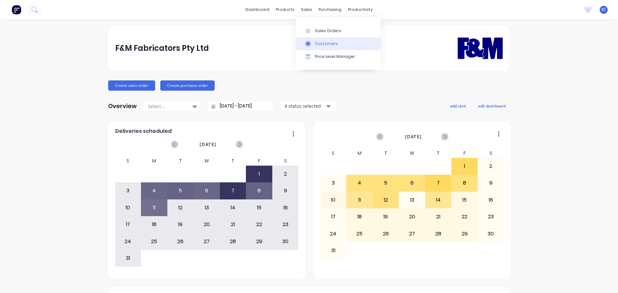
click at [320, 44] on div "Customers" at bounding box center [326, 44] width 23 height 6
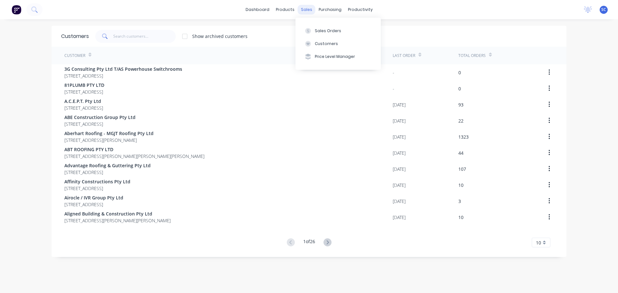
click at [301, 8] on div "sales" at bounding box center [307, 10] width 18 height 10
click at [327, 53] on button "Price Level Manager" at bounding box center [337, 56] width 85 height 13
click at [114, 33] on input "text" at bounding box center [144, 36] width 63 height 13
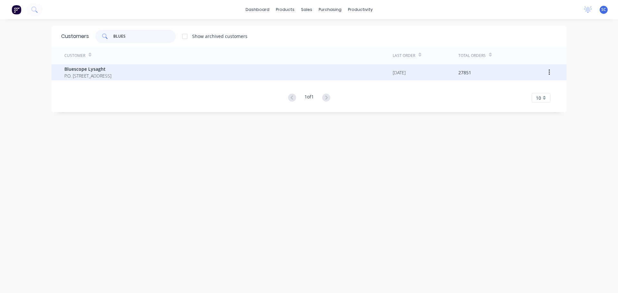
type input "BLUES"
click at [89, 72] on span "Bluescope Lysaght" at bounding box center [87, 69] width 47 height 7
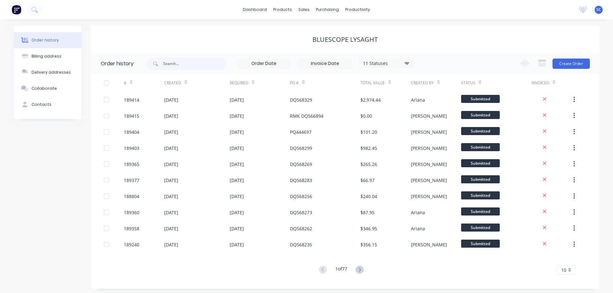
click at [171, 54] on div "11 Statuses Invoice Status Invoiced Not Invoiced Partial Order Status All Archi…" at bounding box center [279, 63] width 267 height 21
click at [167, 62] on input "text" at bounding box center [195, 63] width 64 height 13
type input "188804"
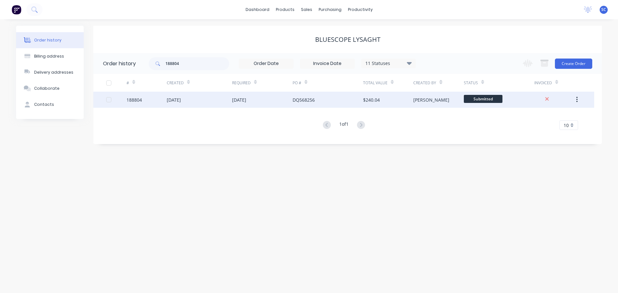
click at [280, 100] on div "14 Aug 2025" at bounding box center [262, 100] width 60 height 16
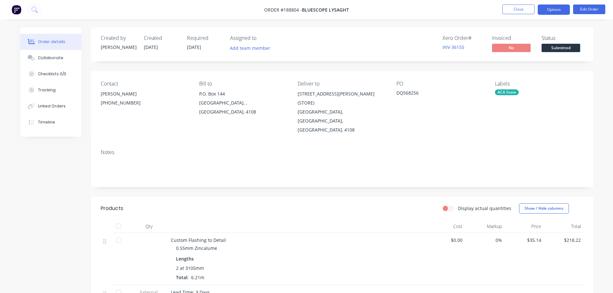
click at [563, 6] on button "Options" at bounding box center [553, 10] width 32 height 10
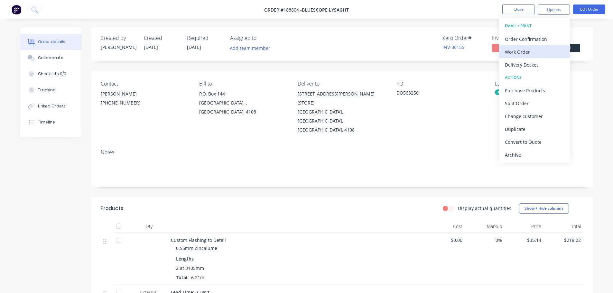
click at [526, 50] on div "Work Order" at bounding box center [534, 51] width 59 height 9
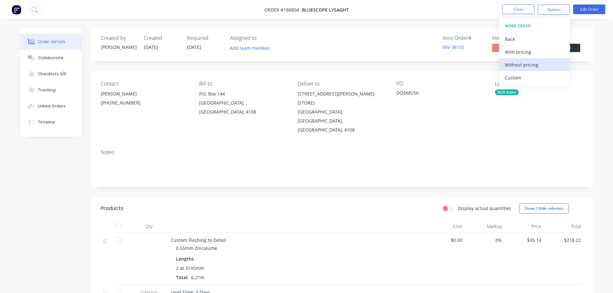
click at [526, 64] on div "Without pricing" at bounding box center [534, 64] width 59 height 9
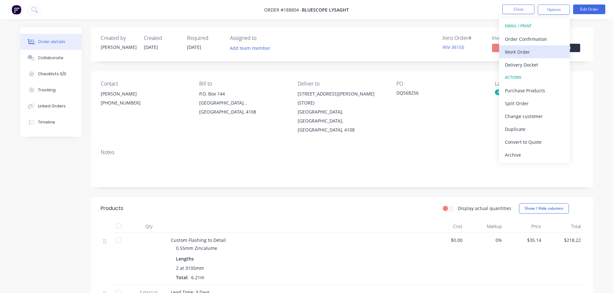
click at [521, 50] on div "Work Order" at bounding box center [534, 51] width 59 height 9
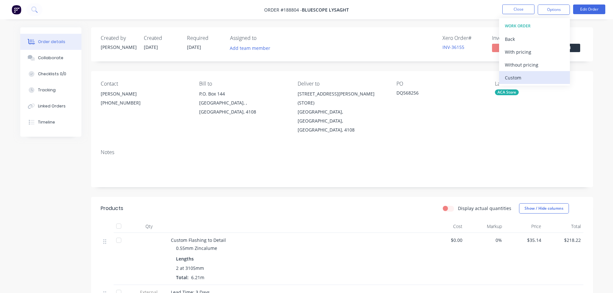
click at [513, 79] on div "Custom" at bounding box center [534, 77] width 59 height 9
click at [528, 64] on div "Without pricing" at bounding box center [534, 64] width 59 height 9
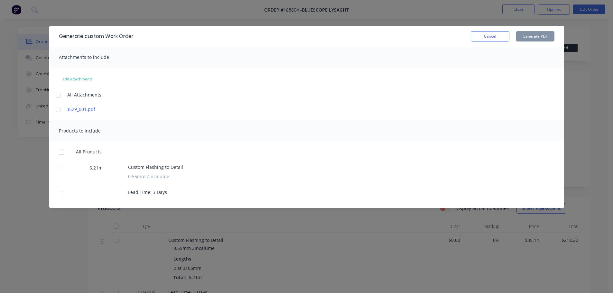
click at [54, 95] on div at bounding box center [58, 95] width 13 height 13
click at [486, 38] on button "Cancel" at bounding box center [490, 36] width 39 height 10
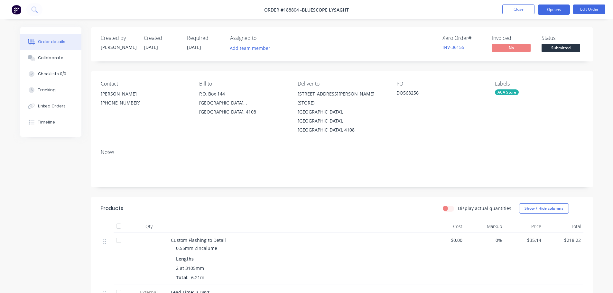
click at [556, 10] on button "Options" at bounding box center [553, 10] width 32 height 10
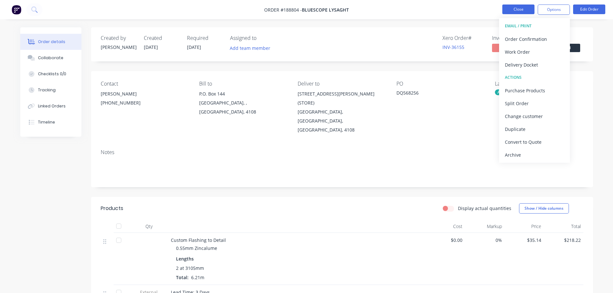
click at [514, 9] on button "Close" at bounding box center [518, 10] width 32 height 10
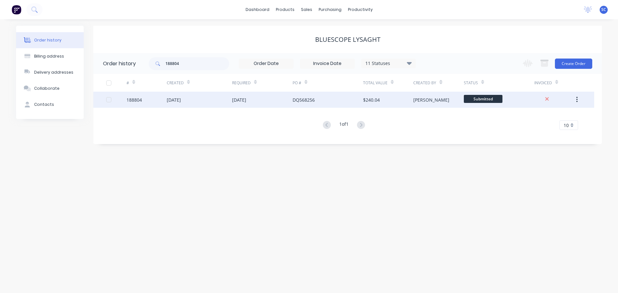
click at [390, 104] on div "$240.04" at bounding box center [388, 100] width 50 height 16
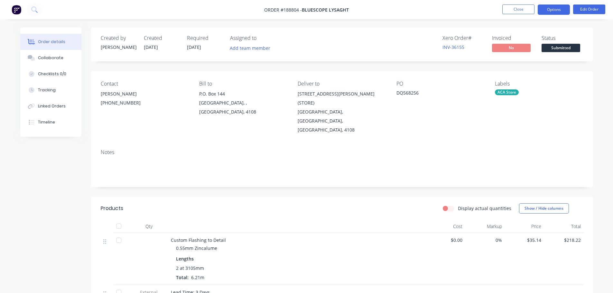
click at [564, 10] on button "Options" at bounding box center [553, 10] width 32 height 10
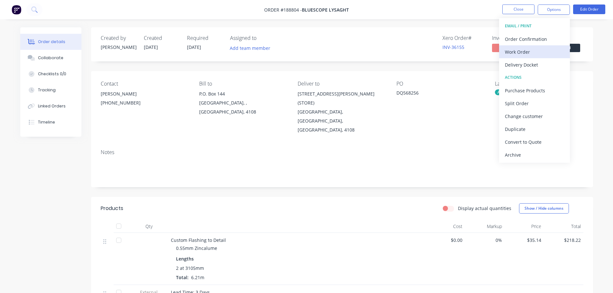
click at [525, 51] on div "Work Order" at bounding box center [534, 51] width 59 height 9
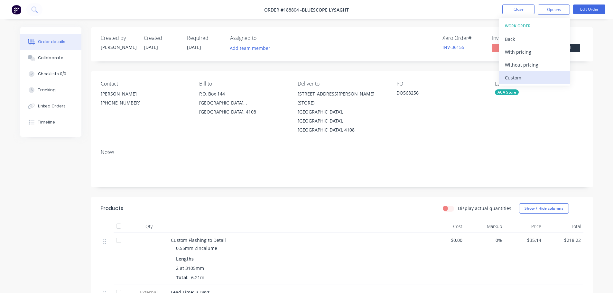
click at [519, 78] on div "Custom" at bounding box center [534, 77] width 59 height 9
click at [521, 63] on div "Without pricing" at bounding box center [534, 64] width 59 height 9
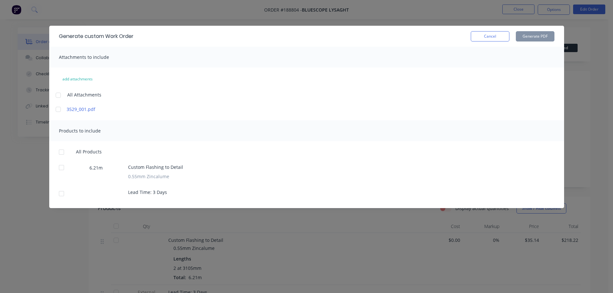
click at [59, 96] on div at bounding box center [58, 95] width 13 height 13
click at [60, 154] on div at bounding box center [61, 152] width 13 height 13
click at [541, 36] on button "Generate PDF" at bounding box center [535, 36] width 39 height 10
click at [493, 39] on button "Cancel" at bounding box center [490, 36] width 39 height 10
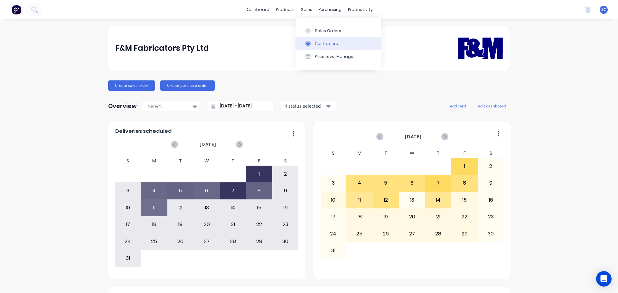
click at [320, 46] on div "Customers" at bounding box center [326, 44] width 23 height 6
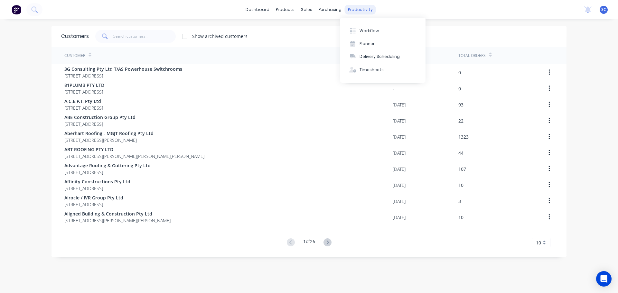
click at [353, 8] on div "productivity" at bounding box center [359, 10] width 31 height 10
click at [376, 56] on div "Delivery Scheduling" at bounding box center [379, 57] width 40 height 6
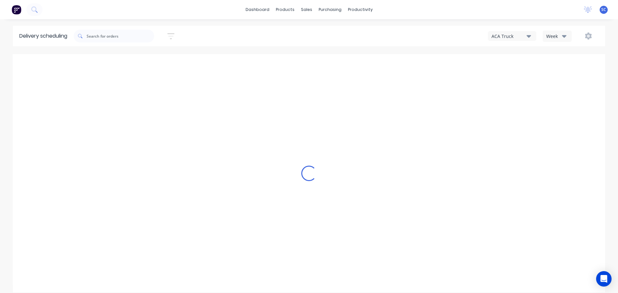
click at [564, 36] on icon "button" at bounding box center [564, 36] width 5 height 3
click at [558, 66] on div "Vehicle" at bounding box center [575, 66] width 64 height 13
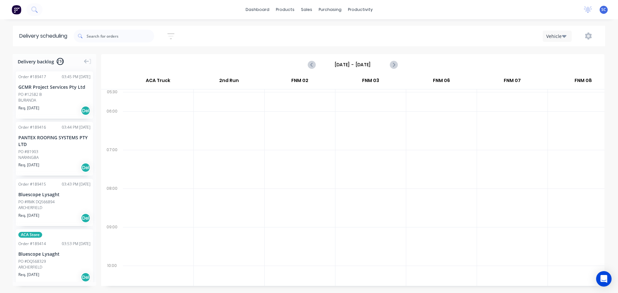
drag, startPoint x: 345, startPoint y: 65, endPoint x: 349, endPoint y: 66, distance: 3.6
click at [345, 65] on input "Sunday - 10/08/25" at bounding box center [353, 65] width 64 height 10
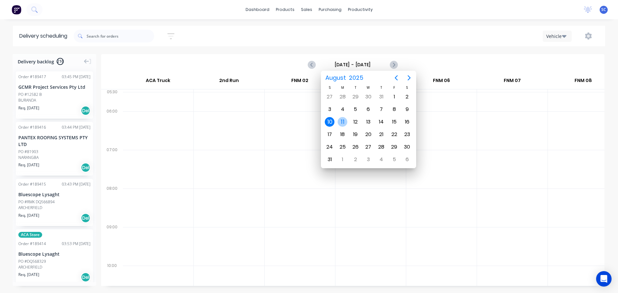
click at [344, 123] on div "11" at bounding box center [342, 122] width 10 height 10
type input "Monday - 11/08/25"
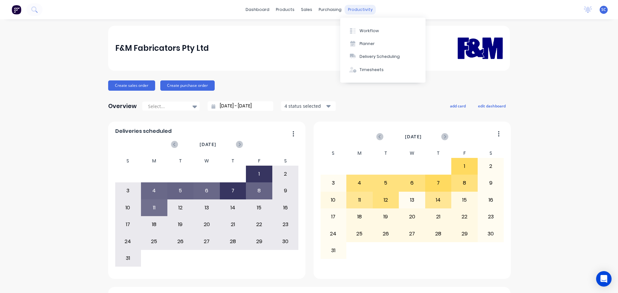
click at [350, 11] on div "productivity" at bounding box center [359, 10] width 31 height 10
click at [372, 56] on div "Delivery Scheduling" at bounding box center [379, 57] width 40 height 6
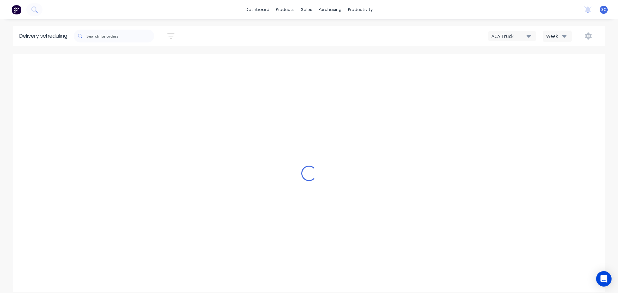
click at [521, 33] on div "ACA Truck" at bounding box center [508, 36] width 35 height 7
click at [508, 90] on div "FNM 03" at bounding box center [520, 91] width 64 height 13
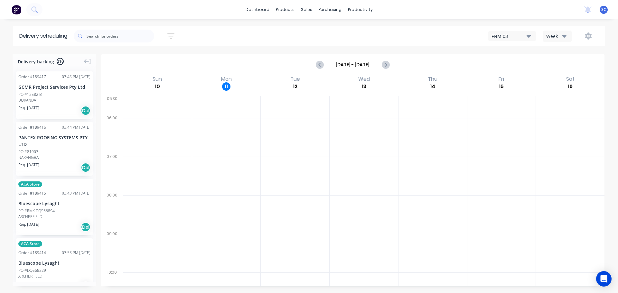
click at [174, 35] on icon "button" at bounding box center [170, 36] width 7 height 8
drag, startPoint x: 230, startPoint y: 29, endPoint x: 235, endPoint y: 30, distance: 4.5
click at [233, 30] on div "Sort by Most recent Created date Required date Order number Customer name Most …" at bounding box center [339, 36] width 531 height 18
click at [173, 37] on icon "button" at bounding box center [170, 36] width 7 height 8
click at [163, 59] on input at bounding box center [141, 61] width 60 height 10
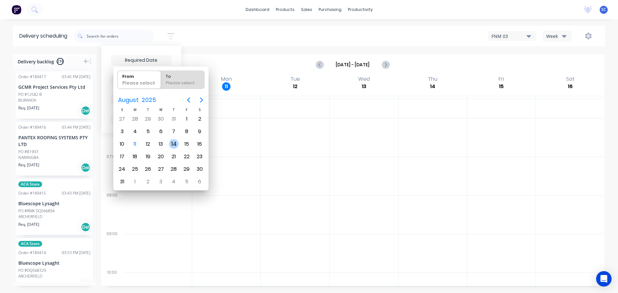
click at [172, 144] on div "14" at bounding box center [174, 144] width 10 height 10
type input "[DATE]"
radio input "false"
radio input "true"
click at [171, 143] on div "14" at bounding box center [174, 144] width 10 height 10
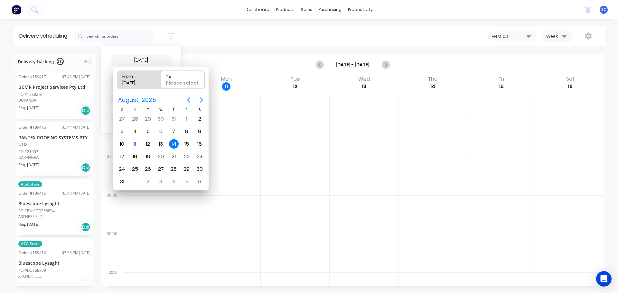
type input "14/08/25 - 14/08/25"
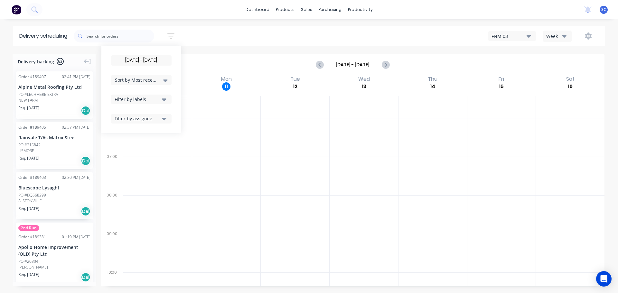
click at [166, 80] on icon at bounding box center [165, 80] width 5 height 3
drag, startPoint x: 132, startPoint y: 153, endPoint x: 140, endPoint y: 153, distance: 7.4
click at [132, 153] on div "Suburb" at bounding box center [141, 152] width 60 height 12
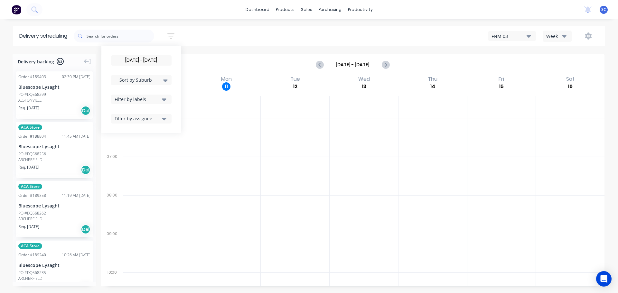
click at [201, 41] on div "14/08/25 - 14/08/25 Sort by Suburb Created date Required date Order number Cust…" at bounding box center [339, 36] width 531 height 18
click at [171, 33] on icon "button" at bounding box center [170, 36] width 7 height 6
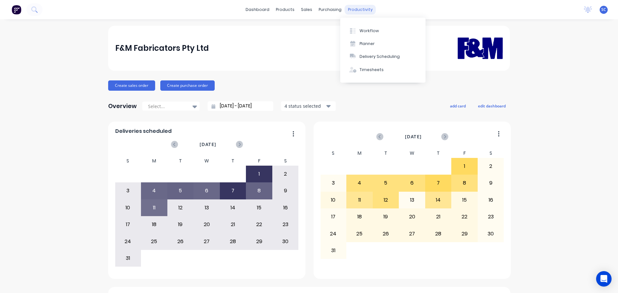
click at [355, 11] on div "productivity" at bounding box center [359, 10] width 31 height 10
click at [377, 58] on div "Delivery Scheduling" at bounding box center [379, 57] width 40 height 6
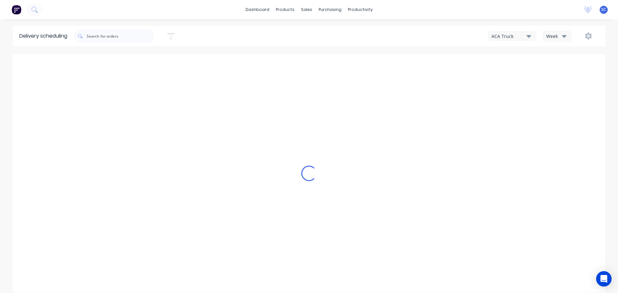
click at [521, 36] on div "ACA Truck" at bounding box center [508, 36] width 35 height 7
click at [512, 89] on div "FNM 03" at bounding box center [520, 91] width 64 height 13
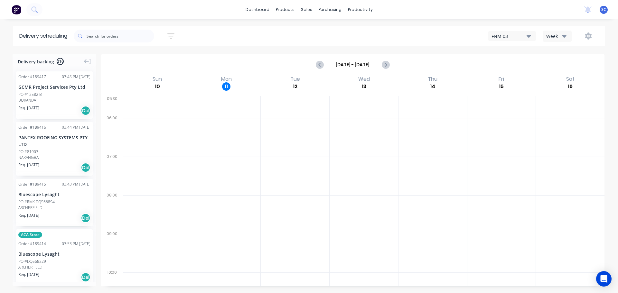
click at [177, 35] on button "button" at bounding box center [171, 36] width 21 height 13
drag, startPoint x: 143, startPoint y: 59, endPoint x: 144, endPoint y: 64, distance: 4.6
click at [143, 60] on input at bounding box center [141, 61] width 60 height 10
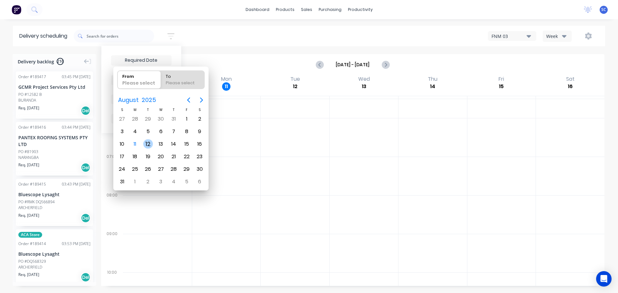
click at [148, 145] on div "12" at bounding box center [148, 144] width 10 height 10
type input "[DATE]"
radio input "false"
radio input "true"
click at [148, 145] on div "12" at bounding box center [148, 144] width 10 height 10
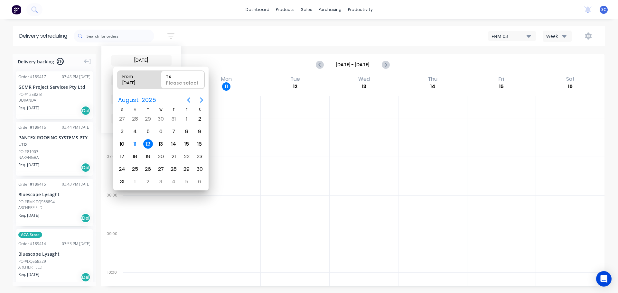
type input "12/08/25 - 12/08/25"
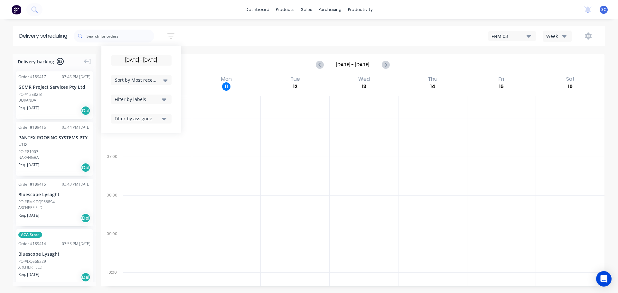
click at [168, 81] on icon at bounding box center [165, 80] width 5 height 7
click at [134, 151] on div "Suburb" at bounding box center [141, 152] width 60 height 12
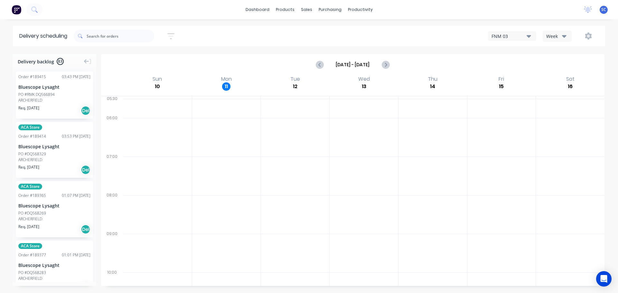
click at [216, 32] on div "12/08/25 - 12/08/25 Sort by Suburb Created date Required date Order number Cust…" at bounding box center [339, 36] width 531 height 18
click at [38, 95] on div "PO #RMK DQ566894" at bounding box center [36, 95] width 36 height 6
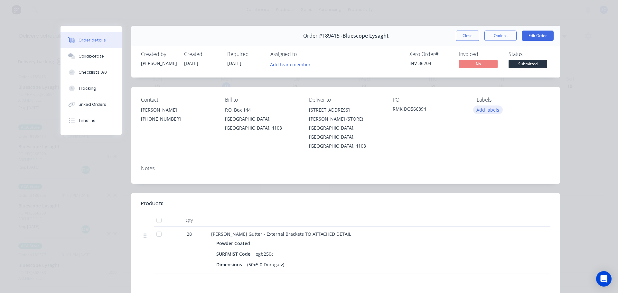
click at [485, 109] on button "Add labels" at bounding box center [488, 110] width 30 height 9
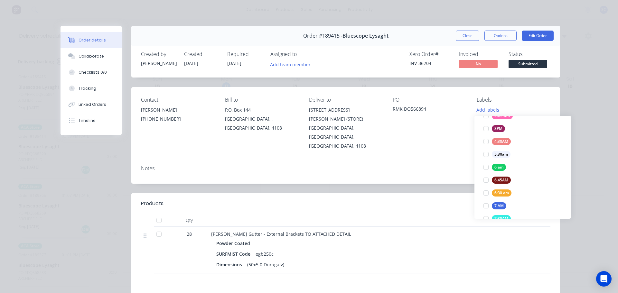
scroll to position [180, 0]
click at [488, 206] on div at bounding box center [485, 205] width 13 height 13
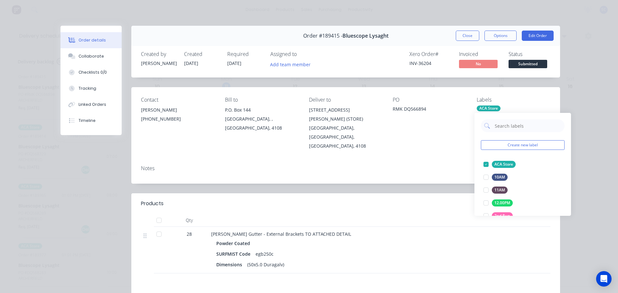
click at [408, 165] on div "Notes" at bounding box center [345, 168] width 409 height 6
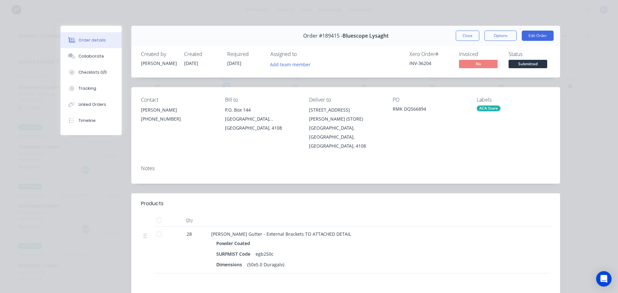
click at [467, 35] on button "Close" at bounding box center [466, 36] width 23 height 10
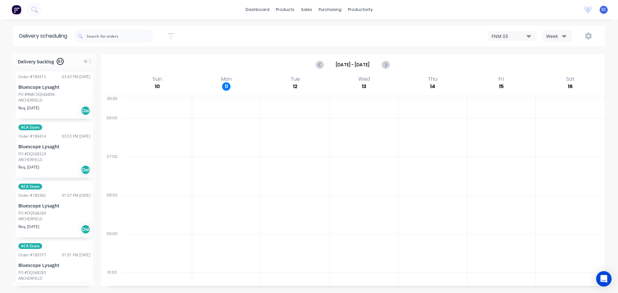
click at [62, 145] on div "Bluescope Lysaght" at bounding box center [54, 146] width 72 height 7
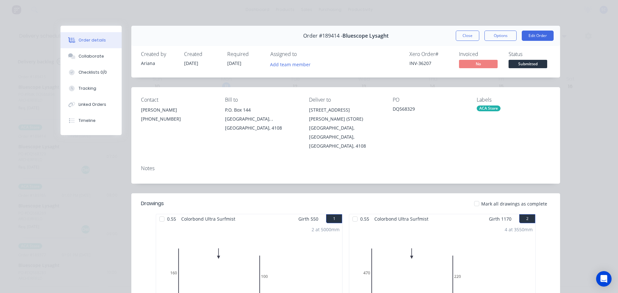
click at [463, 36] on button "Close" at bounding box center [466, 36] width 23 height 10
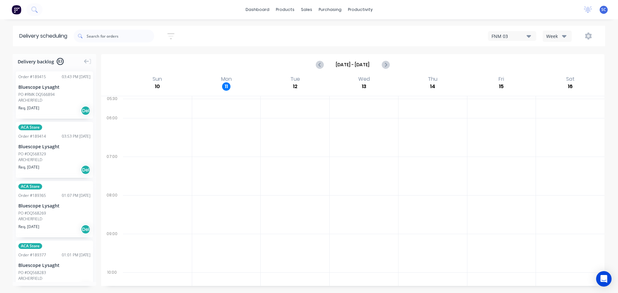
click at [174, 34] on icon "button" at bounding box center [170, 36] width 7 height 6
click at [149, 58] on input "12/08/25 - 12/08/25" at bounding box center [141, 61] width 60 height 10
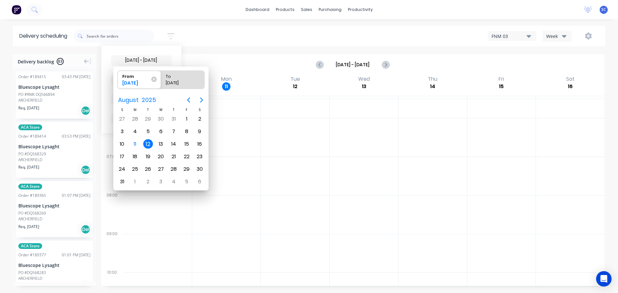
click at [149, 144] on div "12" at bounding box center [148, 144] width 10 height 10
radio input "false"
radio input "true"
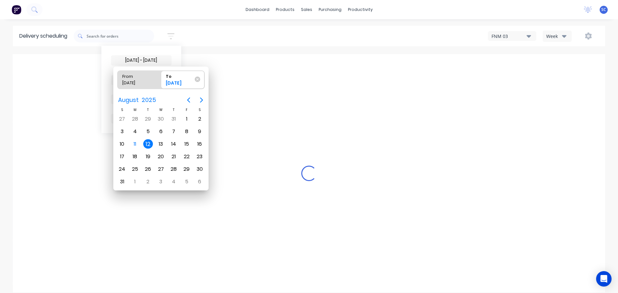
click at [148, 145] on div "12" at bounding box center [148, 144] width 10 height 10
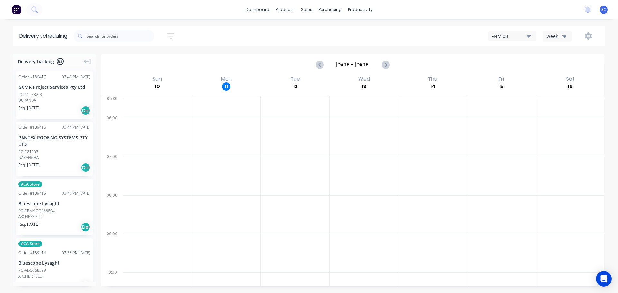
click at [170, 35] on icon "button" at bounding box center [170, 36] width 7 height 8
click at [167, 80] on icon at bounding box center [165, 80] width 5 height 3
click at [133, 153] on div "Suburb" at bounding box center [141, 152] width 60 height 12
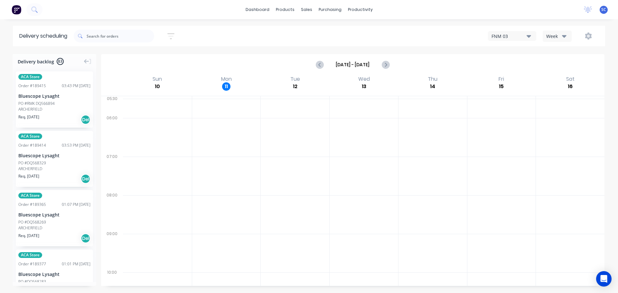
click at [196, 35] on div "[DATE] - [DATE] Sort by Suburb Created date Required date Order number Customer…" at bounding box center [339, 36] width 531 height 18
click at [173, 35] on icon "button" at bounding box center [170, 36] width 7 height 8
click at [165, 99] on icon "button" at bounding box center [164, 99] width 5 height 3
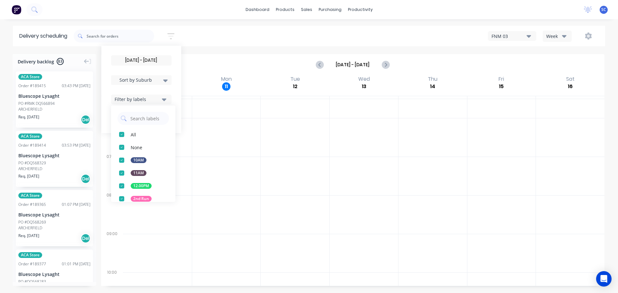
drag, startPoint x: 123, startPoint y: 200, endPoint x: 129, endPoint y: 203, distance: 6.3
click at [124, 200] on div "button" at bounding box center [121, 198] width 13 height 13
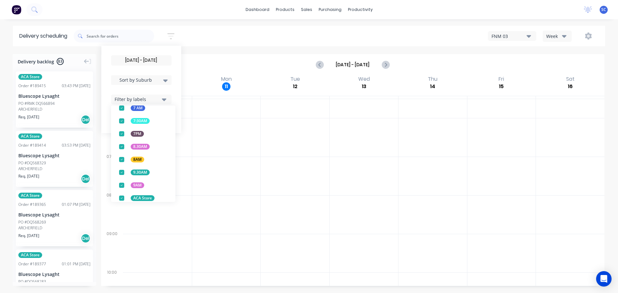
scroll to position [169, 0]
click at [123, 197] on div "button" at bounding box center [121, 197] width 13 height 13
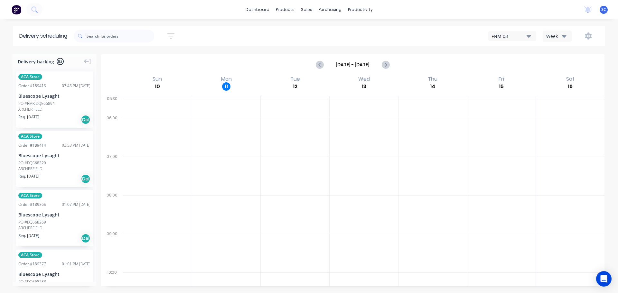
click at [227, 35] on div "12/08/25 - 12/08/25 Sort by Suburb Created date Required date Order number Cust…" at bounding box center [339, 36] width 531 height 18
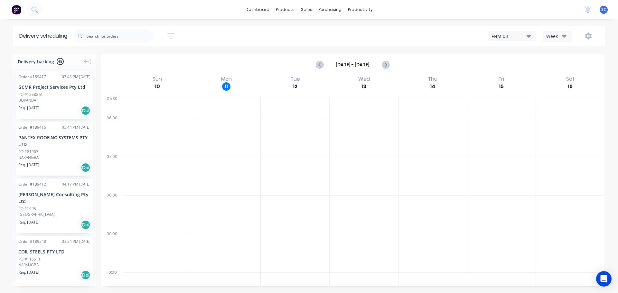
click at [167, 38] on button "button" at bounding box center [171, 36] width 21 height 13
click at [165, 101] on icon "button" at bounding box center [164, 99] width 5 height 7
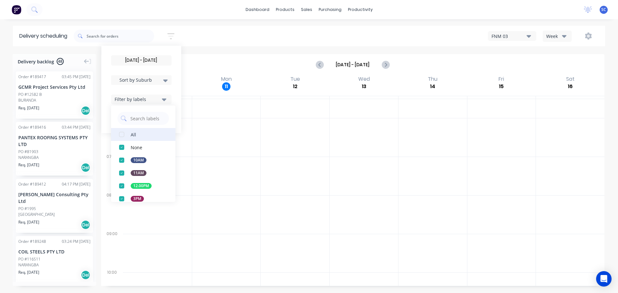
click at [125, 135] on div "button" at bounding box center [121, 134] width 13 height 13
click at [213, 31] on div "12/08/25 - 12/08/25 Sort by Suburb Created date Required date Order number Cust…" at bounding box center [339, 36] width 531 height 18
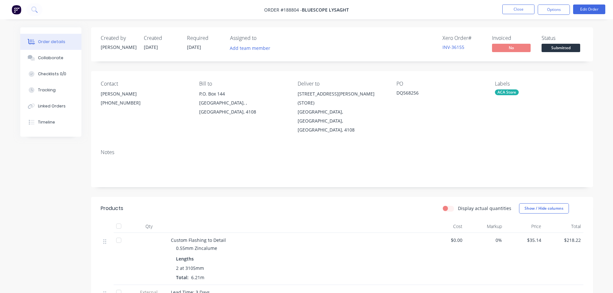
click at [518, 4] on nav "Order #188804 - Bluescope Lysaght Close Options Edit Order" at bounding box center [306, 9] width 613 height 19
click at [513, 10] on button "Close" at bounding box center [518, 10] width 32 height 10
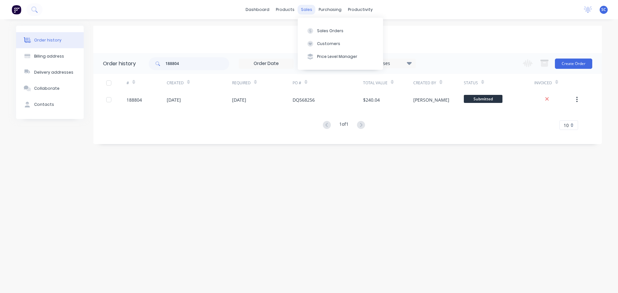
click at [307, 8] on div "sales" at bounding box center [307, 10] width 18 height 10
click at [326, 41] on div "Customers" at bounding box center [328, 44] width 23 height 6
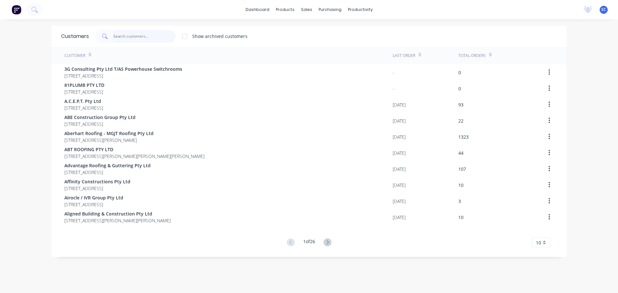
click at [116, 37] on input "text" at bounding box center [144, 36] width 63 height 13
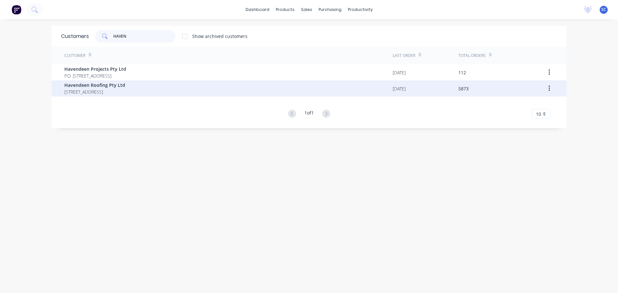
type input "HAVEN"
click at [85, 87] on span "Havendeen Roofing Pty Ltd" at bounding box center [94, 85] width 61 height 7
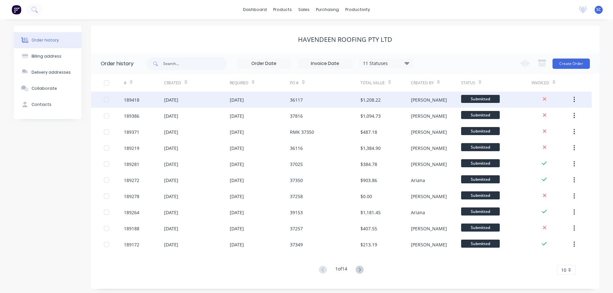
click at [240, 100] on div "[DATE]" at bounding box center [237, 99] width 14 height 7
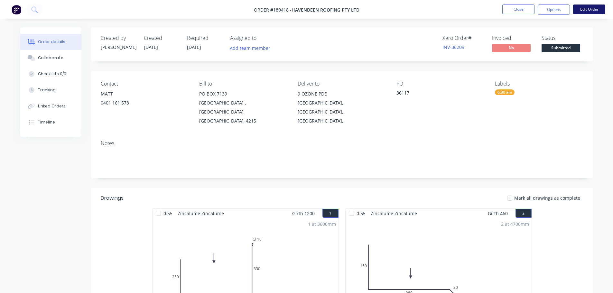
click at [586, 9] on button "Edit Order" at bounding box center [589, 10] width 32 height 10
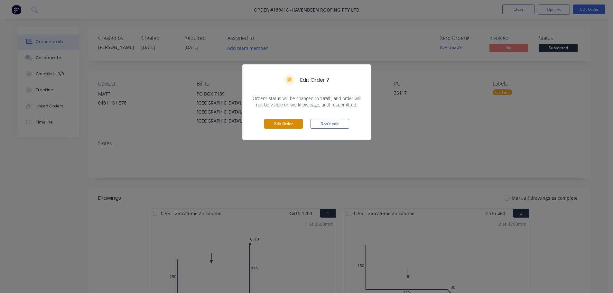
click at [286, 126] on button "Edit Order" at bounding box center [283, 124] width 39 height 10
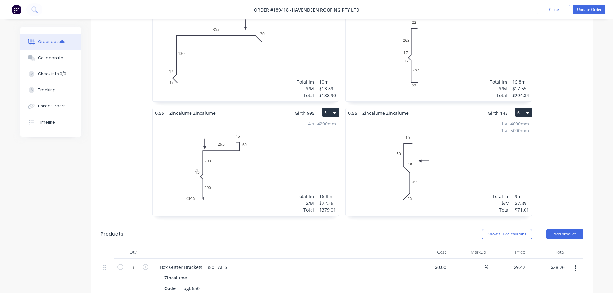
scroll to position [354, 0]
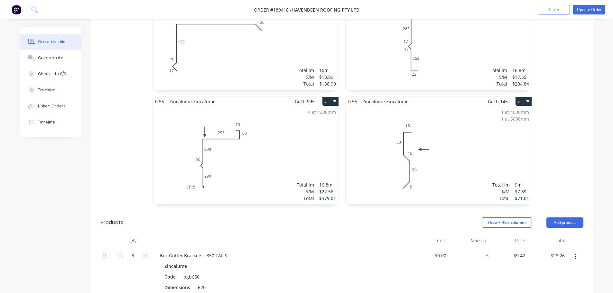
click at [185, 153] on div "4 at 4200mm Total lm $/M Total 16.8m $22.56 $379.01" at bounding box center [245, 155] width 186 height 98
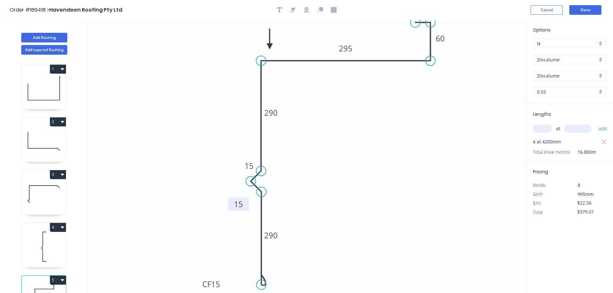
drag, startPoint x: 232, startPoint y: 170, endPoint x: 229, endPoint y: 208, distance: 38.3
click at [229, 208] on rect at bounding box center [238, 203] width 21 height 13
drag, startPoint x: 239, startPoint y: 167, endPoint x: 225, endPoint y: 164, distance: 14.1
click at [225, 164] on rect at bounding box center [235, 163] width 21 height 13
click at [273, 113] on tspan "290" at bounding box center [271, 112] width 14 height 11
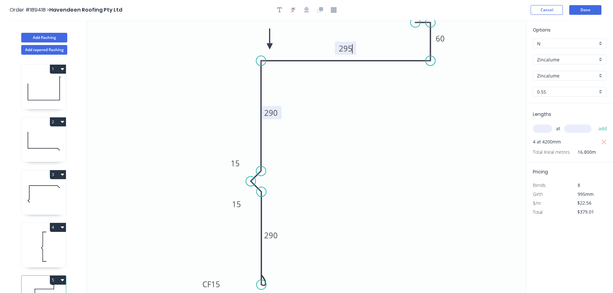
click at [274, 112] on tspan "290" at bounding box center [271, 112] width 14 height 11
click at [168, 169] on icon "0 CF 15 288 17 17 288 295 60 15" at bounding box center [306, 156] width 439 height 273
click at [574, 9] on button "Done" at bounding box center [585, 10] width 32 height 10
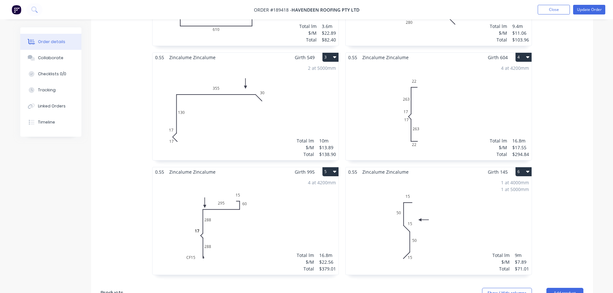
scroll to position [354, 0]
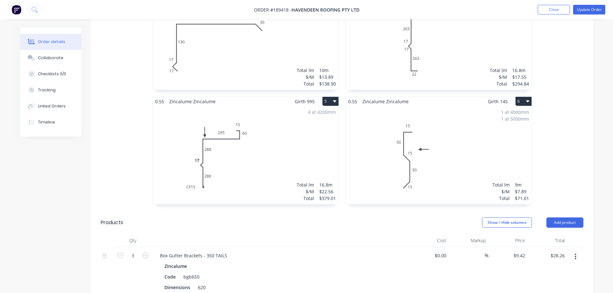
click at [215, 163] on div "4 at 4200mm Total lm $/M Total 16.8m $22.56 $379.01" at bounding box center [245, 155] width 186 height 98
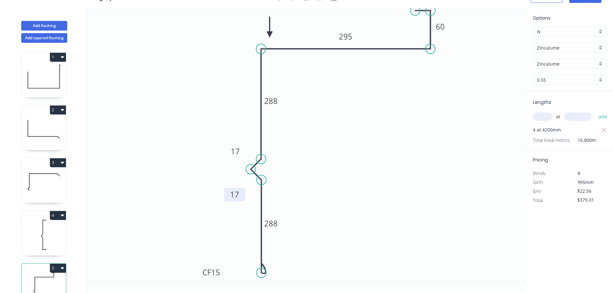
drag, startPoint x: 246, startPoint y: 157, endPoint x: 242, endPoint y: 193, distance: 35.9
click at [242, 196] on rect at bounding box center [234, 194] width 21 height 13
drag, startPoint x: 227, startPoint y: 154, endPoint x: 225, endPoint y: 150, distance: 4.6
click at [225, 150] on rect at bounding box center [232, 147] width 21 height 13
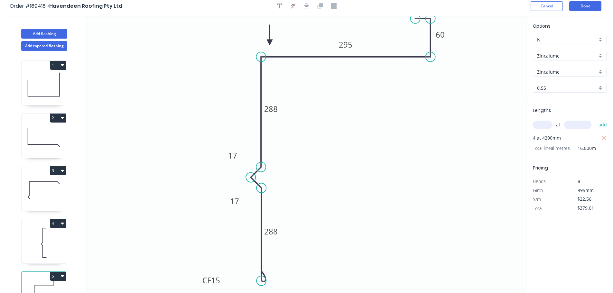
scroll to position [0, 0]
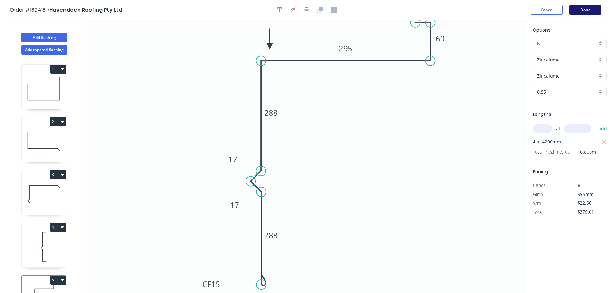
click at [583, 8] on button "Done" at bounding box center [585, 10] width 32 height 10
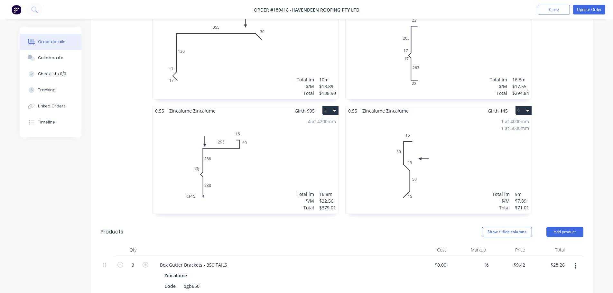
scroll to position [354, 0]
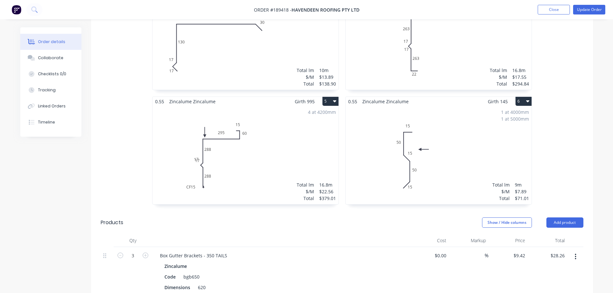
click at [192, 150] on div "4 at 4200mm Total lm $/M Total 16.8m $22.56 $379.01" at bounding box center [245, 155] width 186 height 98
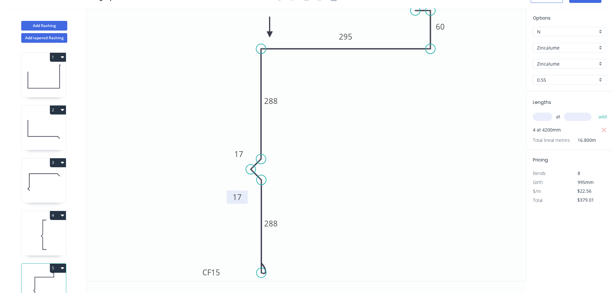
drag, startPoint x: 225, startPoint y: 149, endPoint x: 231, endPoint y: 198, distance: 49.3
click at [229, 198] on rect at bounding box center [237, 196] width 21 height 13
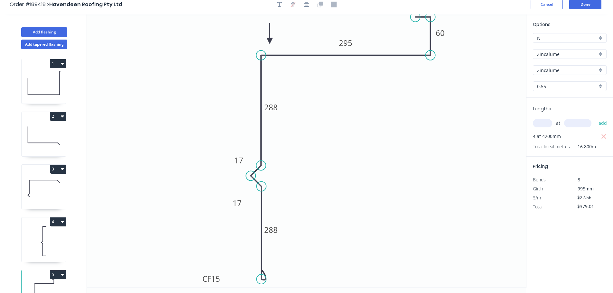
scroll to position [0, 0]
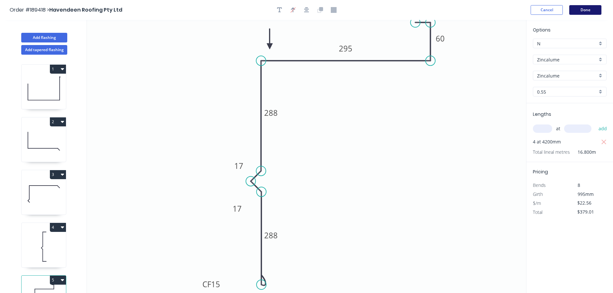
click at [581, 9] on button "Done" at bounding box center [585, 10] width 32 height 10
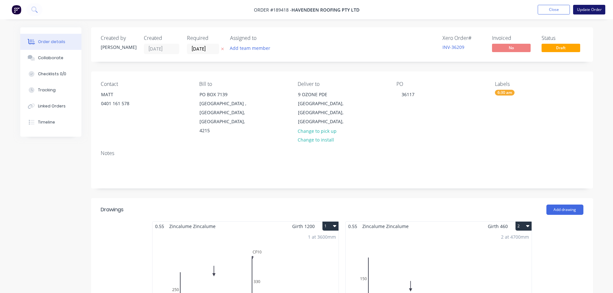
click at [587, 9] on button "Update Order" at bounding box center [589, 10] width 32 height 10
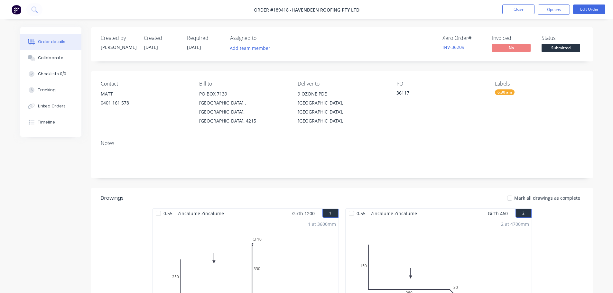
click at [525, 3] on nav "Order #189418 - Havendeen Roofing Pty Ltd Close Options Edit Order" at bounding box center [306, 9] width 613 height 19
click at [524, 8] on button "Close" at bounding box center [518, 10] width 32 height 10
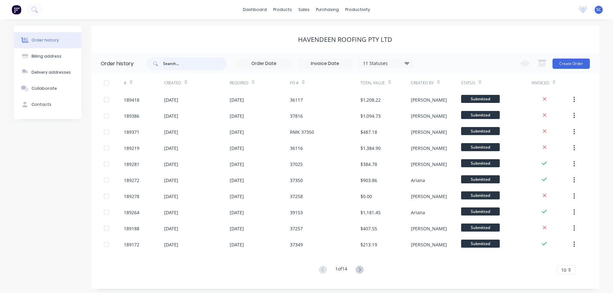
click at [211, 64] on input "text" at bounding box center [195, 63] width 64 height 13
type input "BL"
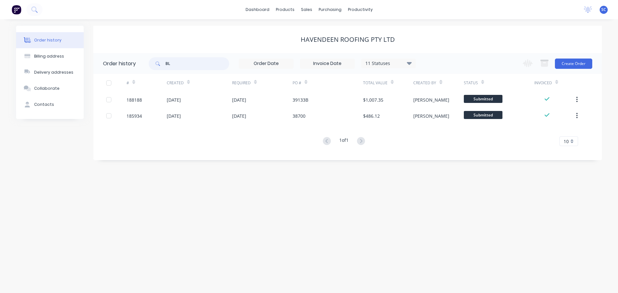
drag, startPoint x: 168, startPoint y: 61, endPoint x: 179, endPoint y: 61, distance: 11.3
click at [170, 61] on input "BL" at bounding box center [197, 63] width 64 height 13
type input "B"
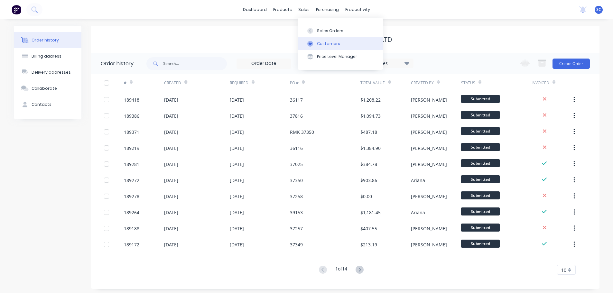
click at [332, 45] on div "Customers" at bounding box center [328, 44] width 23 height 6
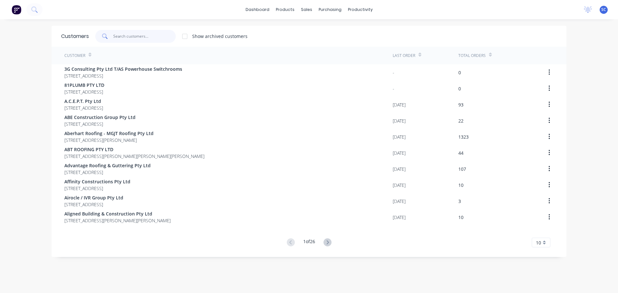
click at [115, 35] on input "text" at bounding box center [144, 36] width 63 height 13
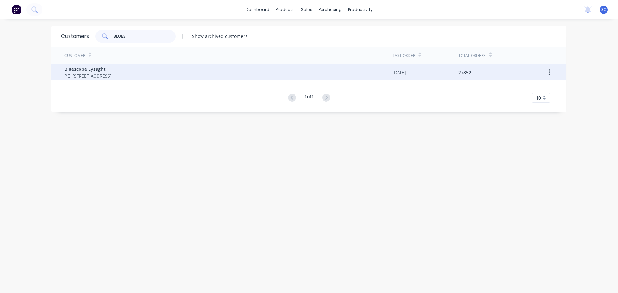
type input "BLUES"
click at [86, 72] on span "Bluescope Lysaght" at bounding box center [87, 69] width 47 height 7
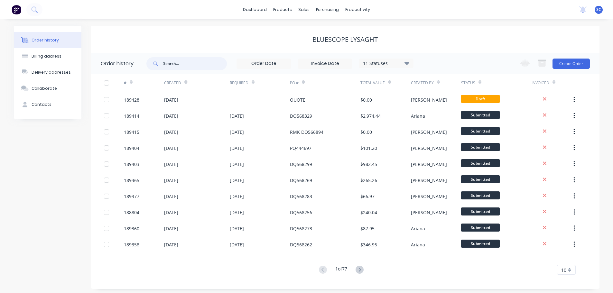
click at [177, 67] on input "text" at bounding box center [195, 63] width 64 height 13
type input "568021"
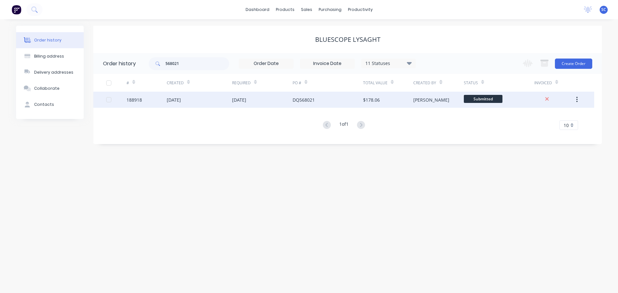
click at [238, 100] on div "11 Aug 2025" at bounding box center [239, 99] width 14 height 7
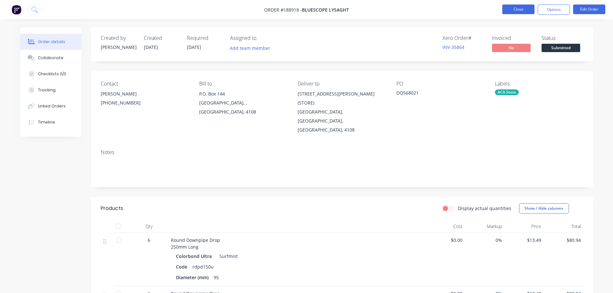
click at [518, 8] on button "Close" at bounding box center [518, 10] width 32 height 10
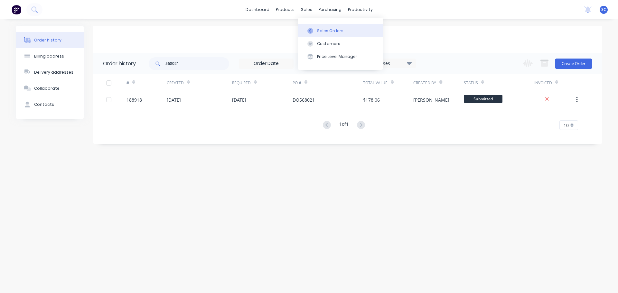
drag, startPoint x: 305, startPoint y: 8, endPoint x: 316, endPoint y: 25, distance: 20.8
click at [306, 8] on div "sales" at bounding box center [307, 10] width 18 height 10
drag, startPoint x: 333, startPoint y: 41, endPoint x: 337, endPoint y: 42, distance: 3.6
click at [337, 42] on div "Customers" at bounding box center [328, 44] width 23 height 6
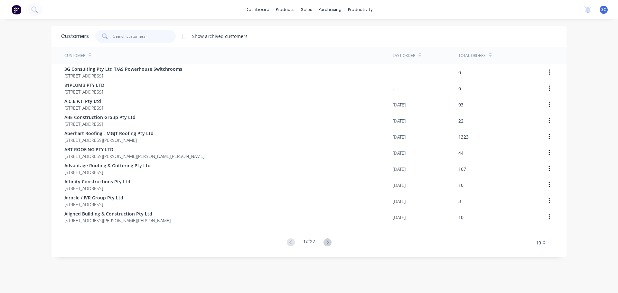
click at [134, 36] on input "text" at bounding box center [144, 36] width 63 height 13
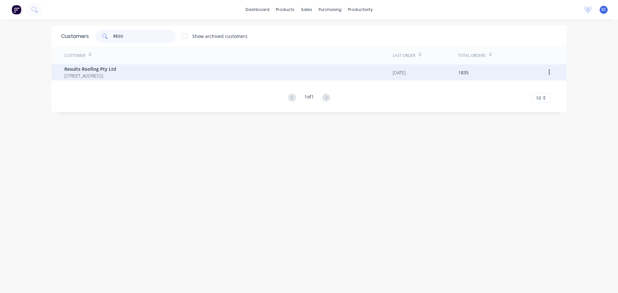
type input "RESU"
click at [97, 71] on span "Results Roofing Pty Ltd" at bounding box center [90, 69] width 52 height 7
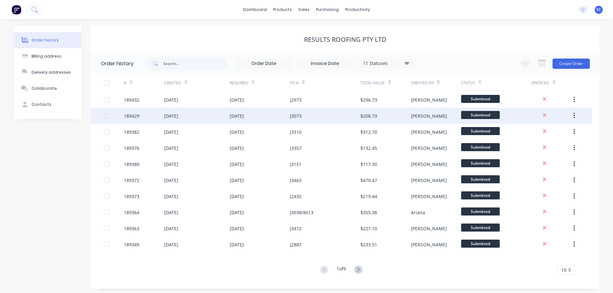
click at [231, 116] on div "12 Aug 2025" at bounding box center [237, 116] width 14 height 7
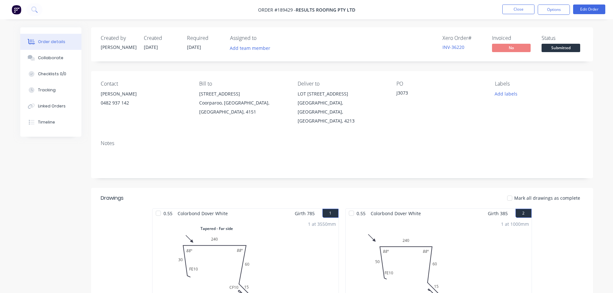
click at [593, 4] on nav "Order #189429 - Results Roofing Pty Ltd Close Options Edit Order" at bounding box center [306, 9] width 613 height 19
click at [590, 9] on button "Edit Order" at bounding box center [589, 10] width 32 height 10
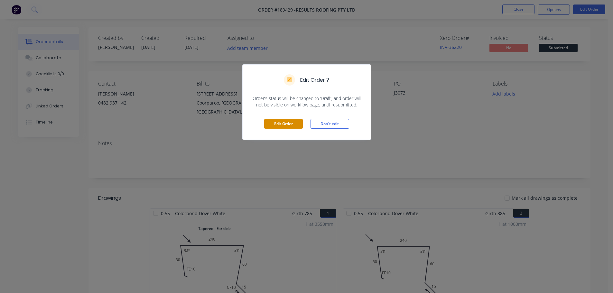
click at [296, 125] on button "Edit Order" at bounding box center [283, 124] width 39 height 10
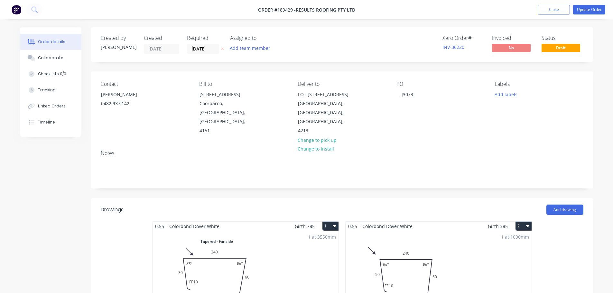
scroll to position [129, 0]
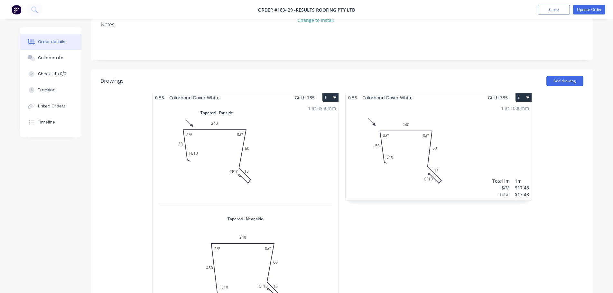
click at [257, 156] on div "1 at 3550mm Total lm $/M Total 3.55m $27.40 $97.27" at bounding box center [245, 208] width 186 height 212
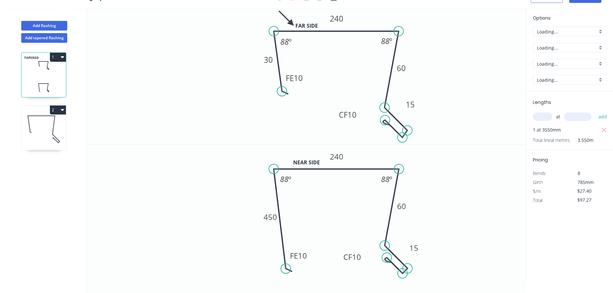
scroll to position [12, 0]
click at [395, 154] on div "Delete bend" at bounding box center [415, 153] width 65 height 13
type input "$25.78"
type input "$91.52"
click at [386, 133] on icon "0 FE 10 30 240 60 15 88 º 88 º" at bounding box center [306, 76] width 439 height 136
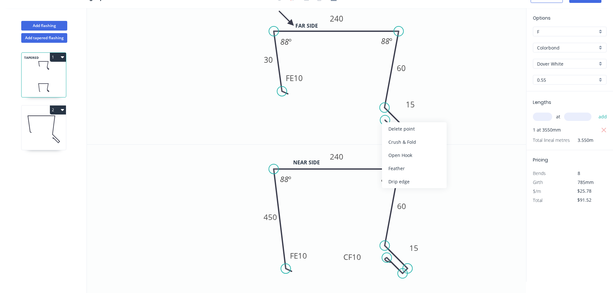
click at [397, 130] on div "Delete point" at bounding box center [414, 128] width 65 height 13
click at [417, 148] on div "Delete point" at bounding box center [431, 146] width 65 height 13
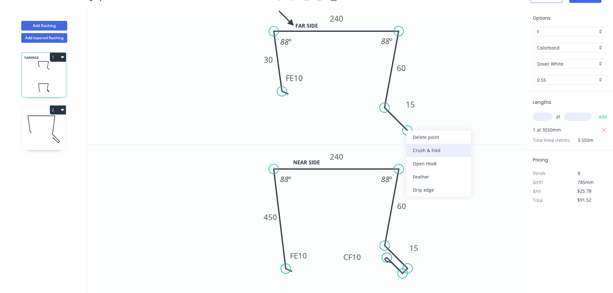
click at [419, 151] on div "Crush & Fold" at bounding box center [438, 150] width 65 height 13
click at [418, 151] on div "Flip bend" at bounding box center [441, 152] width 65 height 13
drag, startPoint x: 422, startPoint y: 116, endPoint x: 436, endPoint y: 129, distance: 19.1
click at [436, 129] on rect at bounding box center [425, 124] width 26 height 13
click at [431, 125] on tspan "10" at bounding box center [429, 124] width 9 height 11
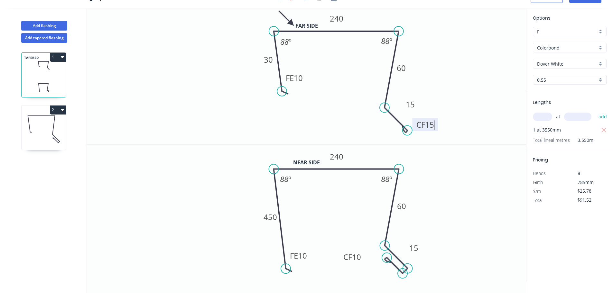
click at [427, 265] on icon "0 FE 10 450 240 60 15 CF 10 88 º 88 º" at bounding box center [306, 213] width 439 height 137
click at [395, 261] on div "Delete point" at bounding box center [418, 261] width 65 height 13
type input "$17.48"
type input "$62.05"
click at [417, 235] on div "Delete point" at bounding box center [435, 235] width 65 height 13
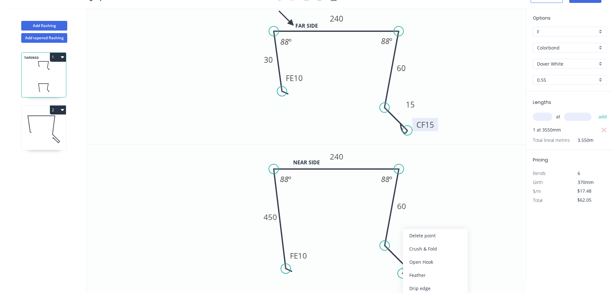
type input "$15.86"
type input "$56.30"
click at [422, 248] on div "Crush & Fold" at bounding box center [437, 248] width 65 height 13
type input "$25.78"
type input "$91.52"
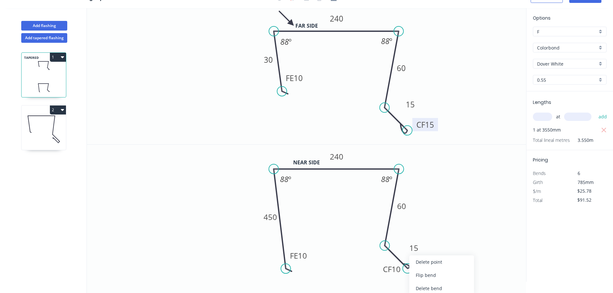
click at [426, 276] on div "Flip bend" at bounding box center [441, 275] width 65 height 13
drag, startPoint x: 423, startPoint y: 254, endPoint x: 420, endPoint y: 248, distance: 6.9
click at [420, 248] on rect at bounding box center [411, 241] width 21 height 13
drag, startPoint x: 422, startPoint y: 255, endPoint x: 437, endPoint y: 282, distance: 30.8
click at [437, 282] on div "Far side 0 FE 10 30 240 60 CF 15 15 88 º 88 º Near side 0 FE 10 450 240 60 CF 1…" at bounding box center [306, 150] width 439 height 285
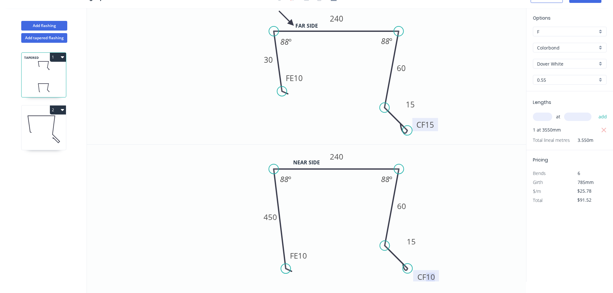
click at [434, 277] on tspan "10" at bounding box center [430, 276] width 9 height 11
click at [475, 239] on icon "0 FE 10 450 240 60 CF 15 15 88 º 88 º" at bounding box center [306, 213] width 439 height 137
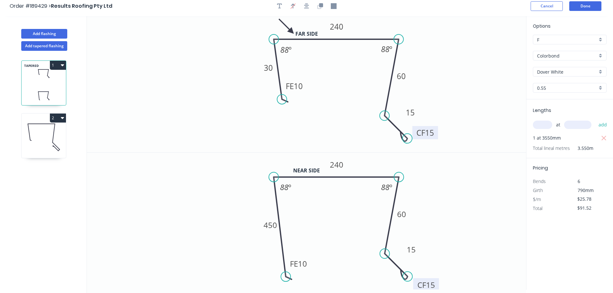
scroll to position [0, 0]
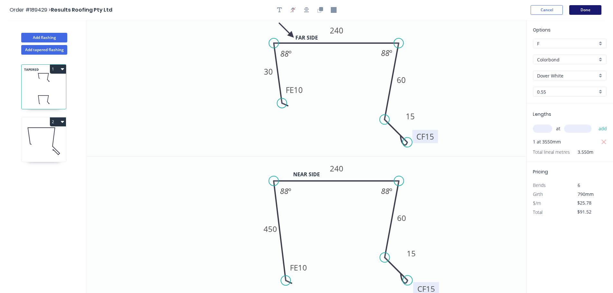
click at [585, 9] on button "Done" at bounding box center [585, 10] width 32 height 10
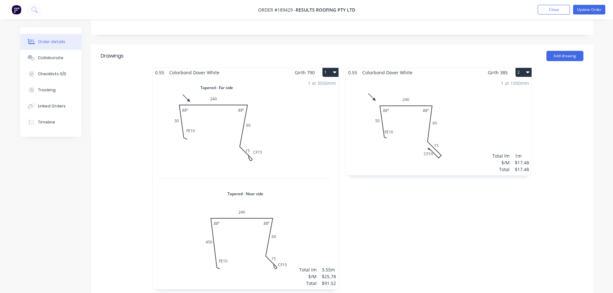
scroll to position [161, 0]
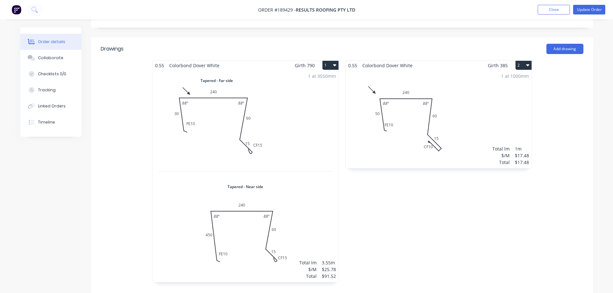
click at [441, 127] on div "1 at 1000mm Total lm $/M Total 1m $17.48 $17.48" at bounding box center [438, 119] width 186 height 98
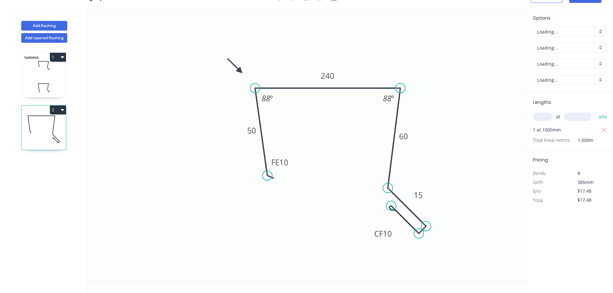
scroll to position [12, 0]
drag, startPoint x: 397, startPoint y: 202, endPoint x: 400, endPoint y: 202, distance: 3.5
click at [406, 225] on div "Flip bend" at bounding box center [424, 227] width 65 height 13
drag, startPoint x: 414, startPoint y: 215, endPoint x: 401, endPoint y: 217, distance: 12.7
click at [413, 215] on div "Delete point" at bounding box center [422, 214] width 65 height 13
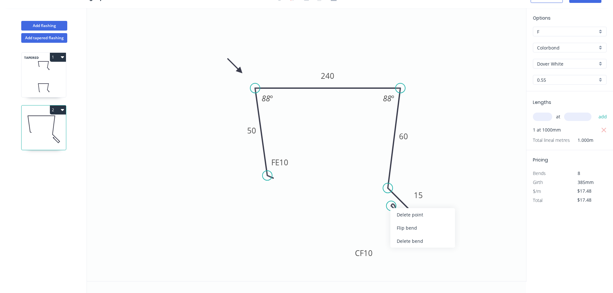
type input "$0.00"
drag, startPoint x: 435, startPoint y: 236, endPoint x: 433, endPoint y: 231, distance: 5.5
click at [435, 235] on div "Delete point" at bounding box center [450, 235] width 65 height 13
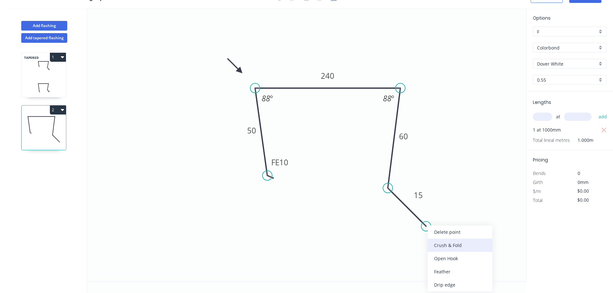
click at [451, 245] on div "Crush & Fold" at bounding box center [459, 245] width 65 height 13
type input "$15.86"
drag, startPoint x: 399, startPoint y: 232, endPoint x: 417, endPoint y: 232, distance: 18.3
click at [394, 234] on rect at bounding box center [406, 229] width 26 height 13
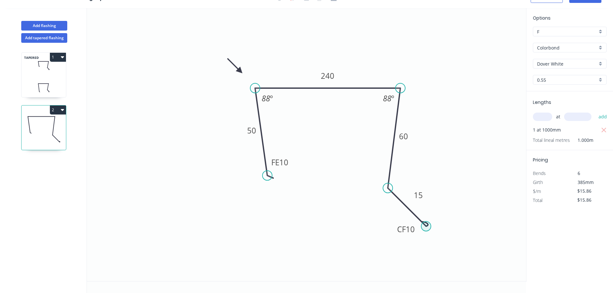
click at [426, 228] on circle at bounding box center [426, 226] width 10 height 10
click at [441, 248] on div "Flip bend" at bounding box center [458, 249] width 65 height 13
drag, startPoint x: 437, startPoint y: 211, endPoint x: 455, endPoint y: 214, distance: 19.0
click at [455, 214] on rect at bounding box center [443, 212] width 26 height 13
click at [451, 217] on tspan "10" at bounding box center [448, 213] width 9 height 11
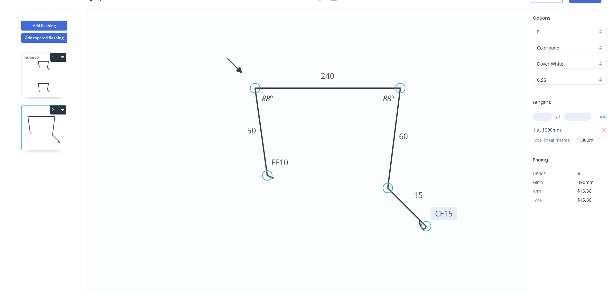
click at [348, 238] on icon "0 FE 10 50 240 60 CF 15 15 88 º 88 º" at bounding box center [306, 144] width 439 height 273
click at [466, 164] on icon "0 FE 10 50 240 60 CF 15 15 88 º 88 º" at bounding box center [306, 144] width 439 height 273
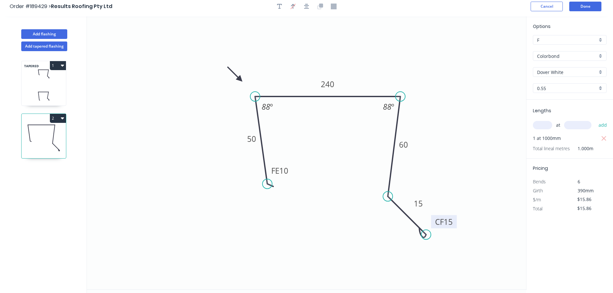
scroll to position [0, 0]
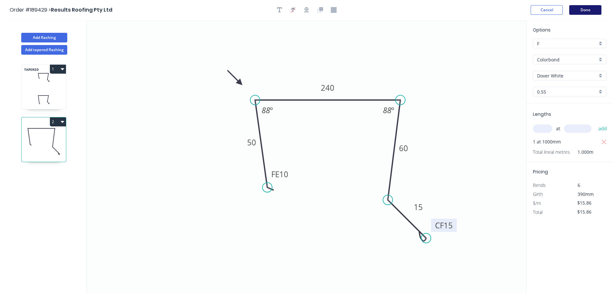
click at [581, 10] on button "Done" at bounding box center [585, 10] width 32 height 10
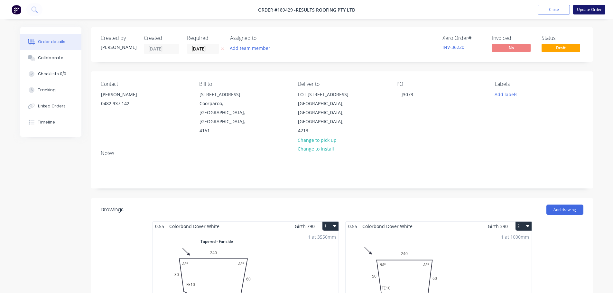
click at [584, 12] on button "Update Order" at bounding box center [589, 10] width 32 height 10
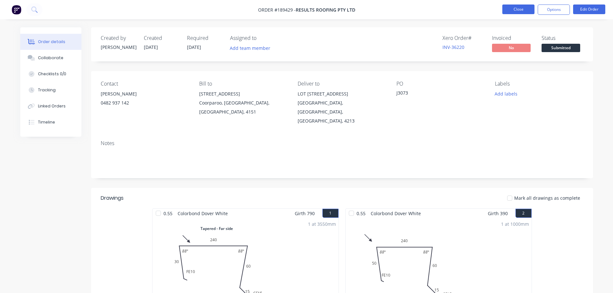
click at [522, 6] on button "Close" at bounding box center [518, 10] width 32 height 10
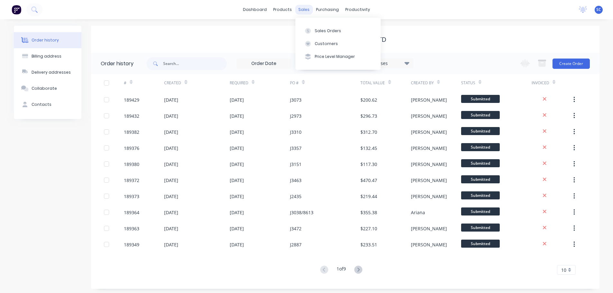
click at [305, 9] on div "sales" at bounding box center [304, 10] width 18 height 10
click at [319, 44] on div "Customers" at bounding box center [326, 44] width 23 height 6
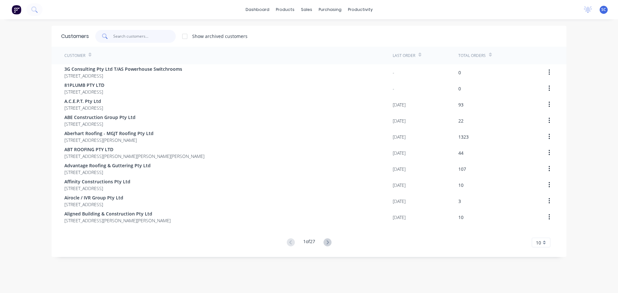
drag, startPoint x: 124, startPoint y: 31, endPoint x: 121, endPoint y: 36, distance: 5.7
click at [124, 32] on input "text" at bounding box center [144, 36] width 63 height 13
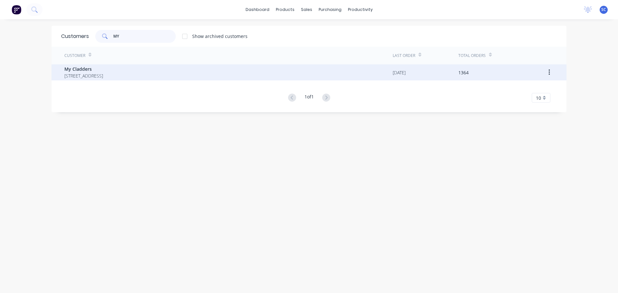
type input "MY"
click at [93, 71] on span "My Cladders" at bounding box center [83, 69] width 39 height 7
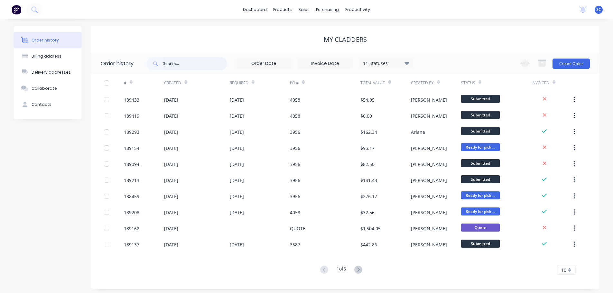
click at [171, 60] on input "text" at bounding box center [195, 63] width 64 height 13
type input "3587"
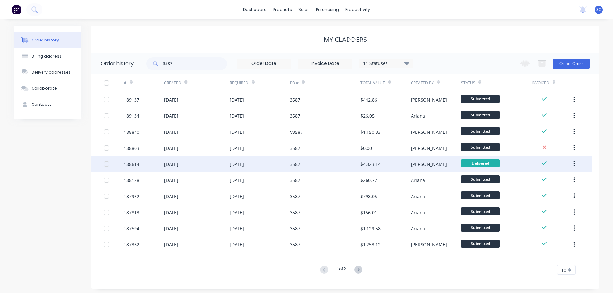
click at [233, 168] on div "06 Aug 2025" at bounding box center [260, 164] width 60 height 16
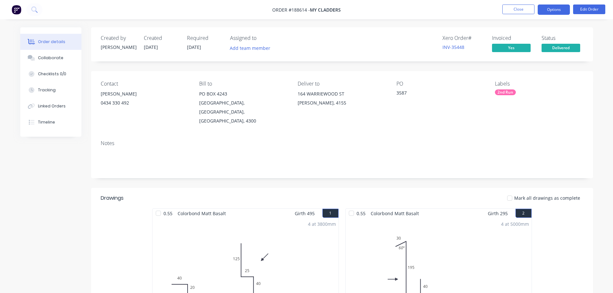
click at [563, 7] on button "Options" at bounding box center [553, 10] width 32 height 10
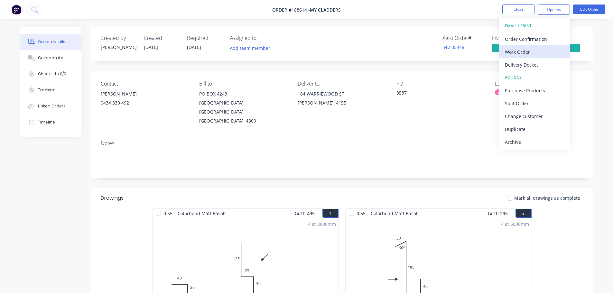
click at [529, 52] on div "Work Order" at bounding box center [534, 51] width 59 height 9
click at [523, 77] on div "Custom" at bounding box center [534, 77] width 59 height 9
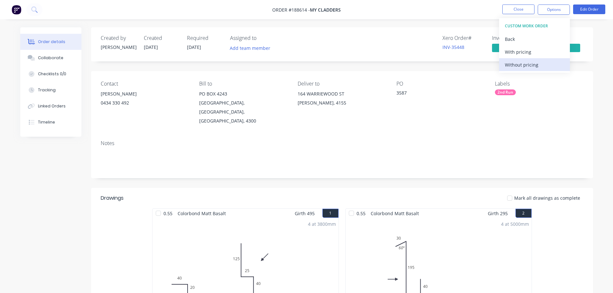
click at [524, 64] on div "Without pricing" at bounding box center [534, 64] width 59 height 9
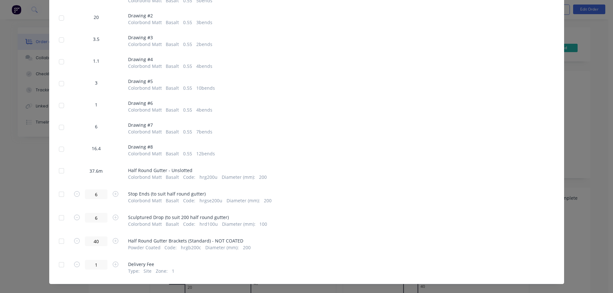
scroll to position [181, 0]
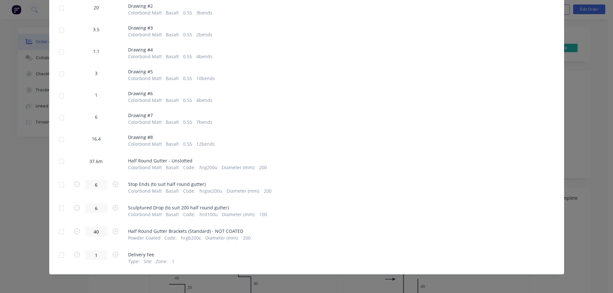
click at [59, 161] on div at bounding box center [61, 161] width 13 height 13
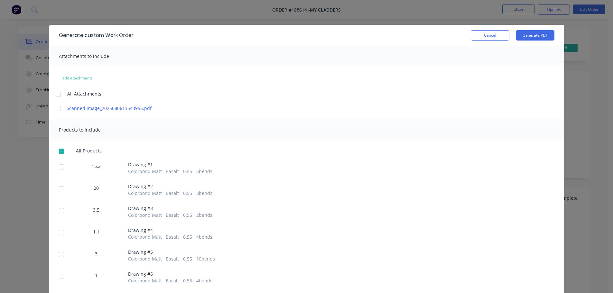
scroll to position [0, 0]
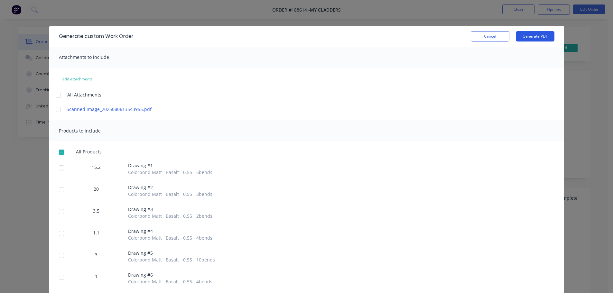
click at [528, 35] on button "Generate PDF" at bounding box center [535, 36] width 39 height 10
click at [489, 38] on button "Cancel" at bounding box center [490, 36] width 39 height 10
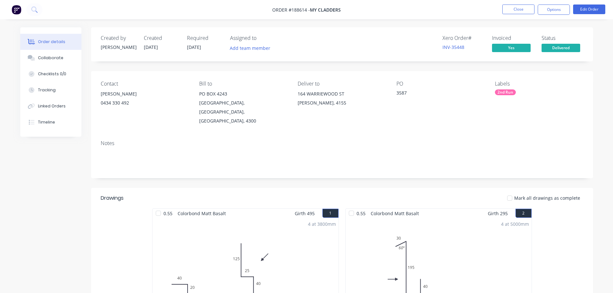
click at [258, 9] on nav "Order #188614 - My Cladders Close Options Edit Order" at bounding box center [306, 9] width 613 height 19
click at [523, 9] on button "Close" at bounding box center [518, 10] width 32 height 10
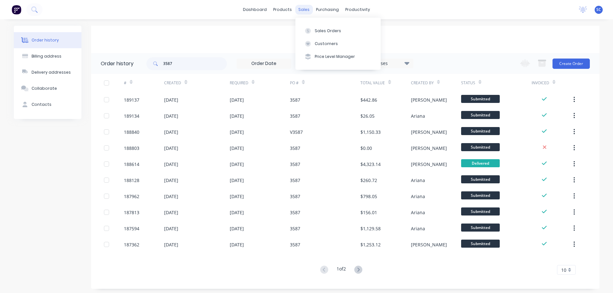
click at [298, 8] on div "sales" at bounding box center [304, 10] width 18 height 10
click at [326, 43] on div "Customers" at bounding box center [326, 44] width 23 height 6
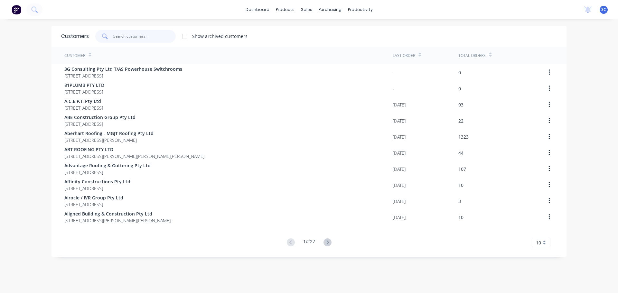
click at [122, 34] on input "text" at bounding box center [144, 36] width 63 height 13
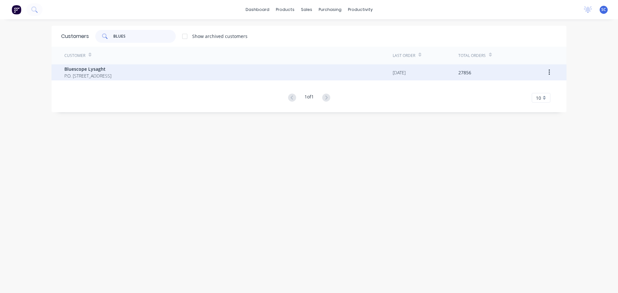
type input "BLUES"
click at [93, 76] on span "P.O. Box 144 Archerfield Australia 4108" at bounding box center [87, 75] width 47 height 7
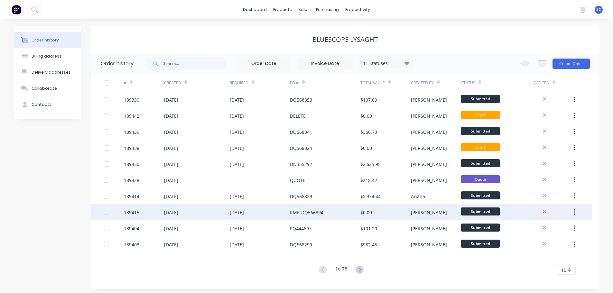
click at [244, 211] on div "12 Aug 2025" at bounding box center [237, 212] width 14 height 7
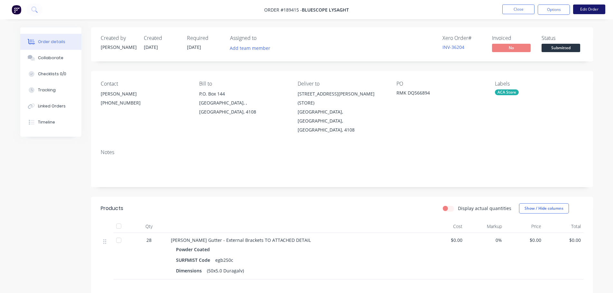
click at [591, 7] on button "Edit Order" at bounding box center [589, 10] width 32 height 10
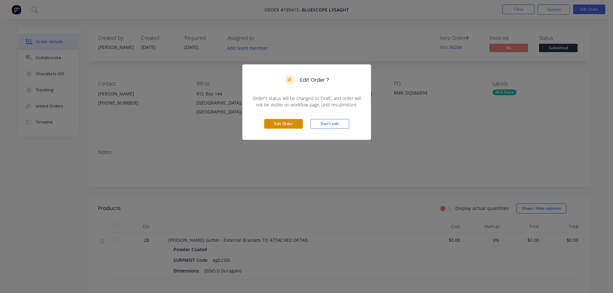
click at [281, 126] on button "Edit Order" at bounding box center [283, 124] width 39 height 10
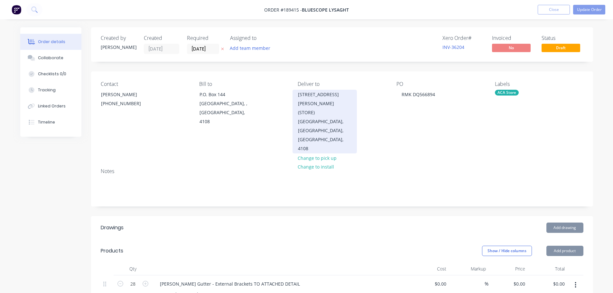
click at [312, 106] on div "[STREET_ADDRESS][PERSON_NAME] (STORE)" at bounding box center [324, 103] width 53 height 27
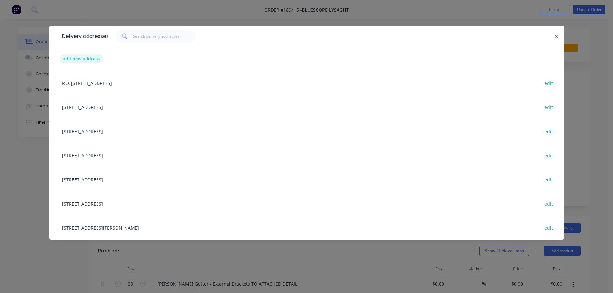
click at [82, 58] on button "add new address" at bounding box center [82, 58] width 44 height 9
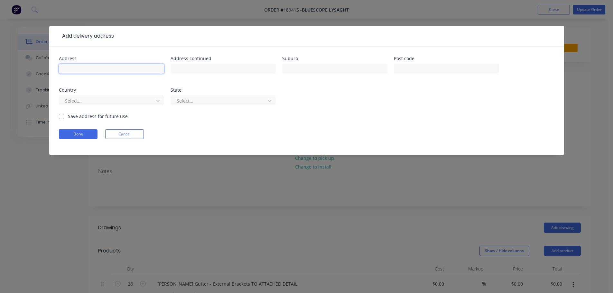
click at [84, 67] on input "text" at bounding box center [111, 69] width 105 height 10
type input "[STREET_ADDRESS]"
click at [302, 68] on input "text" at bounding box center [334, 69] width 105 height 10
type input "BRENDALE"
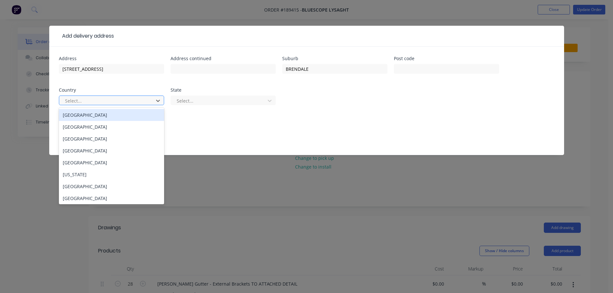
drag, startPoint x: 82, startPoint y: 113, endPoint x: 160, endPoint y: 113, distance: 77.5
click at [83, 113] on div "Australia" at bounding box center [111, 115] width 105 height 12
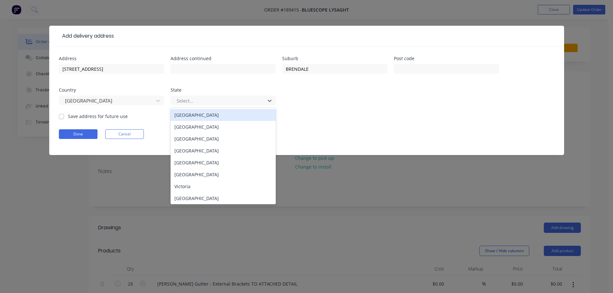
drag, startPoint x: 201, startPoint y: 103, endPoint x: 197, endPoint y: 120, distance: 18.3
click at [201, 102] on div at bounding box center [219, 101] width 86 height 8
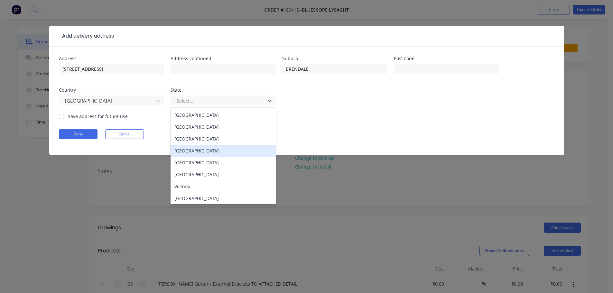
click at [188, 151] on div "Queensland" at bounding box center [222, 151] width 105 height 12
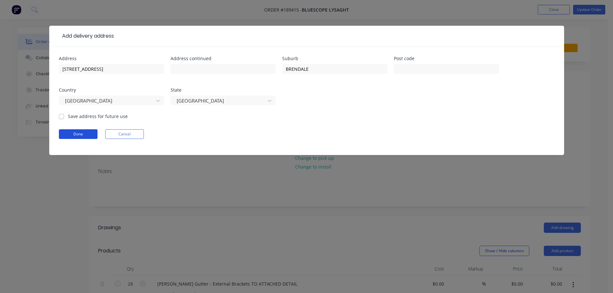
drag, startPoint x: 79, startPoint y: 133, endPoint x: 82, endPoint y: 133, distance: 3.5
click at [80, 133] on button "Done" at bounding box center [78, 134] width 39 height 10
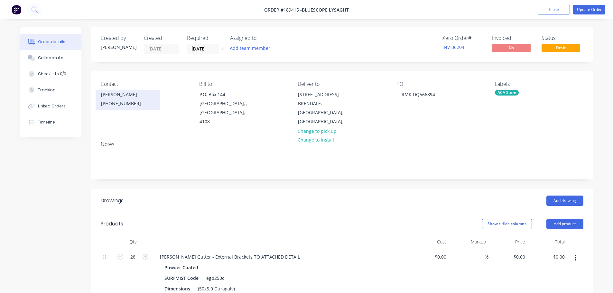
click at [118, 106] on div "(07) 3365 7736" at bounding box center [127, 103] width 53 height 9
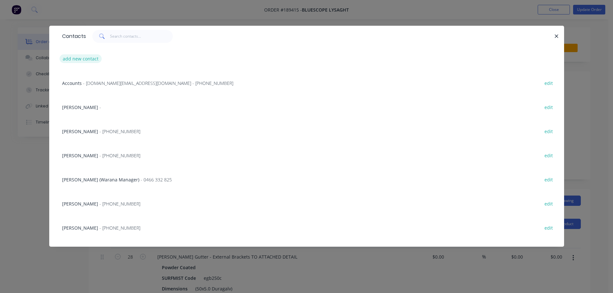
click at [72, 58] on button "add new contact" at bounding box center [81, 58] width 42 height 9
select select "AU"
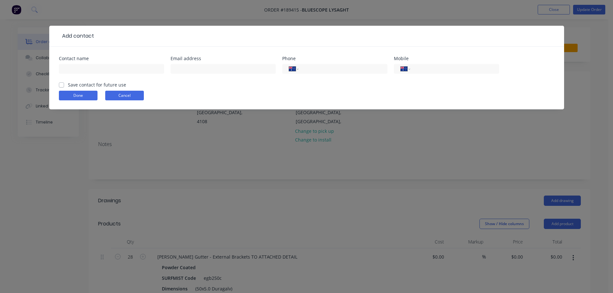
click at [122, 95] on button "Cancel" at bounding box center [124, 96] width 39 height 10
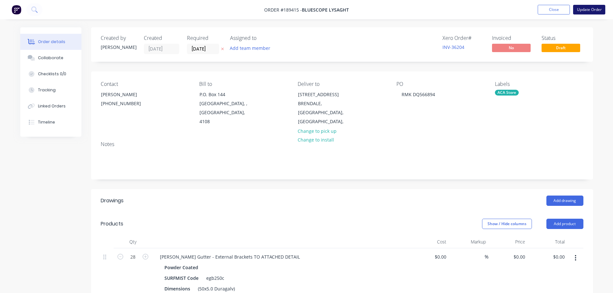
click at [591, 9] on button "Update Order" at bounding box center [589, 10] width 32 height 10
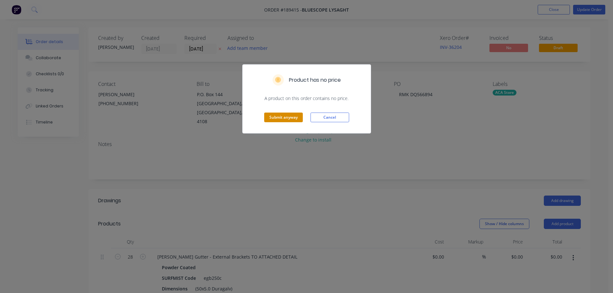
click at [274, 122] on button "Submit anyway" at bounding box center [283, 118] width 39 height 10
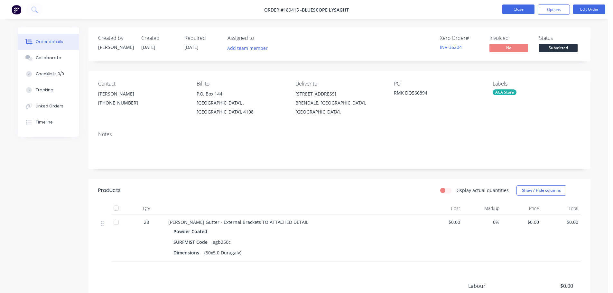
click at [518, 9] on button "Close" at bounding box center [518, 10] width 32 height 10
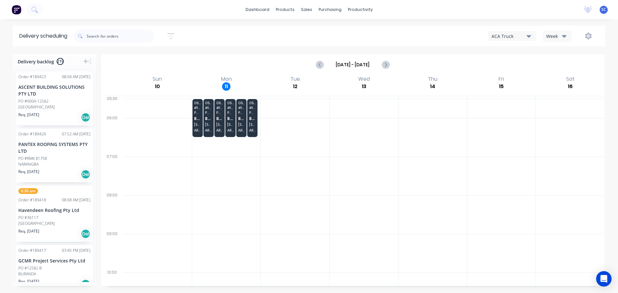
click at [529, 34] on icon "button" at bounding box center [528, 35] width 5 height 7
click at [498, 90] on div "FNM 03" at bounding box center [520, 91] width 64 height 13
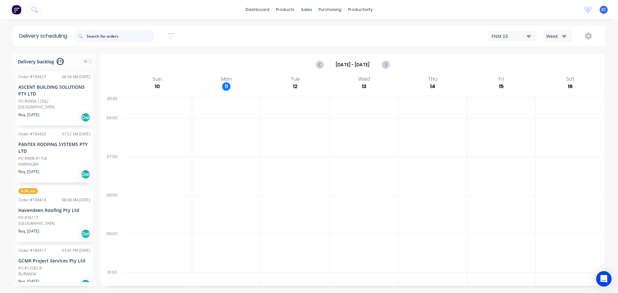
click at [99, 37] on input "text" at bounding box center [121, 36] width 68 height 13
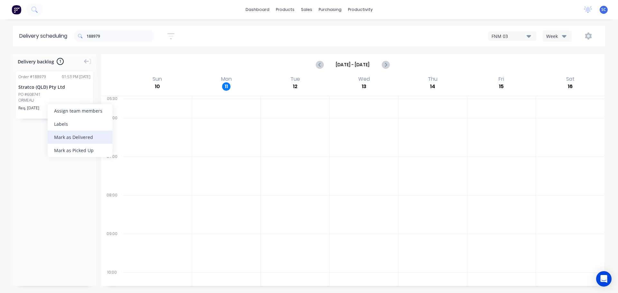
click at [75, 137] on div "Mark as Delivered" at bounding box center [80, 137] width 65 height 13
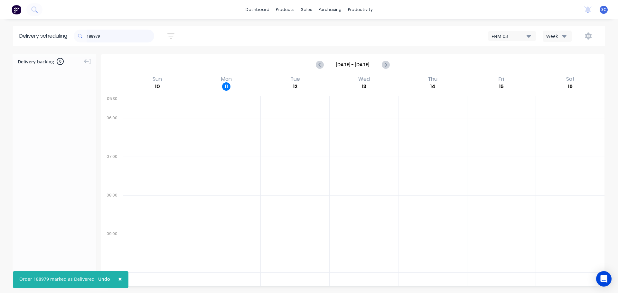
click at [113, 39] on input "188979" at bounding box center [121, 36] width 68 height 13
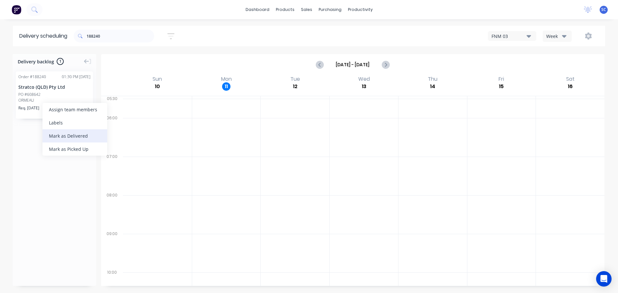
click at [72, 136] on div "Mark as Delivered" at bounding box center [74, 135] width 65 height 13
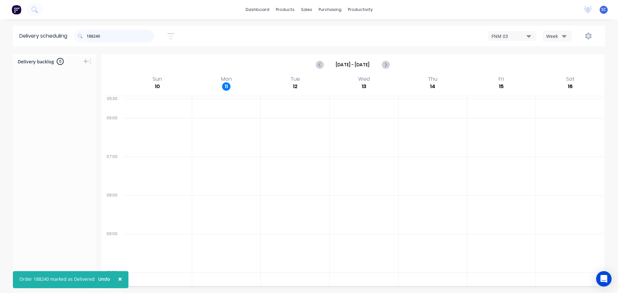
click at [106, 38] on input "188240" at bounding box center [121, 36] width 68 height 13
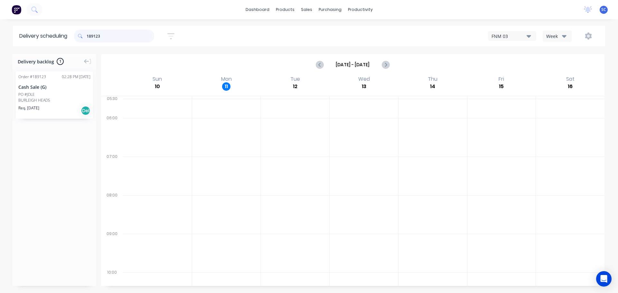
type input "189123"
click at [72, 132] on div "Mark as Delivered" at bounding box center [68, 132] width 65 height 13
drag, startPoint x: 125, startPoint y: 40, endPoint x: 80, endPoint y: 40, distance: 44.7
click at [80, 40] on div "189123" at bounding box center [114, 36] width 80 height 13
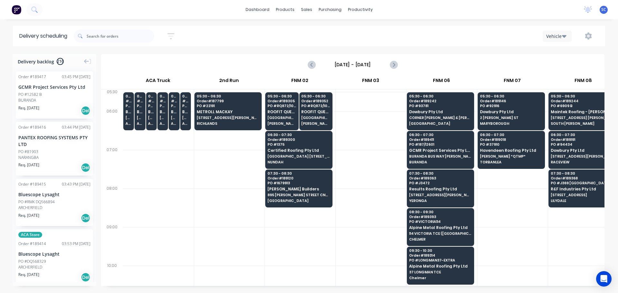
scroll to position [0, 0]
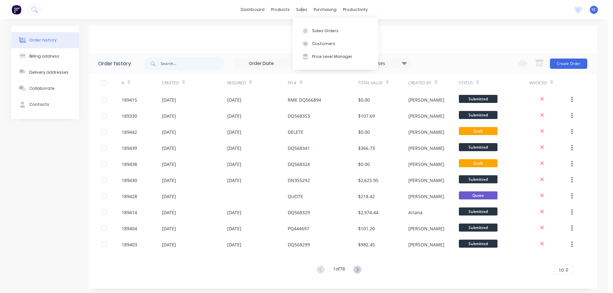
drag, startPoint x: 301, startPoint y: 9, endPoint x: 308, endPoint y: 19, distance: 12.5
click at [302, 9] on div "sales" at bounding box center [302, 10] width 18 height 10
click at [324, 43] on div "Customers" at bounding box center [323, 44] width 23 height 6
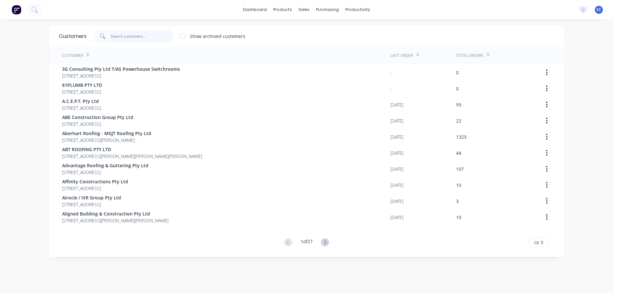
drag, startPoint x: 130, startPoint y: 38, endPoint x: 124, endPoint y: 40, distance: 6.8
click at [129, 39] on input "text" at bounding box center [142, 36] width 63 height 13
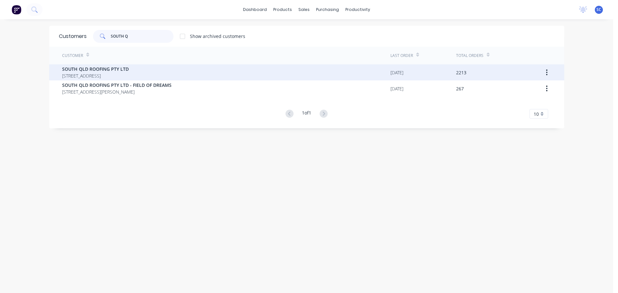
type input "SOUTH Q"
click at [80, 71] on span "SOUTH QLD ROOFING PTY LTD" at bounding box center [95, 69] width 67 height 7
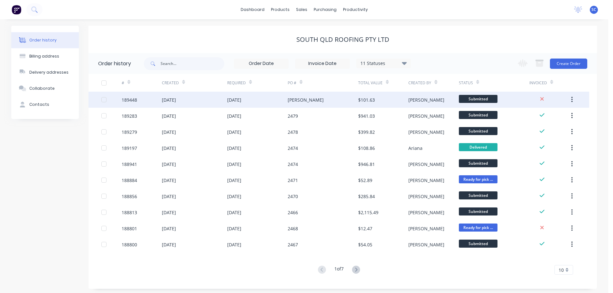
click at [203, 103] on div "[DATE]" at bounding box center [194, 100] width 65 height 16
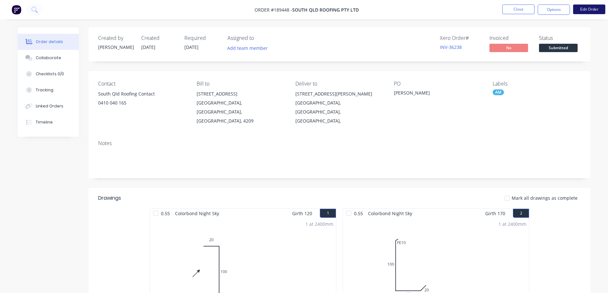
click at [592, 10] on button "Edit Order" at bounding box center [589, 10] width 32 height 10
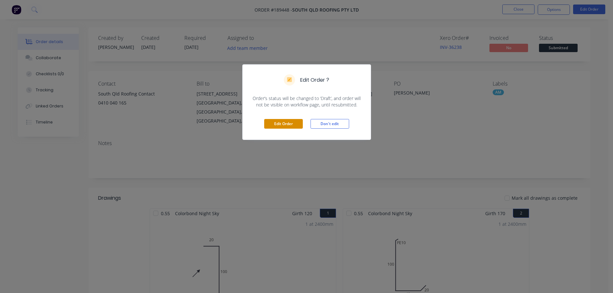
click at [285, 125] on button "Edit Order" at bounding box center [283, 124] width 39 height 10
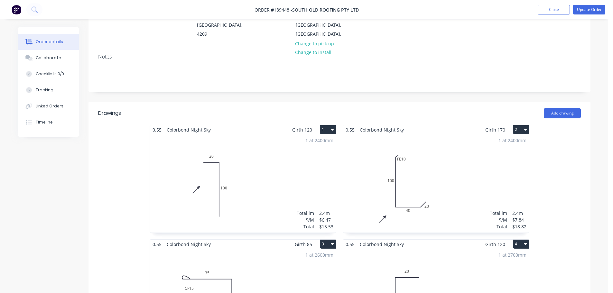
click at [392, 176] on div "1 at 2400mm Total lm $/M Total 2.4m $7.84 $18.82" at bounding box center [436, 183] width 186 height 98
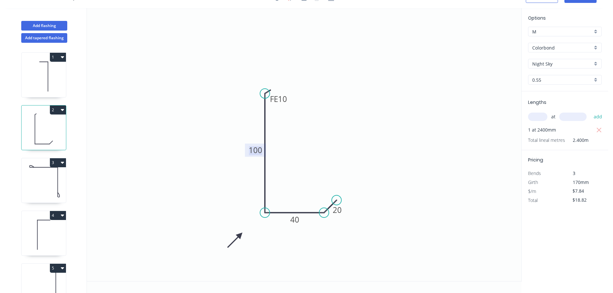
click at [258, 148] on tspan "100" at bounding box center [256, 150] width 14 height 11
click at [393, 142] on icon "0 FE 10 110 40 20" at bounding box center [304, 144] width 434 height 273
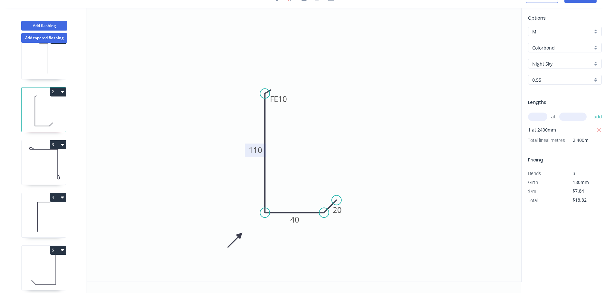
scroll to position [28, 0]
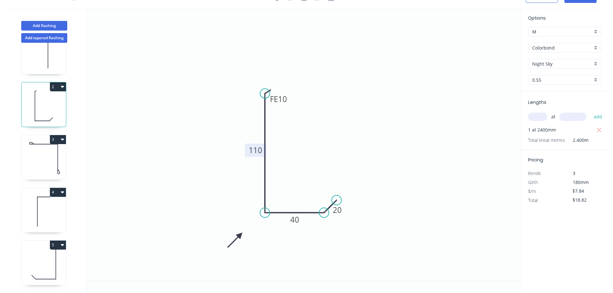
click at [55, 259] on icon at bounding box center [44, 264] width 44 height 41
type input "$21.17"
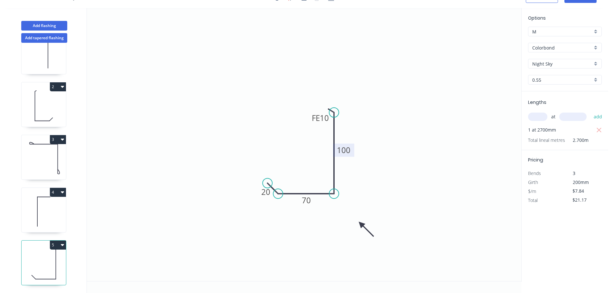
click at [345, 151] on tspan "100" at bounding box center [344, 150] width 14 height 11
click at [377, 149] on icon "0 20 70 FE 10 110" at bounding box center [304, 144] width 434 height 273
type input "$9.59"
type input "$25.89"
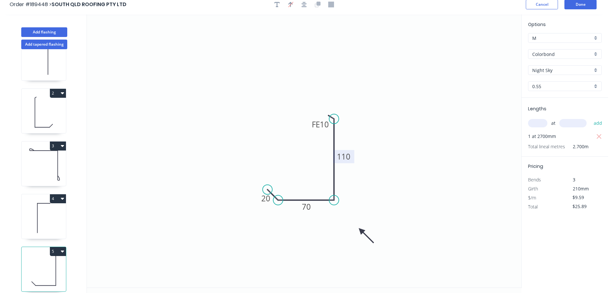
scroll to position [0, 0]
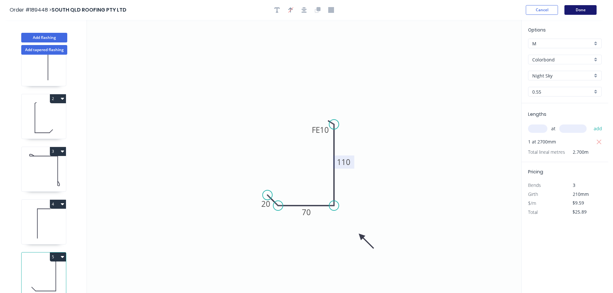
click at [588, 6] on button "Done" at bounding box center [580, 10] width 32 height 10
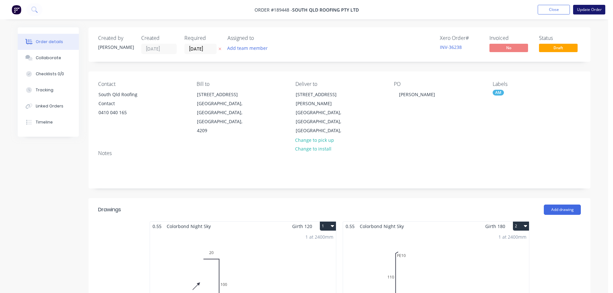
click at [587, 7] on button "Update Order" at bounding box center [589, 10] width 32 height 10
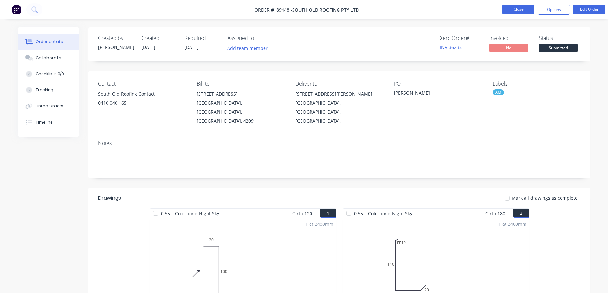
click at [519, 11] on button "Close" at bounding box center [518, 10] width 32 height 10
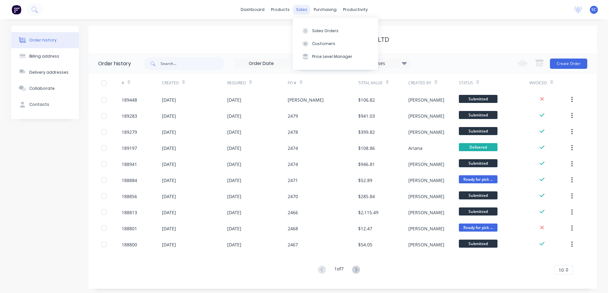
click at [305, 9] on div "sales" at bounding box center [302, 10] width 18 height 10
click at [319, 41] on button "Customers" at bounding box center [335, 43] width 85 height 13
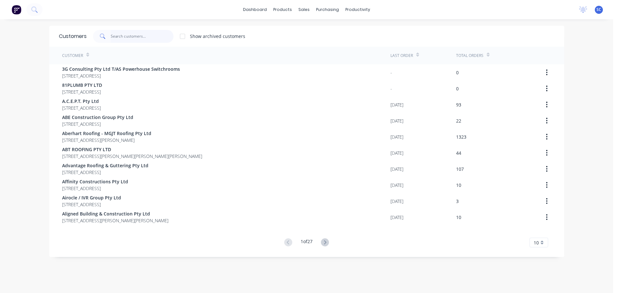
click at [113, 33] on input "text" at bounding box center [142, 36] width 63 height 13
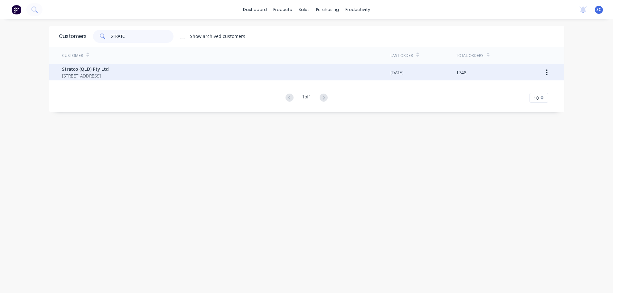
type input "STRATC"
click at [75, 75] on span "PO BOX 6217 YATALA Queensland Australia 4207" at bounding box center [85, 75] width 47 height 7
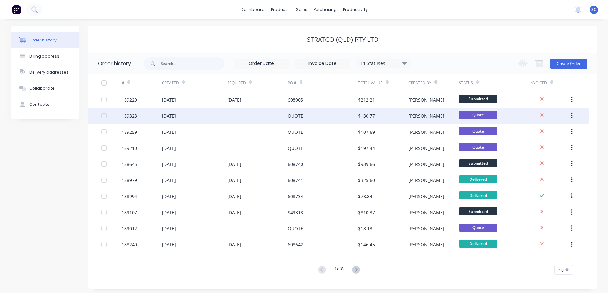
click at [136, 110] on div "189323" at bounding box center [142, 116] width 40 height 16
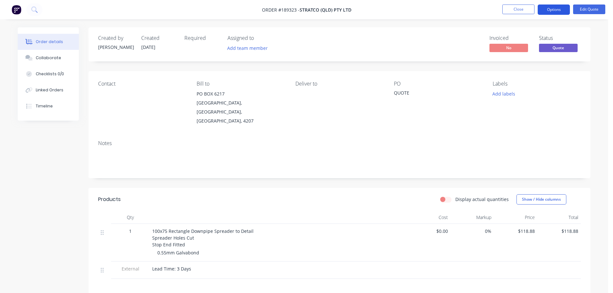
click at [558, 11] on button "Options" at bounding box center [553, 10] width 32 height 10
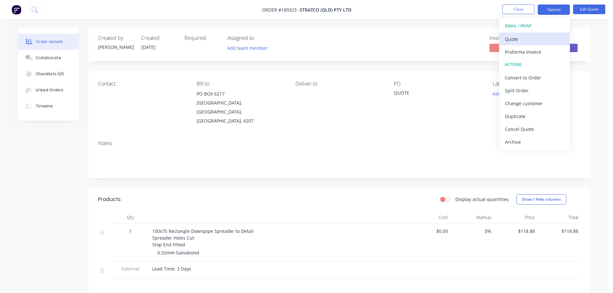
click at [519, 39] on div "Quote" at bounding box center [534, 38] width 59 height 9
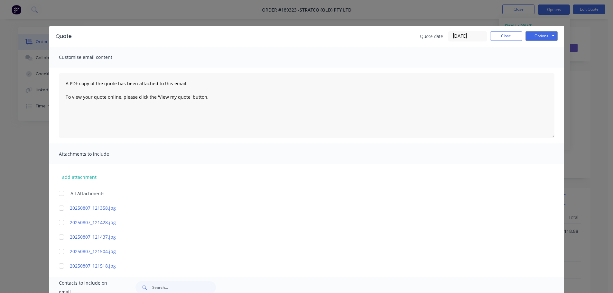
click at [58, 194] on div at bounding box center [61, 193] width 13 height 13
click at [543, 35] on button "Options" at bounding box center [541, 36] width 32 height 10
click at [541, 57] on button "Print" at bounding box center [545, 58] width 41 height 11
click at [493, 34] on button "Close" at bounding box center [506, 36] width 32 height 10
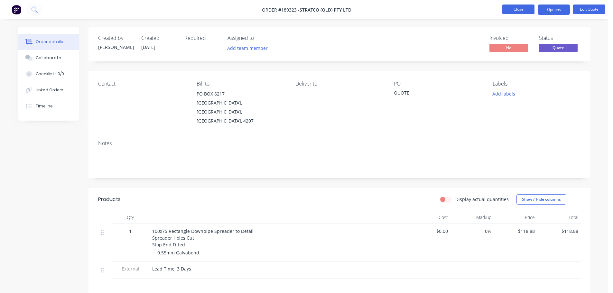
click at [530, 5] on button "Close" at bounding box center [518, 10] width 32 height 10
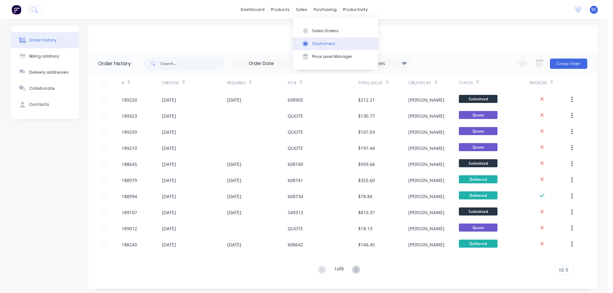
click at [327, 41] on div "Customers" at bounding box center [323, 44] width 23 height 6
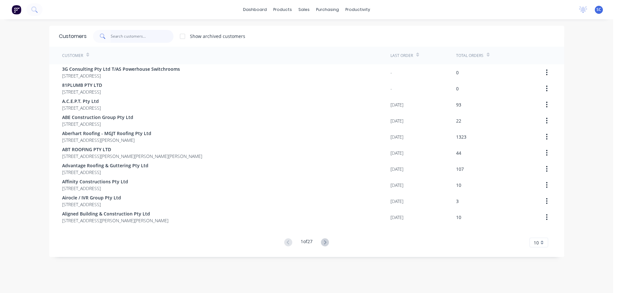
click at [126, 35] on input "text" at bounding box center [142, 36] width 63 height 13
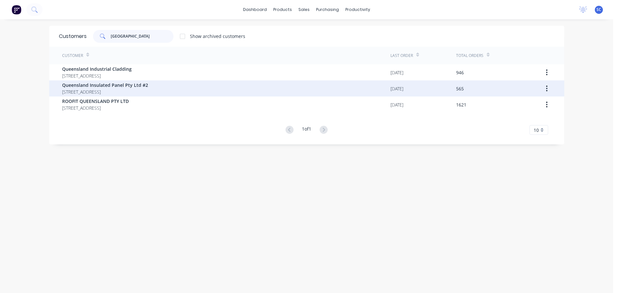
type input "QUEENSLAND"
click at [106, 89] on span "PO BOX 288 POINT LOOKOUT Queensland Australia 4183" at bounding box center [105, 91] width 86 height 7
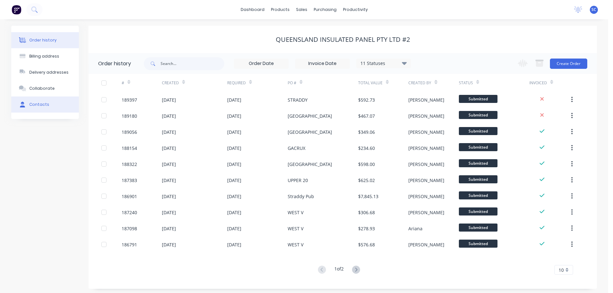
click at [46, 103] on div "Contacts" at bounding box center [39, 105] width 20 height 6
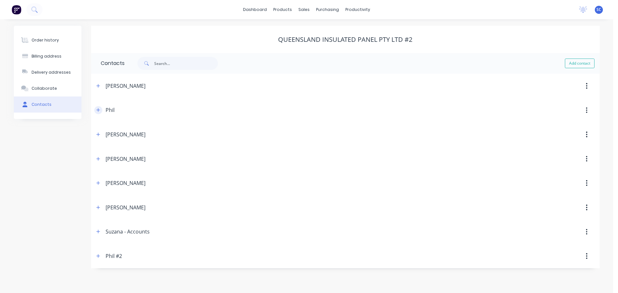
click at [96, 110] on icon "button" at bounding box center [98, 110] width 4 height 5
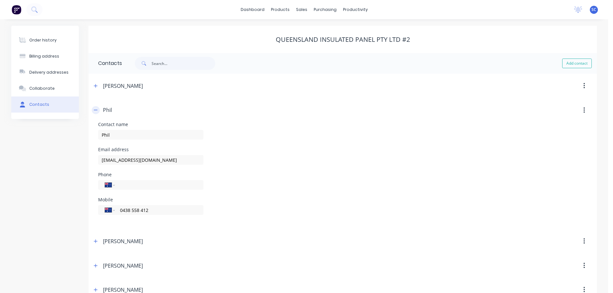
click at [97, 108] on icon "button" at bounding box center [96, 110] width 4 height 5
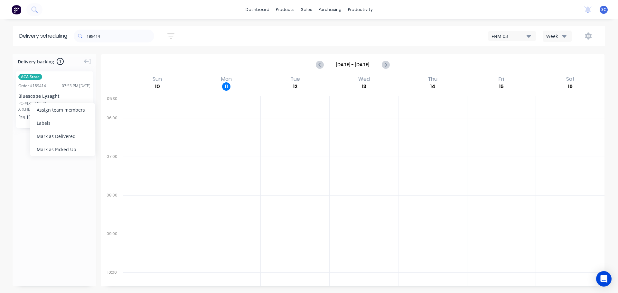
click at [55, 136] on div "Mark as Delivered" at bounding box center [62, 136] width 65 height 13
click at [109, 32] on input "189414" at bounding box center [121, 36] width 68 height 13
click at [60, 136] on div "Mark as Delivered" at bounding box center [70, 137] width 65 height 13
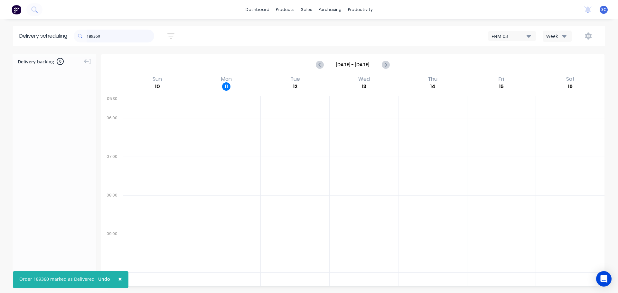
click at [110, 34] on input "189360" at bounding box center [121, 36] width 68 height 13
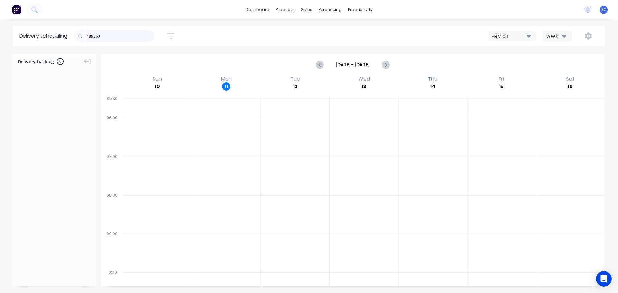
click at [108, 35] on input "189360" at bounding box center [121, 36] width 68 height 13
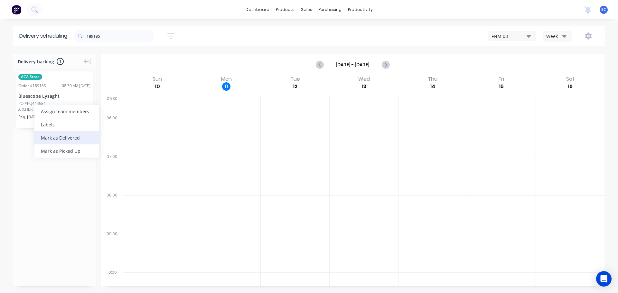
click at [55, 138] on div "Mark as Delivered" at bounding box center [66, 137] width 65 height 13
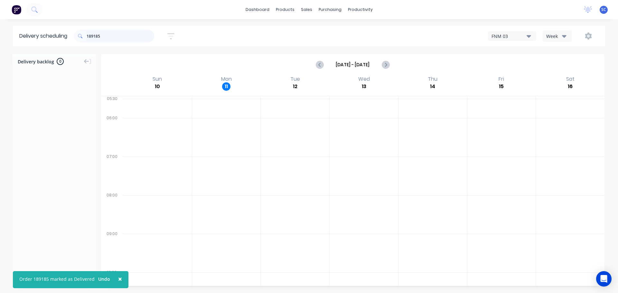
click at [106, 37] on input "189185" at bounding box center [121, 36] width 68 height 13
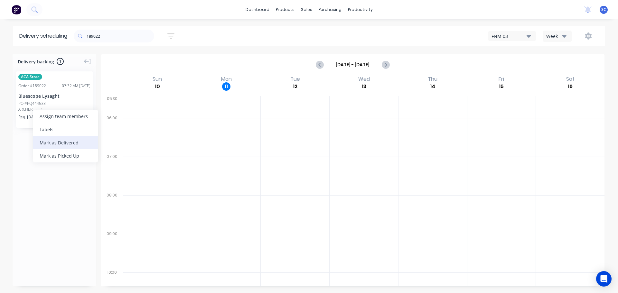
click at [61, 144] on div "Mark as Delivered" at bounding box center [65, 142] width 65 height 13
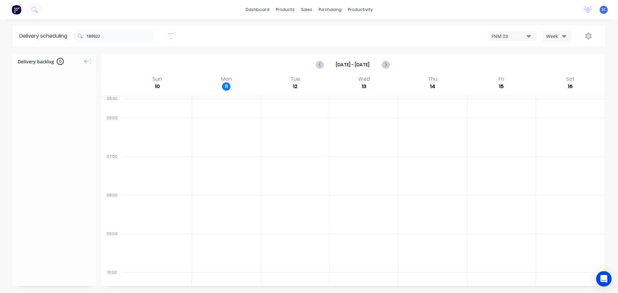
click at [105, 30] on div "189022" at bounding box center [114, 36] width 80 height 18
click at [104, 35] on input "189022" at bounding box center [121, 36] width 68 height 13
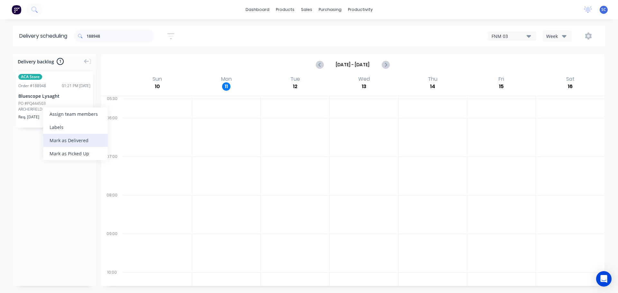
click at [71, 142] on div "Mark as Delivered" at bounding box center [75, 140] width 65 height 13
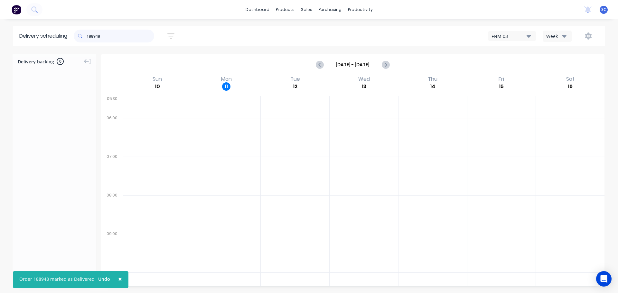
click at [105, 36] on input "188948" at bounding box center [121, 36] width 68 height 13
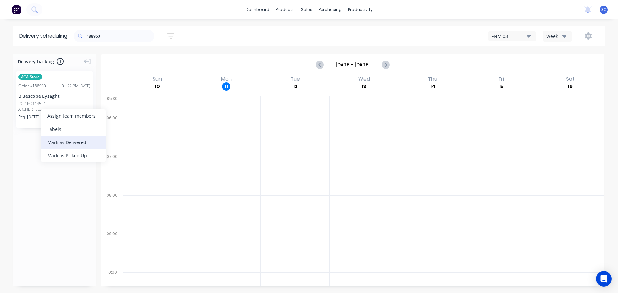
click at [64, 143] on div "Mark as Delivered" at bounding box center [73, 142] width 65 height 13
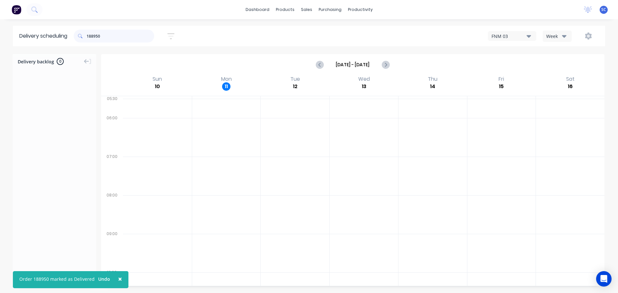
click at [108, 35] on input "188950" at bounding box center [121, 36] width 68 height 13
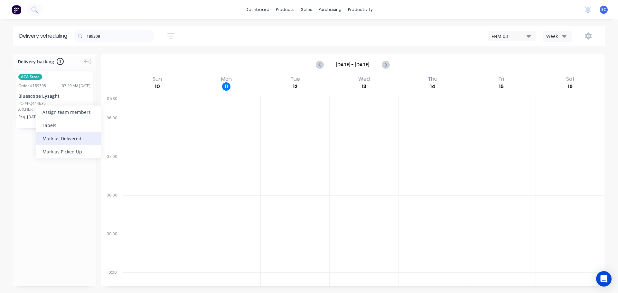
click at [64, 140] on div "Mark as Delivered" at bounding box center [68, 138] width 65 height 13
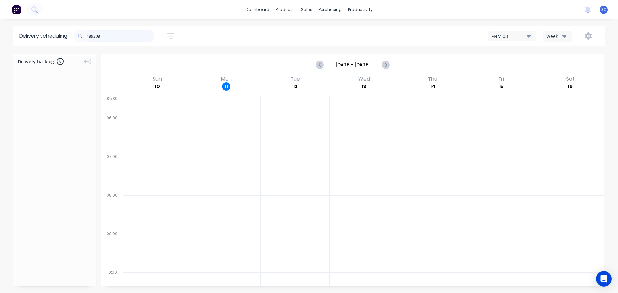
click at [111, 35] on input "189308" at bounding box center [121, 36] width 68 height 13
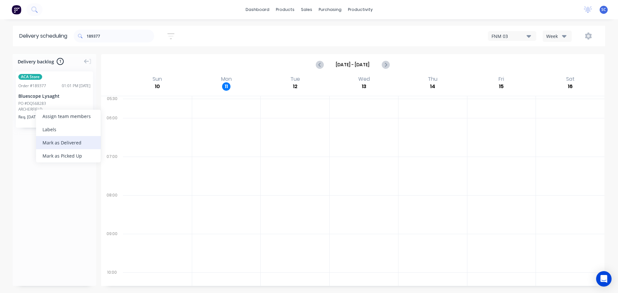
click at [62, 145] on div "Mark as Delivered" at bounding box center [68, 142] width 65 height 13
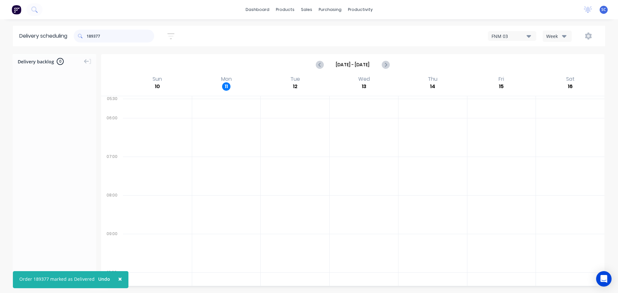
drag, startPoint x: 101, startPoint y: 36, endPoint x: 105, endPoint y: 37, distance: 4.2
click at [102, 36] on input "189377" at bounding box center [121, 36] width 68 height 13
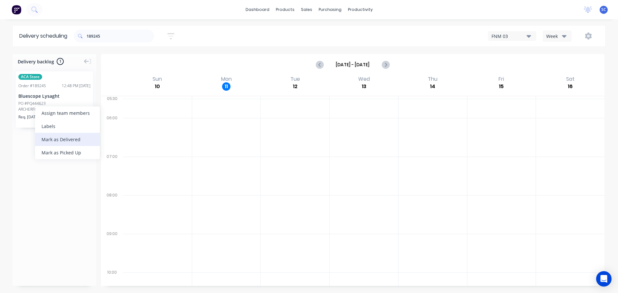
click at [67, 140] on div "Mark as Delivered" at bounding box center [67, 139] width 65 height 13
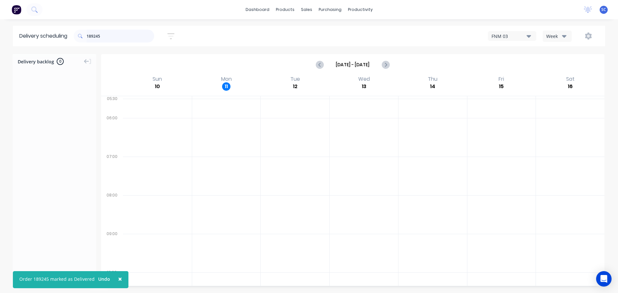
click at [113, 38] on input "189245" at bounding box center [121, 36] width 68 height 13
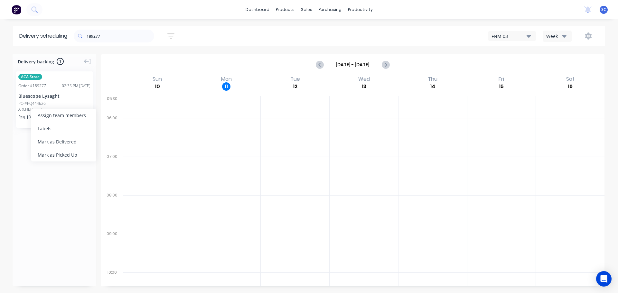
click at [54, 142] on div "Mark as Delivered" at bounding box center [63, 141] width 65 height 13
click at [114, 38] on input "189277" at bounding box center [121, 36] width 68 height 13
drag, startPoint x: 73, startPoint y: 142, endPoint x: 73, endPoint y: 145, distance: 3.2
click at [73, 144] on div "Mark as Delivered" at bounding box center [76, 140] width 65 height 13
click at [104, 34] on input "189237" at bounding box center [121, 36] width 68 height 13
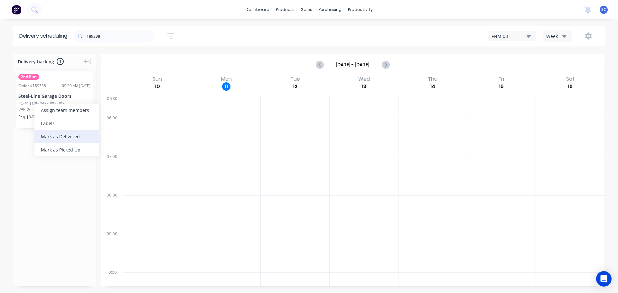
click at [64, 135] on div "Mark as Delivered" at bounding box center [66, 136] width 65 height 13
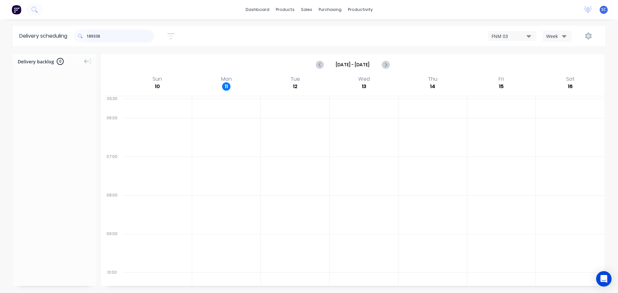
click at [108, 34] on input "189338" at bounding box center [121, 36] width 68 height 13
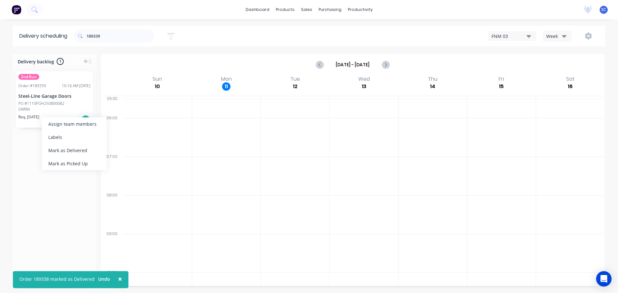
click at [71, 150] on div "Mark as Delivered" at bounding box center [74, 150] width 65 height 13
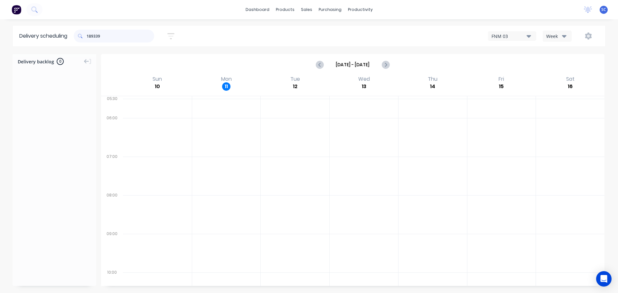
click at [109, 36] on input "189339" at bounding box center [121, 36] width 68 height 13
drag, startPoint x: 37, startPoint y: 102, endPoint x: 42, endPoint y: 103, distance: 4.9
click at [70, 138] on div "Mark as Delivered" at bounding box center [70, 137] width 65 height 13
click at [106, 37] on input "189328" at bounding box center [121, 36] width 68 height 13
click at [60, 136] on div "Mark as Delivered" at bounding box center [66, 137] width 65 height 13
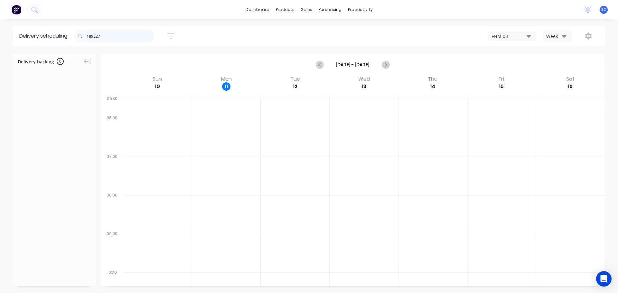
click at [107, 35] on input "189327" at bounding box center [121, 36] width 68 height 13
click at [52, 129] on div "Mark as Delivered" at bounding box center [65, 130] width 65 height 13
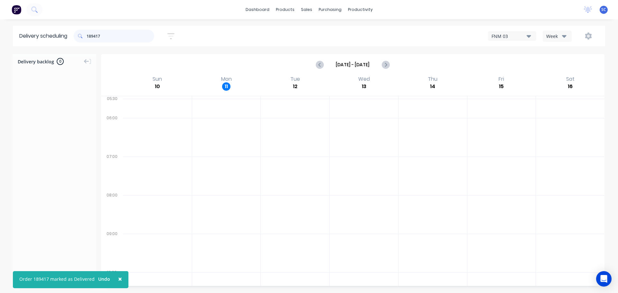
click at [101, 32] on input "189417" at bounding box center [121, 36] width 68 height 13
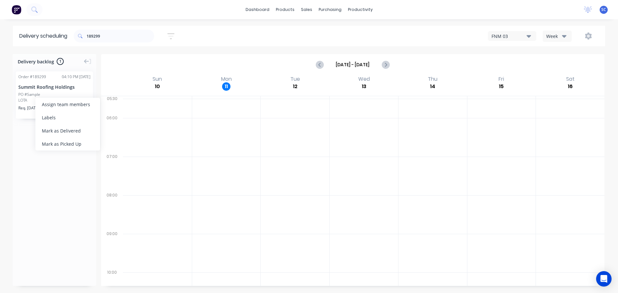
click at [63, 132] on div "Mark as Delivered" at bounding box center [67, 130] width 65 height 13
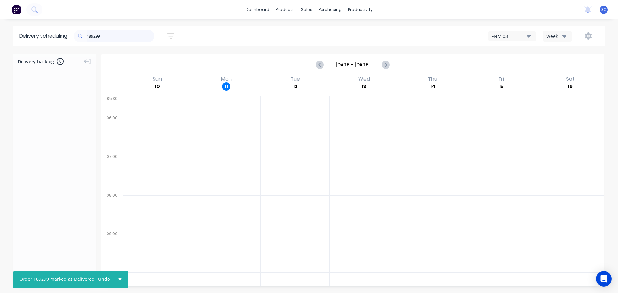
click at [109, 39] on input "189299" at bounding box center [121, 36] width 68 height 13
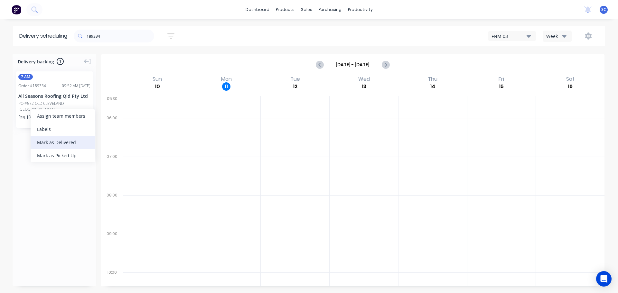
click at [58, 142] on div "Mark as Delivered" at bounding box center [63, 142] width 65 height 13
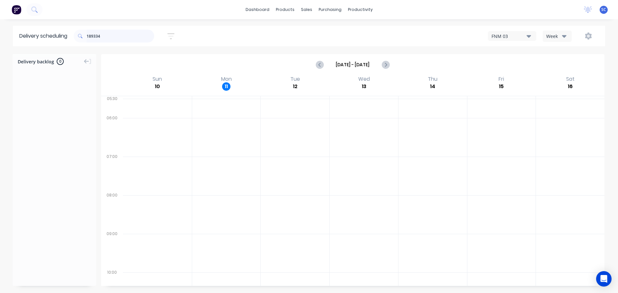
click at [108, 37] on input "189334" at bounding box center [121, 36] width 68 height 13
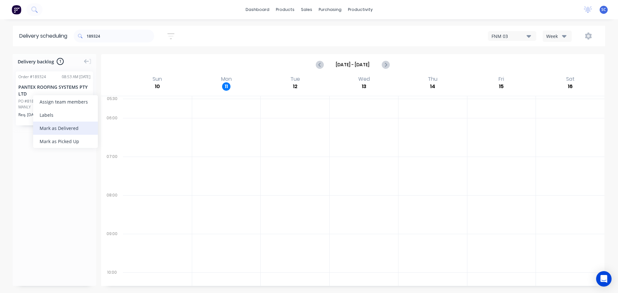
click at [56, 132] on div "Mark as Delivered" at bounding box center [65, 128] width 65 height 13
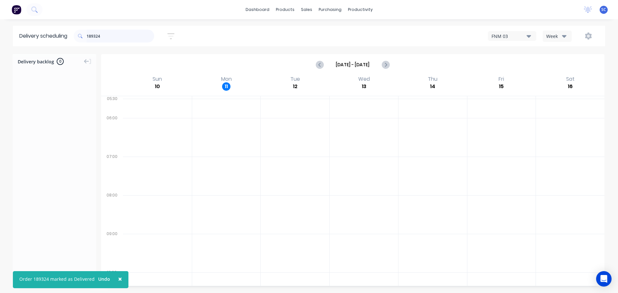
click at [113, 37] on input "189324" at bounding box center [121, 36] width 68 height 13
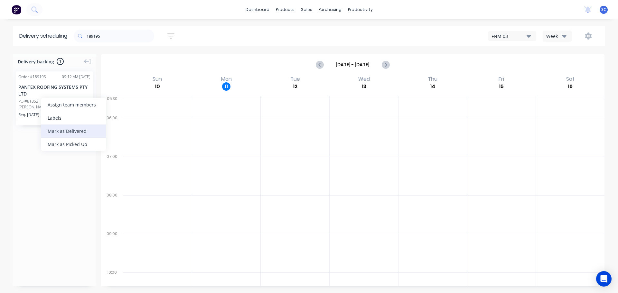
click at [58, 130] on div "Mark as Delivered" at bounding box center [73, 130] width 65 height 13
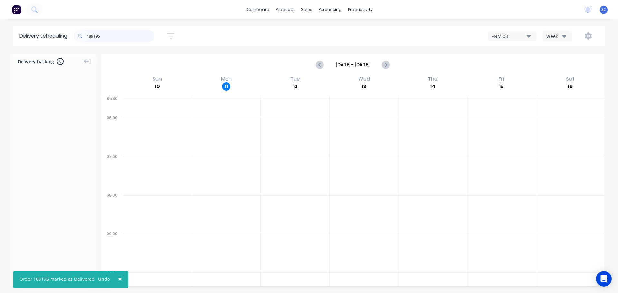
click at [104, 36] on input "189195" at bounding box center [121, 36] width 68 height 13
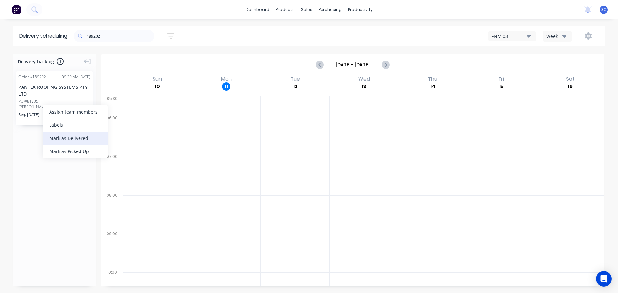
click at [75, 135] on div "Mark as Delivered" at bounding box center [75, 138] width 65 height 13
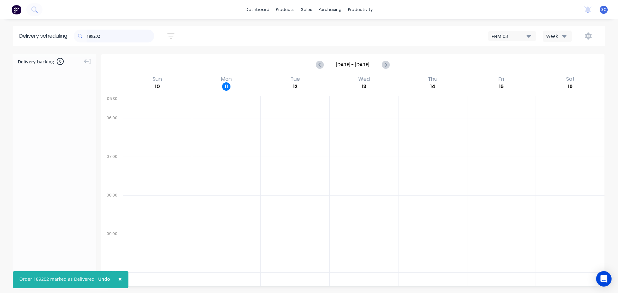
click at [107, 40] on input "189202" at bounding box center [121, 36] width 68 height 13
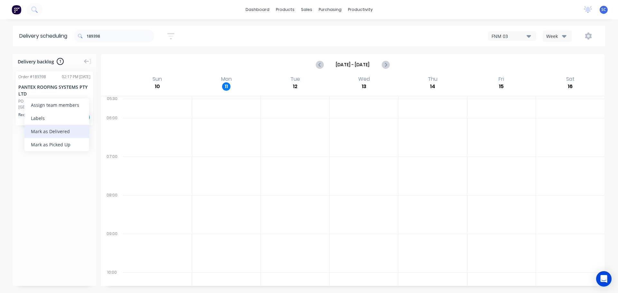
click at [46, 130] on div "Mark as Delivered" at bounding box center [56, 131] width 65 height 13
click at [107, 33] on input "189398" at bounding box center [121, 36] width 68 height 13
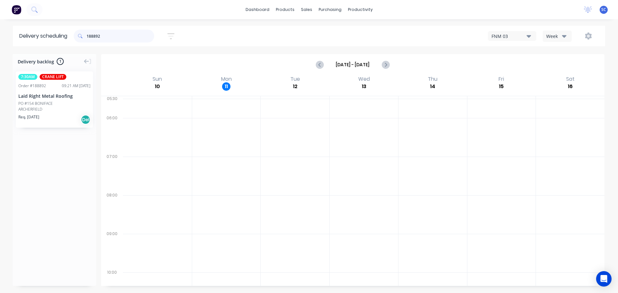
type input "188892"
click at [62, 139] on div "Mark as Delivered" at bounding box center [65, 139] width 65 height 13
drag, startPoint x: 106, startPoint y: 36, endPoint x: 78, endPoint y: 38, distance: 28.7
click at [72, 38] on header "Delivery scheduling 188892 Sort by Most recent Created date Required date Order…" at bounding box center [309, 36] width 592 height 21
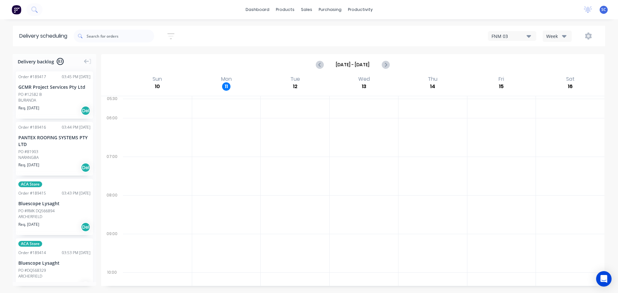
click at [174, 35] on icon "button" at bounding box center [170, 36] width 7 height 8
click at [137, 61] on input "[DATE] - [DATE]" at bounding box center [141, 61] width 60 height 10
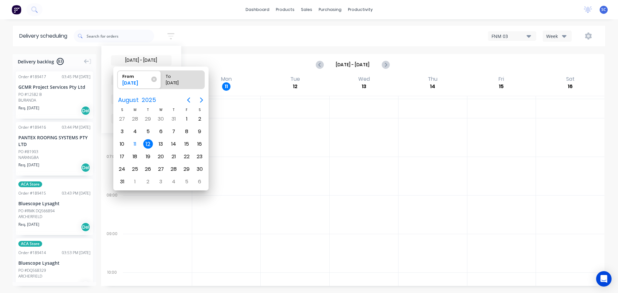
click at [145, 145] on div "12" at bounding box center [148, 144] width 10 height 10
radio input "false"
radio input "true"
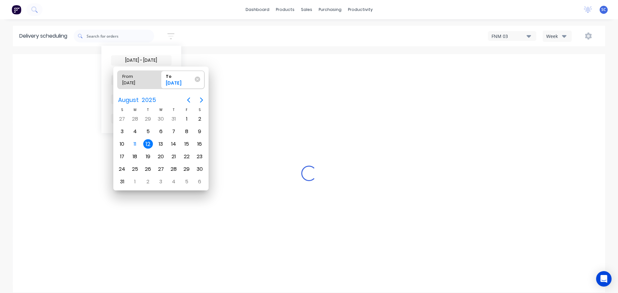
click at [145, 143] on div "12" at bounding box center [148, 144] width 10 height 10
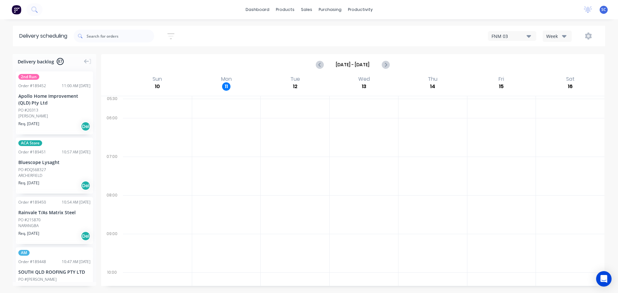
click at [172, 33] on icon "button" at bounding box center [170, 36] width 7 height 6
click at [165, 98] on icon "button" at bounding box center [164, 99] width 5 height 3
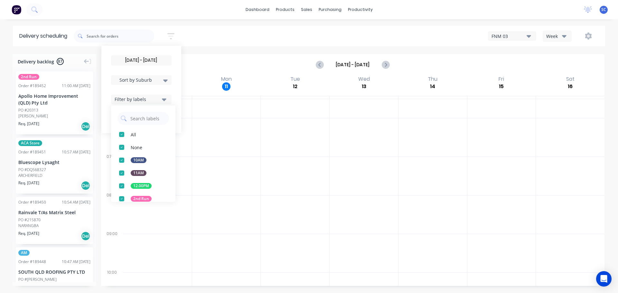
click at [124, 199] on div "button" at bounding box center [121, 198] width 13 height 13
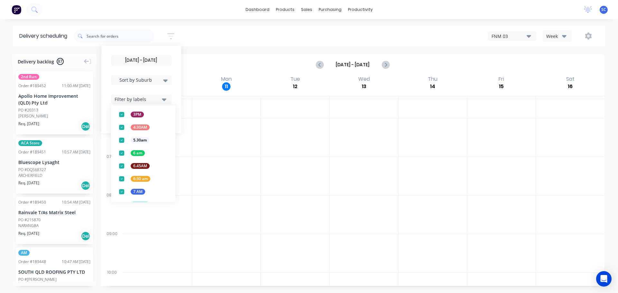
scroll to position [169, 0]
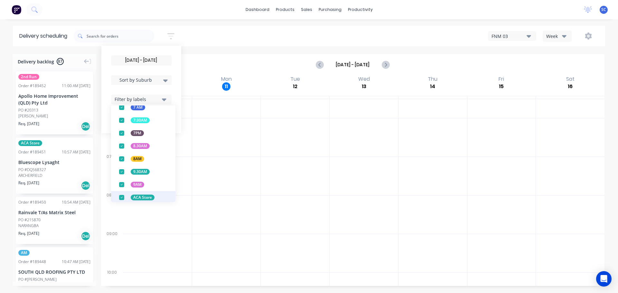
click at [123, 198] on div "button" at bounding box center [121, 197] width 13 height 13
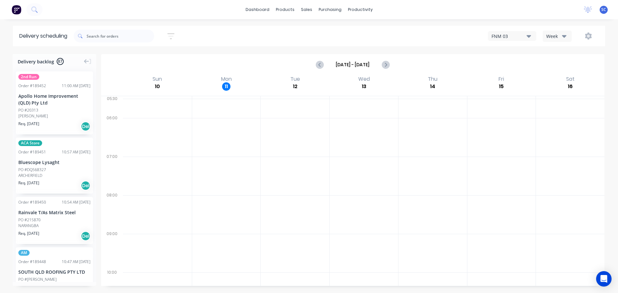
click at [225, 39] on div "12/08/25 - 12/08/25 Sort by Suburb Created date Required date Order number Cust…" at bounding box center [339, 36] width 531 height 18
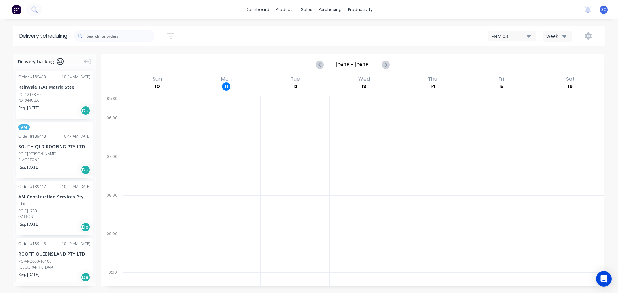
click at [171, 34] on icon "button" at bounding box center [170, 36] width 7 height 8
click at [160, 98] on div "Filter by labels" at bounding box center [137, 99] width 45 height 7
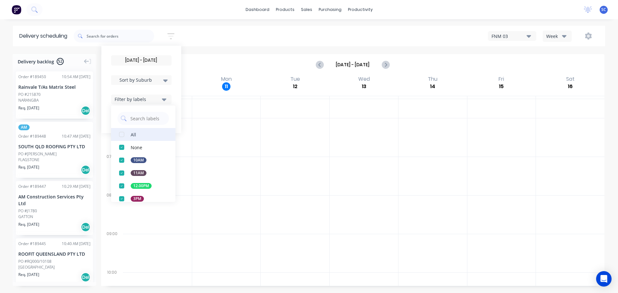
drag, startPoint x: 122, startPoint y: 134, endPoint x: 167, endPoint y: 116, distance: 48.3
click at [122, 133] on div "button" at bounding box center [121, 134] width 13 height 13
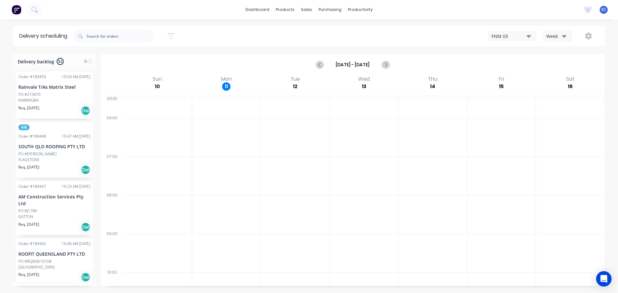
drag, startPoint x: 214, startPoint y: 41, endPoint x: 217, endPoint y: 41, distance: 3.6
click at [215, 41] on div "12/08/25 - 12/08/25 Sort by Suburb Created date Required date Order number Cust…" at bounding box center [339, 36] width 531 height 18
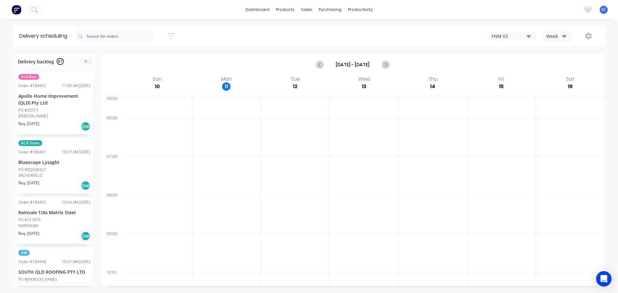
click at [173, 35] on icon "button" at bounding box center [170, 36] width 7 height 8
drag, startPoint x: 138, startPoint y: 61, endPoint x: 141, endPoint y: 77, distance: 15.7
click at [137, 61] on input "12/08/25 - 12/08/25" at bounding box center [141, 61] width 60 height 10
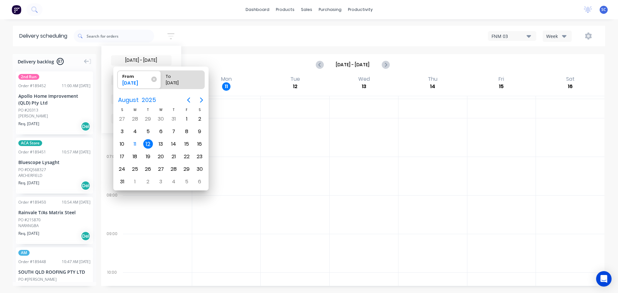
click at [147, 144] on div "12" at bounding box center [148, 144] width 10 height 10
radio input "false"
radio input "true"
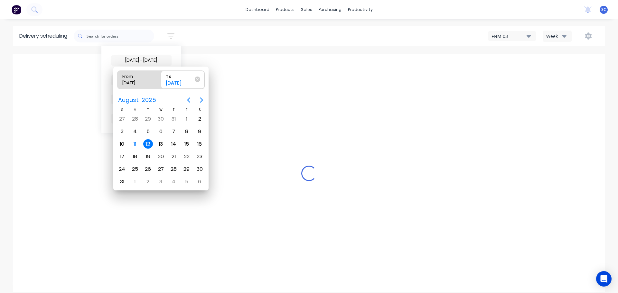
click at [147, 144] on div "12" at bounding box center [148, 144] width 10 height 10
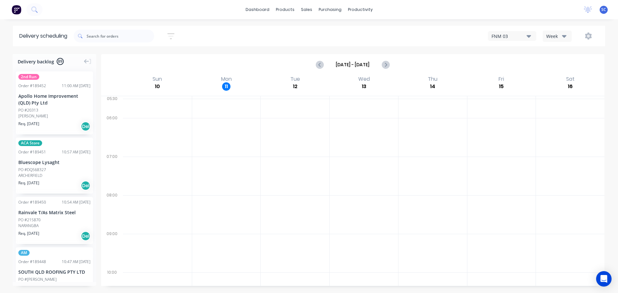
click at [173, 35] on icon "button" at bounding box center [170, 36] width 7 height 8
click at [165, 78] on div "Sort by Suburb" at bounding box center [141, 80] width 53 height 8
click at [129, 151] on div "Suburb" at bounding box center [141, 152] width 60 height 12
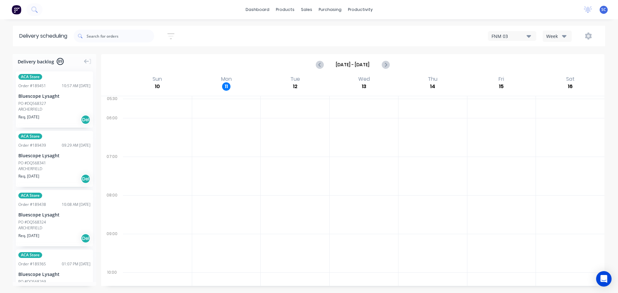
click at [226, 34] on div "[DATE] - [DATE] Sort by Suburb Created date Required date Order number Customer…" at bounding box center [339, 36] width 531 height 18
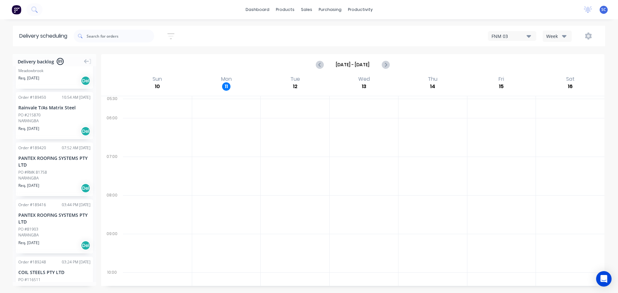
scroll to position [1769, 0]
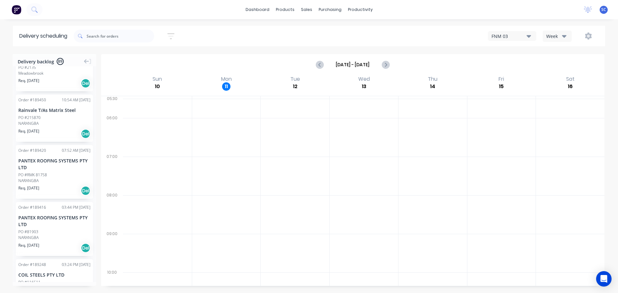
click at [173, 32] on icon "button" at bounding box center [170, 36] width 7 height 8
click at [166, 97] on icon "button" at bounding box center [164, 99] width 5 height 7
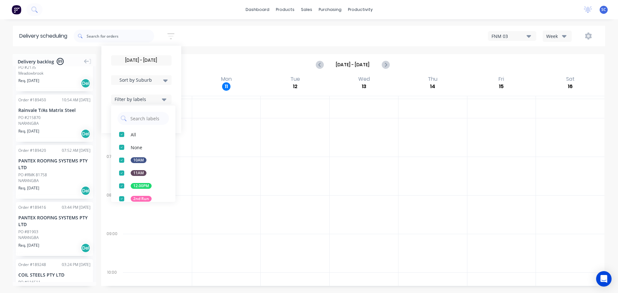
drag, startPoint x: 123, startPoint y: 199, endPoint x: 161, endPoint y: 203, distance: 37.8
click at [125, 200] on div "button" at bounding box center [121, 198] width 13 height 13
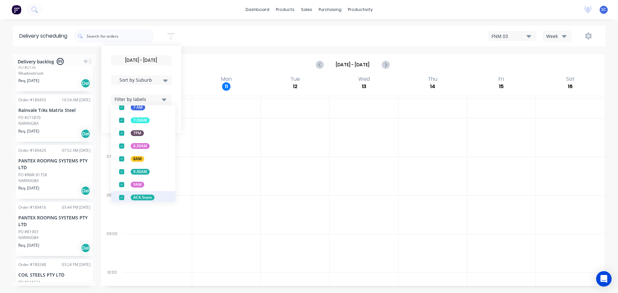
click at [124, 197] on div "button" at bounding box center [121, 197] width 13 height 13
click at [216, 34] on div "12/08/25 - 12/08/25 Sort by Suburb Created date Required date Order number Cust…" at bounding box center [339, 36] width 531 height 18
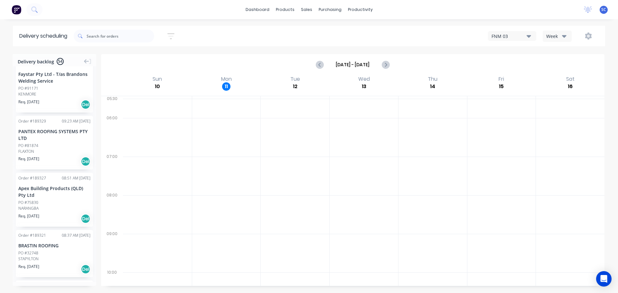
scroll to position [1749, 0]
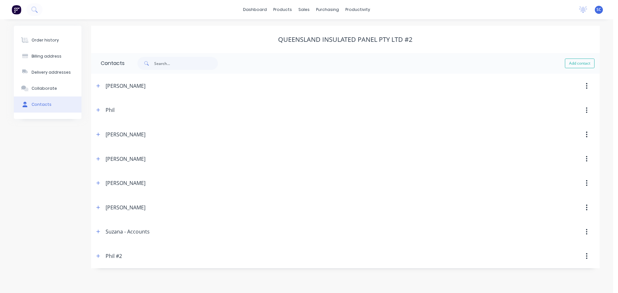
click at [43, 29] on div "Order history Billing address Delivery addresses Collaborate Contacts" at bounding box center [48, 72] width 68 height 93
click at [41, 40] on div "Order history" at bounding box center [45, 40] width 27 height 6
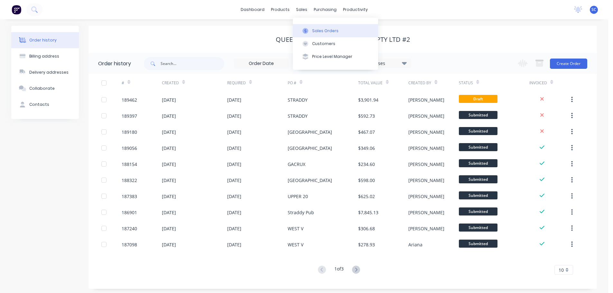
drag, startPoint x: 307, startPoint y: 8, endPoint x: 313, endPoint y: 29, distance: 21.2
click at [307, 9] on div "sales" at bounding box center [302, 10] width 18 height 10
click at [319, 42] on div "Customers" at bounding box center [323, 44] width 23 height 6
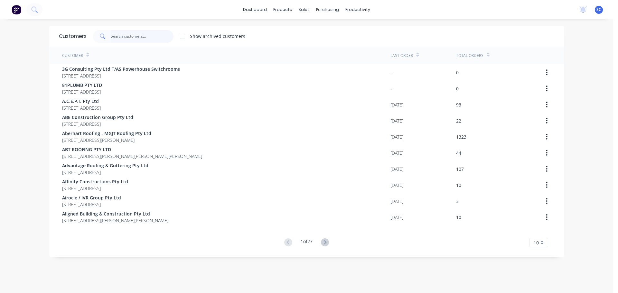
click at [142, 41] on input "text" at bounding box center [142, 36] width 63 height 13
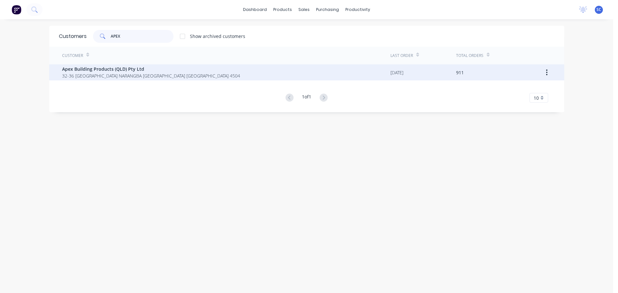
type input "APEX"
click at [110, 72] on span "Apex Building Products (QLD) Pty Ltd" at bounding box center [151, 69] width 178 height 7
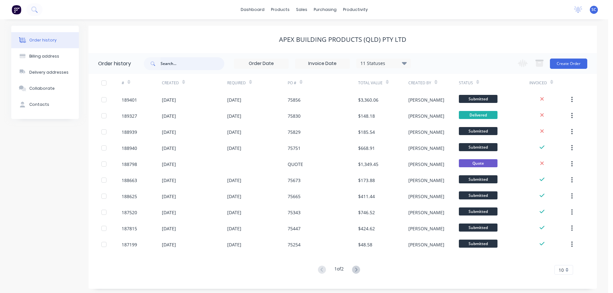
click at [170, 62] on input "text" at bounding box center [193, 63] width 64 height 13
type input "189327"
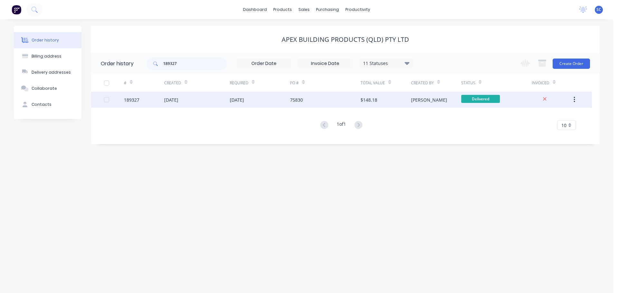
click at [410, 101] on div "$148.18" at bounding box center [385, 100] width 50 height 16
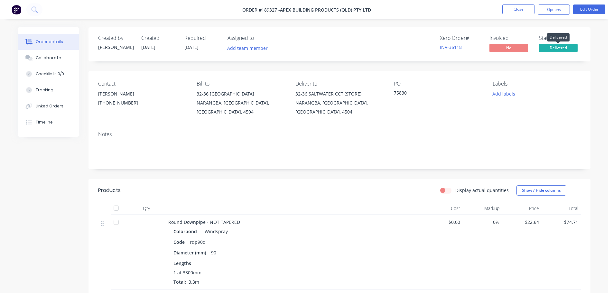
click at [552, 45] on span "Delivered" at bounding box center [558, 48] width 39 height 8
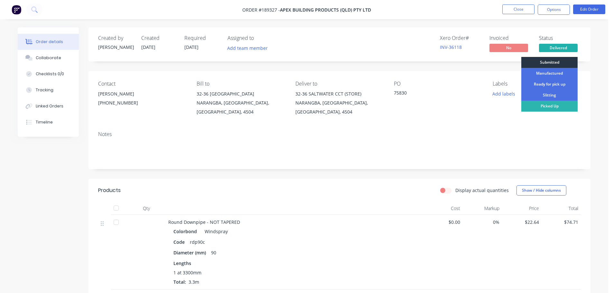
click at [544, 60] on div "Submitted" at bounding box center [549, 62] width 56 height 11
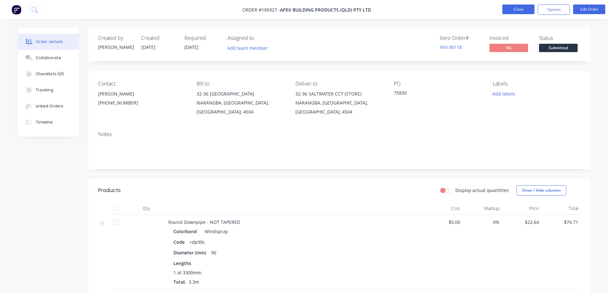
click at [521, 8] on button "Close" at bounding box center [518, 10] width 32 height 10
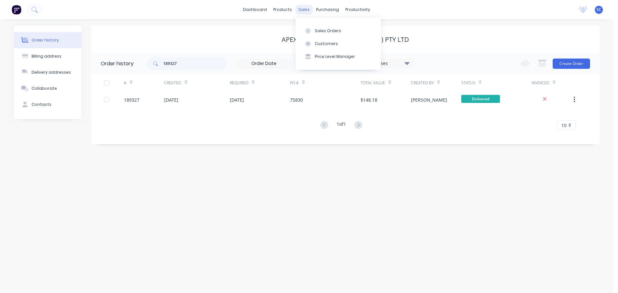
click at [307, 8] on div "sales" at bounding box center [304, 10] width 18 height 10
click at [323, 42] on div "Customers" at bounding box center [326, 44] width 23 height 6
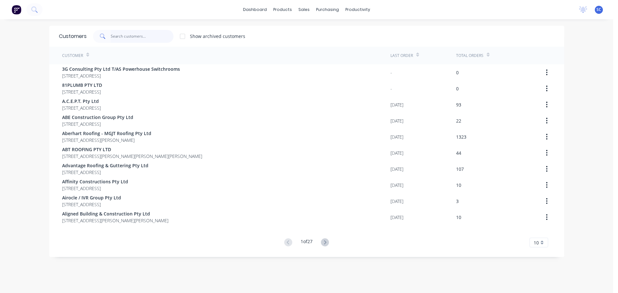
click at [135, 32] on input "text" at bounding box center [142, 36] width 63 height 13
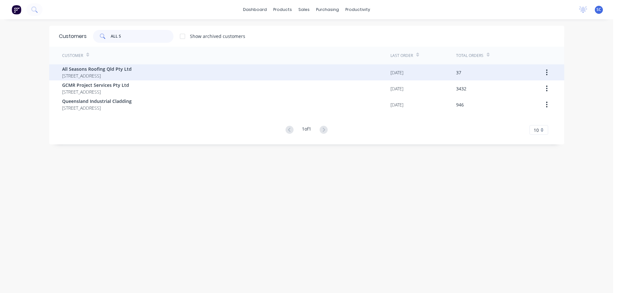
type input "ALL S"
click at [106, 68] on span "All Seasons Roofing Qld Pty Ltd" at bounding box center [96, 69] width 69 height 7
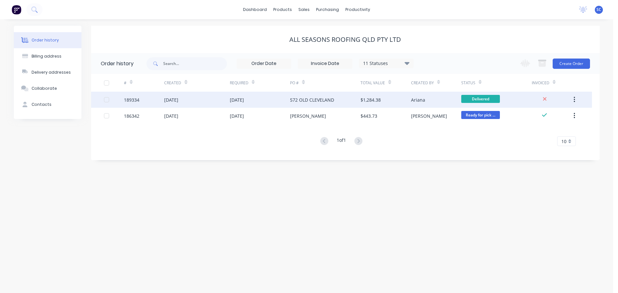
click at [289, 99] on div "12 Aug 2025" at bounding box center [260, 100] width 60 height 16
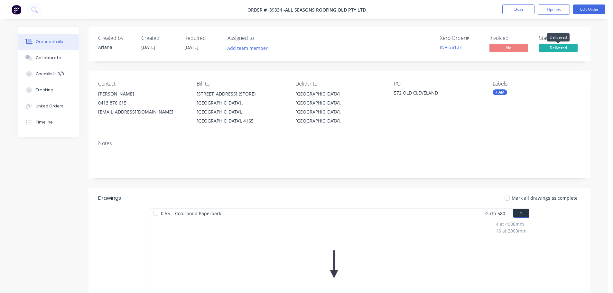
click at [553, 46] on span "Delivered" at bounding box center [558, 48] width 39 height 8
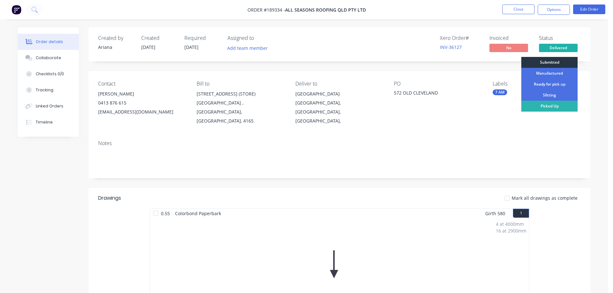
click at [548, 63] on div "Submitted" at bounding box center [549, 62] width 56 height 11
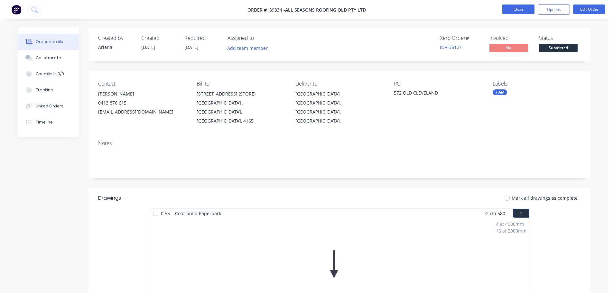
click at [521, 10] on button "Close" at bounding box center [518, 10] width 32 height 10
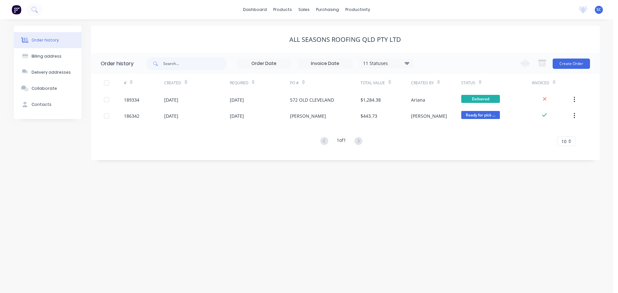
click at [438, 46] on div "All Seasons Roofing Qld Pty Ltd" at bounding box center [345, 39] width 508 height 27
click at [436, 31] on div "All Seasons Roofing Qld Pty Ltd" at bounding box center [345, 39] width 508 height 27
click at [302, 9] on div "sales" at bounding box center [304, 10] width 18 height 10
click at [328, 43] on div "Customers" at bounding box center [326, 44] width 23 height 6
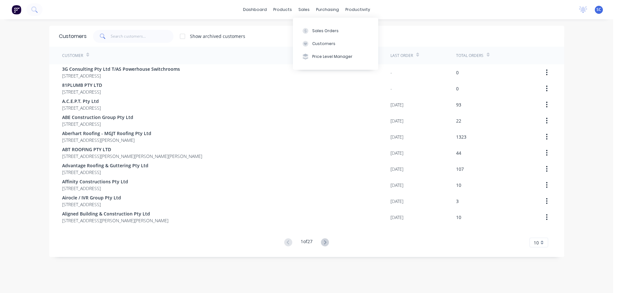
drag, startPoint x: 302, startPoint y: 11, endPoint x: 299, endPoint y: 22, distance: 11.4
click at [303, 10] on div "sales" at bounding box center [304, 10] width 18 height 10
drag, startPoint x: 324, startPoint y: 42, endPoint x: 317, endPoint y: 44, distance: 6.6
click at [324, 43] on div "Customers" at bounding box center [323, 44] width 23 height 6
click at [117, 37] on input "text" at bounding box center [142, 36] width 63 height 13
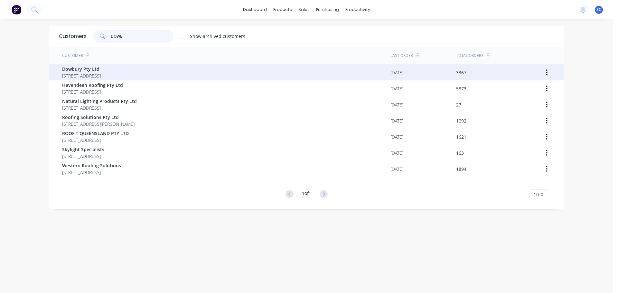
type input "DOWB"
click at [101, 72] on span "3/106 Flinders Parade North Lakes Queensland Australia 4509" at bounding box center [81, 75] width 39 height 7
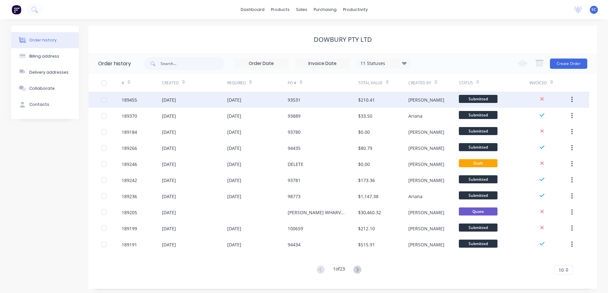
click at [218, 105] on div "11 Aug 2025" at bounding box center [194, 100] width 65 height 16
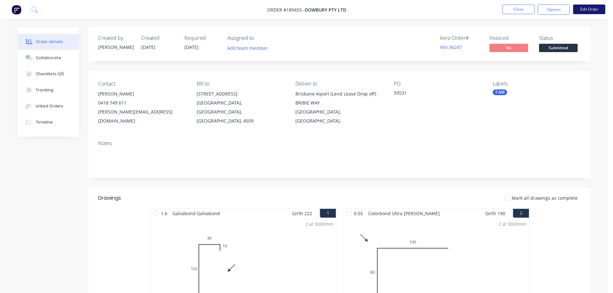
click at [590, 9] on button "Edit Order" at bounding box center [589, 10] width 32 height 10
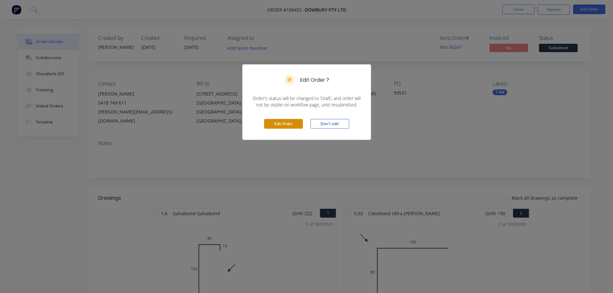
click at [280, 123] on button "Edit Order" at bounding box center [283, 124] width 39 height 10
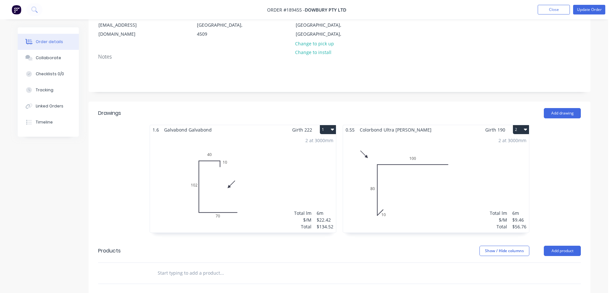
click at [226, 168] on div "2 at 3000mm Total lm $/M Total 6m $22.42 $134.52" at bounding box center [243, 183] width 186 height 98
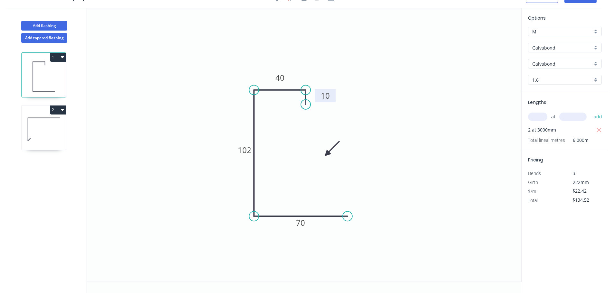
drag, startPoint x: 324, startPoint y: 96, endPoint x: 334, endPoint y: 97, distance: 10.1
click at [334, 97] on rect at bounding box center [325, 95] width 21 height 13
click at [326, 96] on tspan "10" at bounding box center [325, 96] width 9 height 11
click at [432, 96] on icon "0 20 40 102 70" at bounding box center [304, 144] width 434 height 273
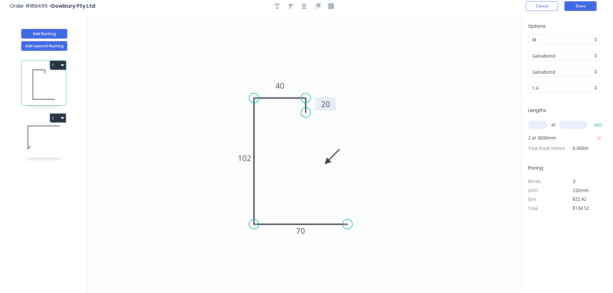
scroll to position [0, 0]
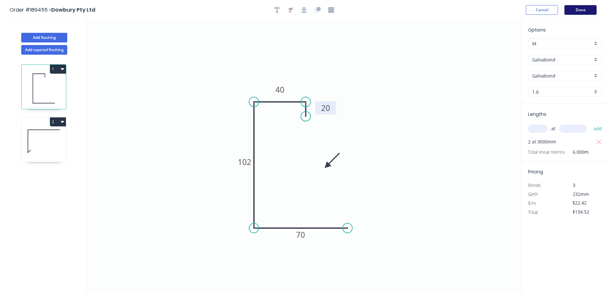
click at [587, 10] on button "Done" at bounding box center [580, 10] width 32 height 10
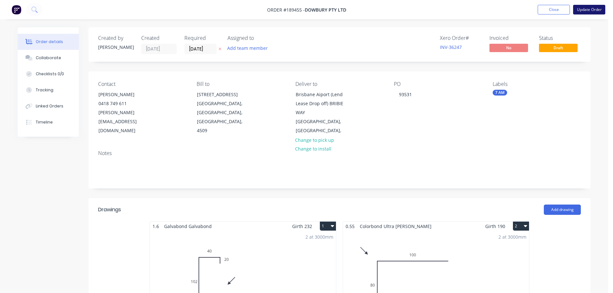
click at [588, 11] on button "Update Order" at bounding box center [589, 10] width 32 height 10
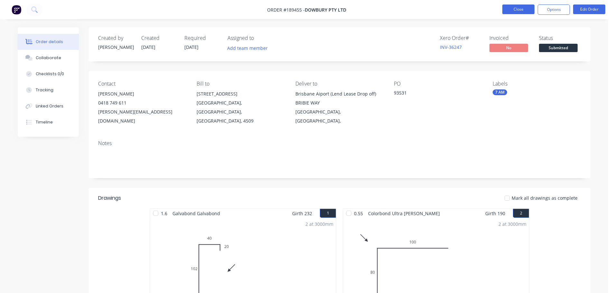
click at [523, 9] on button "Close" at bounding box center [518, 10] width 32 height 10
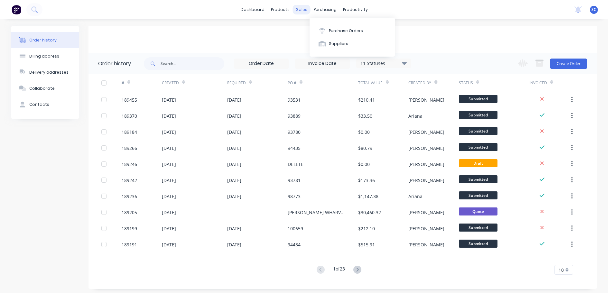
click at [306, 9] on div "sales" at bounding box center [302, 10] width 18 height 10
click at [333, 45] on button "Customers" at bounding box center [335, 43] width 85 height 13
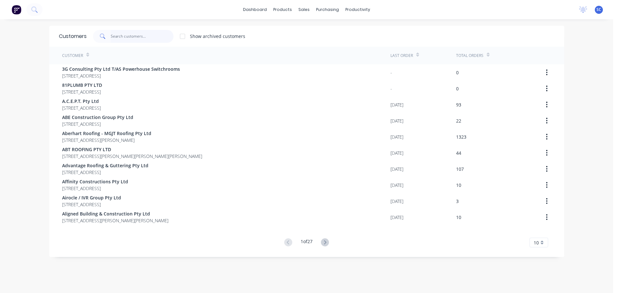
click at [112, 36] on input "text" at bounding box center [142, 36] width 63 height 13
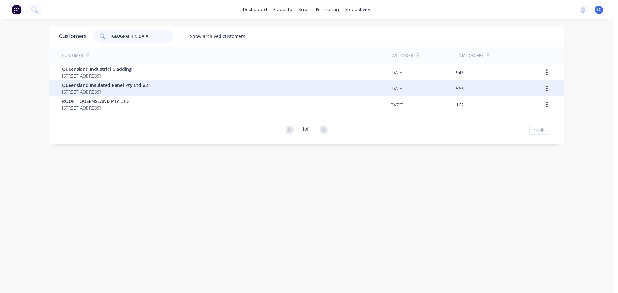
type input "QUEENSLAND"
click at [108, 86] on span "Queensland Insulated Panel Pty Ltd #2" at bounding box center [105, 85] width 86 height 7
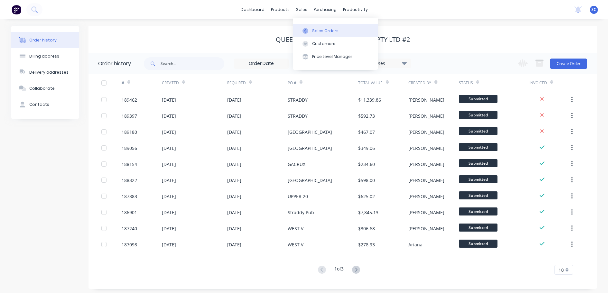
drag, startPoint x: 301, startPoint y: 10, endPoint x: 301, endPoint y: 32, distance: 22.2
click at [302, 10] on div "sales" at bounding box center [302, 10] width 18 height 10
click at [322, 43] on div "Customers" at bounding box center [323, 44] width 23 height 6
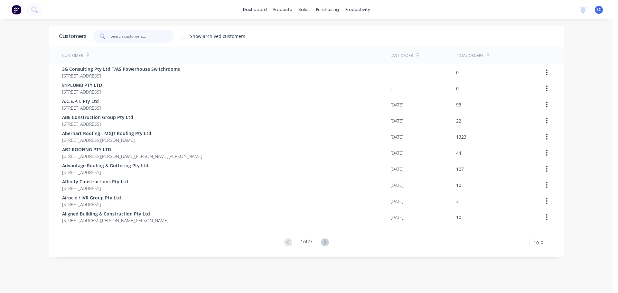
click at [126, 38] on input "text" at bounding box center [142, 36] width 63 height 13
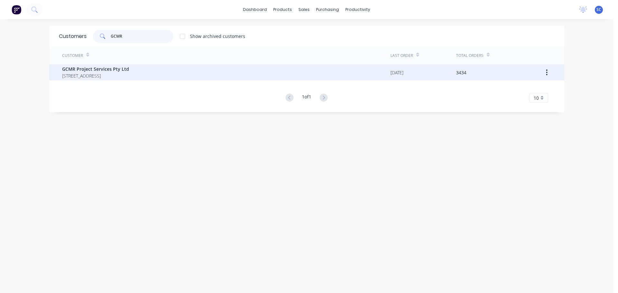
type input "GCMR"
click at [92, 77] on span "PO BOX 275 MERMAID BEACH Queensland Australia 4218" at bounding box center [95, 75] width 67 height 7
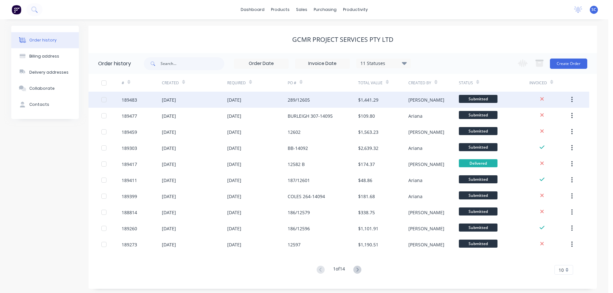
click at [227, 104] on div "11 Aug 2025" at bounding box center [194, 100] width 65 height 16
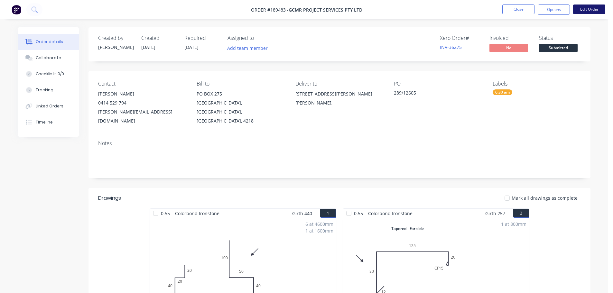
click at [595, 7] on button "Edit Order" at bounding box center [589, 10] width 32 height 10
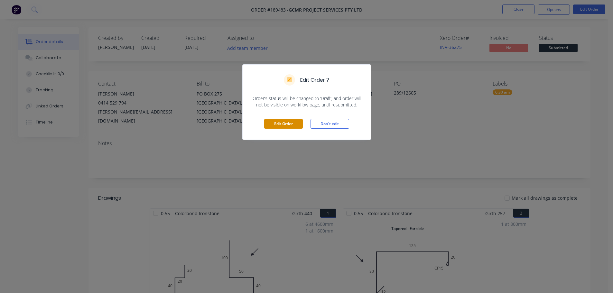
click at [278, 122] on button "Edit Order" at bounding box center [283, 124] width 39 height 10
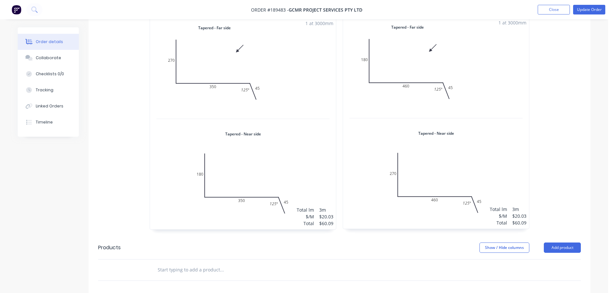
click at [406, 106] on div "1 at 3000mm Total lm $/M Total 3m $20.03 $60.09" at bounding box center [436, 123] width 186 height 212
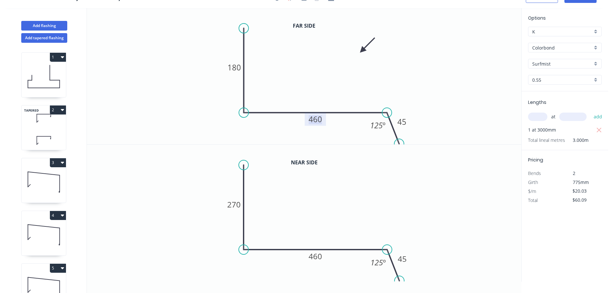
click at [320, 120] on tspan "460" at bounding box center [315, 119] width 14 height 11
click at [319, 256] on tspan "460" at bounding box center [315, 256] width 14 height 11
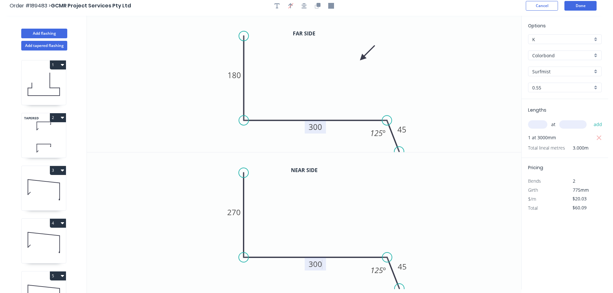
scroll to position [0, 0]
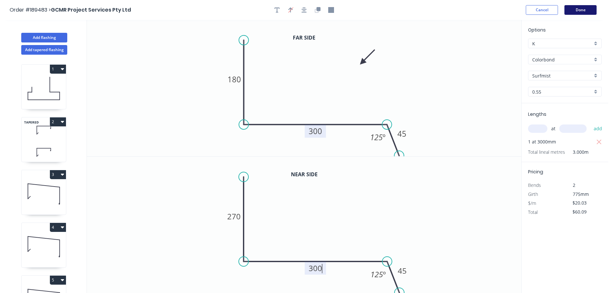
click at [585, 12] on button "Done" at bounding box center [580, 10] width 32 height 10
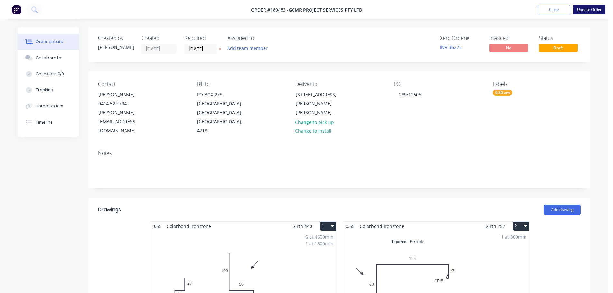
click at [587, 9] on button "Update Order" at bounding box center [589, 10] width 32 height 10
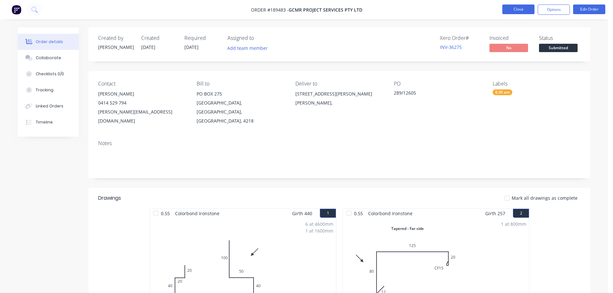
click at [519, 8] on button "Close" at bounding box center [518, 10] width 32 height 10
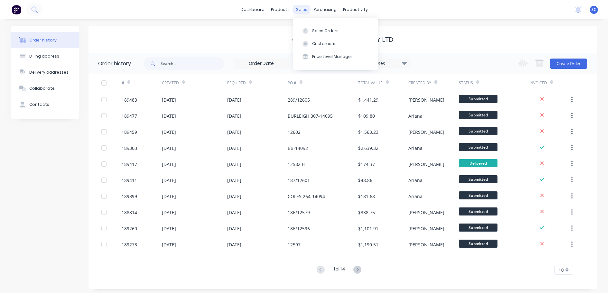
click at [298, 10] on div "sales" at bounding box center [302, 10] width 18 height 10
click at [319, 47] on button "Customers" at bounding box center [335, 43] width 85 height 13
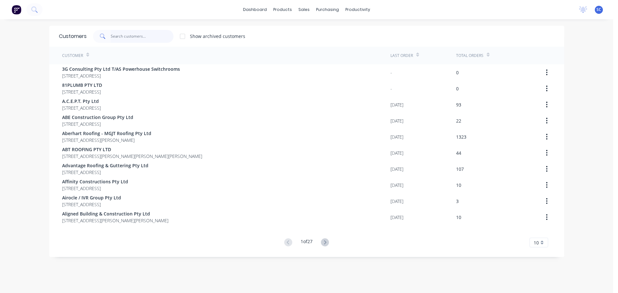
click at [119, 36] on input "text" at bounding box center [142, 36] width 63 height 13
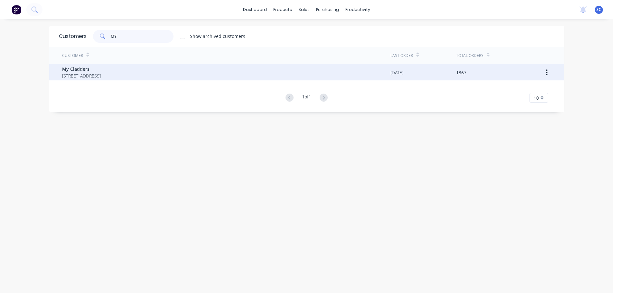
type input "MY"
click at [84, 72] on span "My Cladders" at bounding box center [81, 69] width 39 height 7
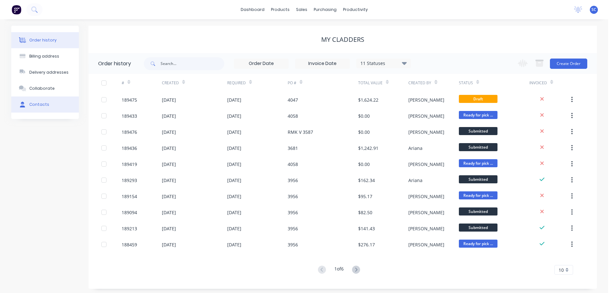
click at [38, 103] on div "Contacts" at bounding box center [39, 105] width 20 height 6
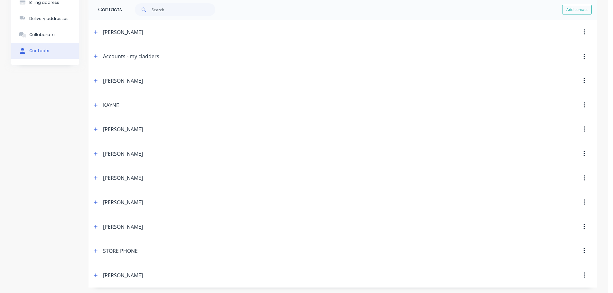
scroll to position [55, 0]
click at [96, 276] on icon "button" at bounding box center [96, 274] width 4 height 4
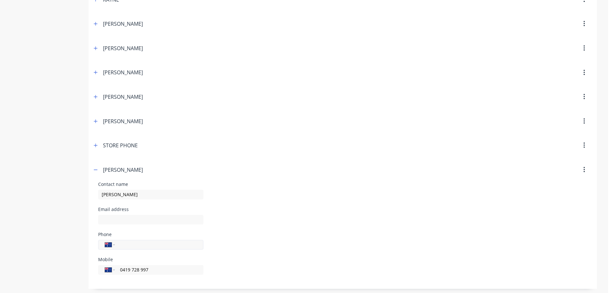
scroll to position [161, 0]
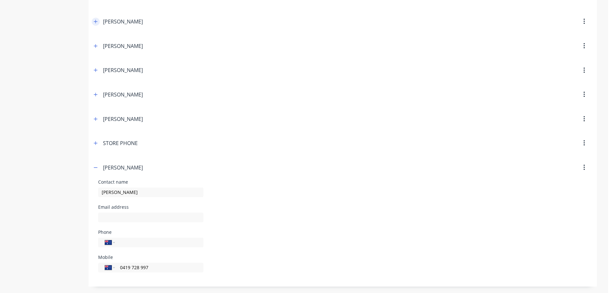
click at [95, 21] on icon "button" at bounding box center [96, 21] width 4 height 5
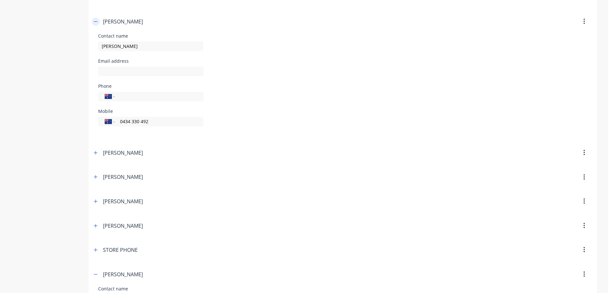
click at [98, 21] on button "button" at bounding box center [96, 22] width 8 height 8
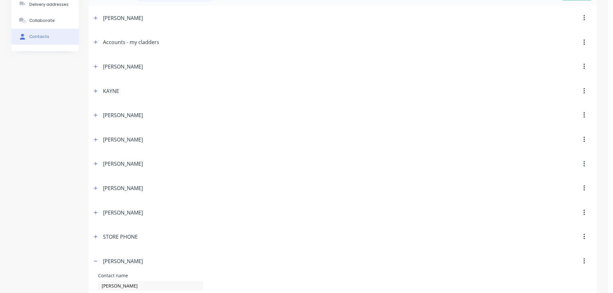
scroll to position [32, 0]
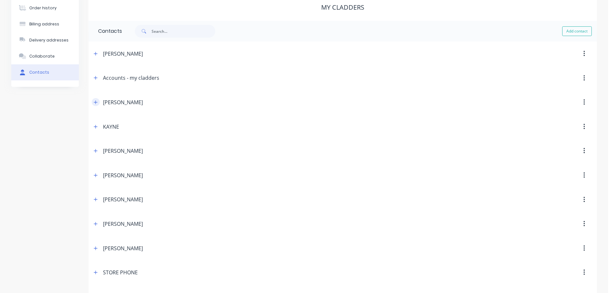
click at [97, 100] on icon "button" at bounding box center [96, 102] width 4 height 5
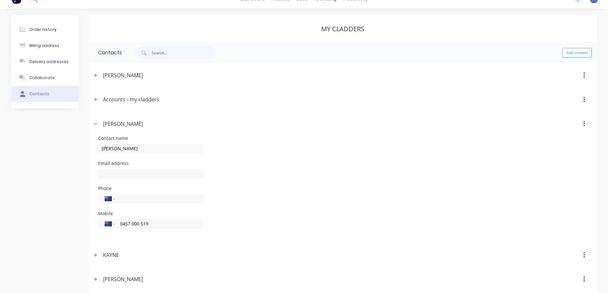
scroll to position [0, 0]
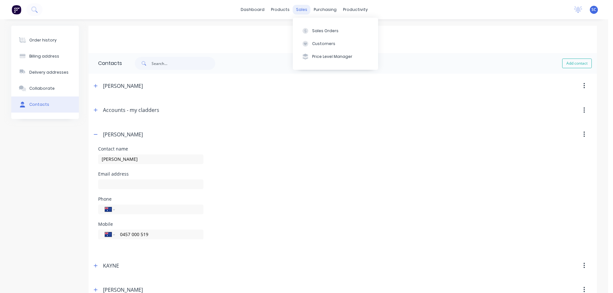
click at [305, 9] on div "sales" at bounding box center [302, 10] width 18 height 10
click at [324, 41] on div "Customers" at bounding box center [323, 44] width 23 height 6
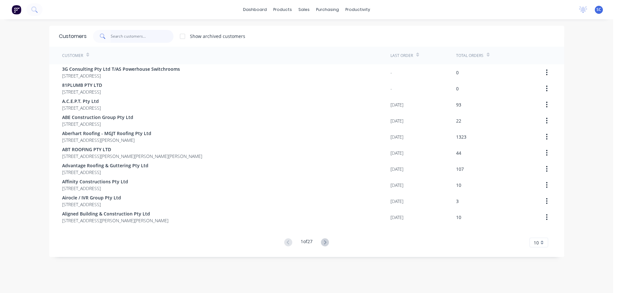
click at [127, 34] on input "text" at bounding box center [142, 36] width 63 height 13
click at [131, 32] on input "text" at bounding box center [142, 36] width 63 height 13
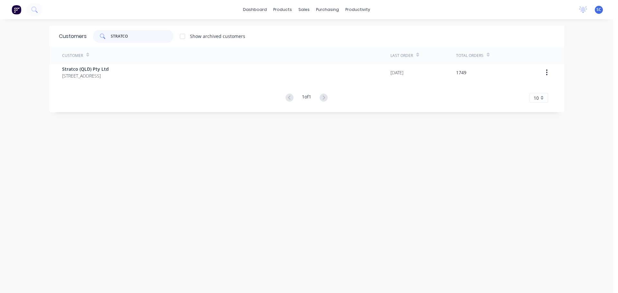
type input "STRATCO"
click at [84, 64] on div "Customer" at bounding box center [226, 56] width 328 height 18
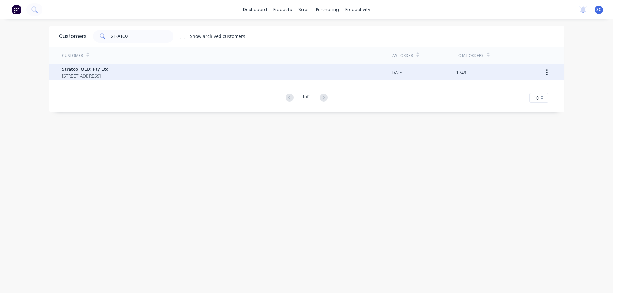
click at [84, 69] on span "Stratco (QLD) Pty Ltd" at bounding box center [85, 69] width 47 height 7
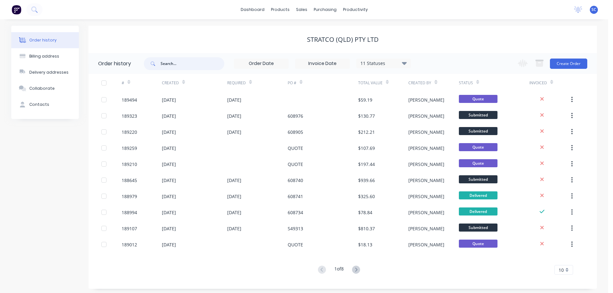
click at [175, 66] on input "text" at bounding box center [193, 63] width 64 height 13
type input "189012"
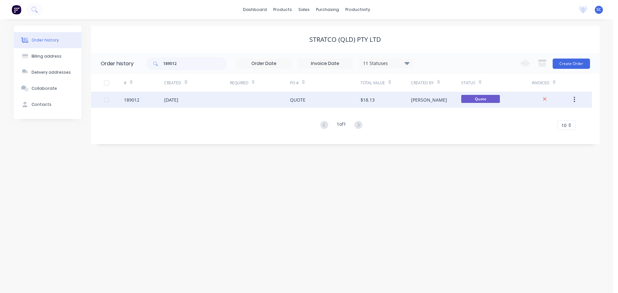
click at [178, 98] on div "05 Aug 2025" at bounding box center [171, 99] width 14 height 7
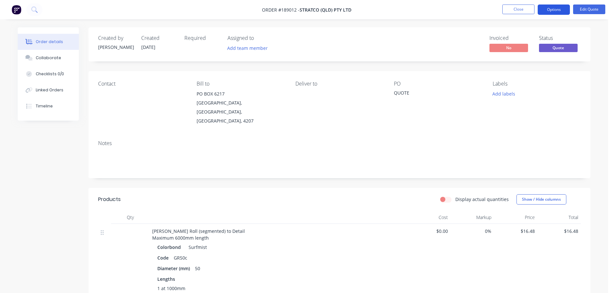
click at [558, 7] on button "Options" at bounding box center [553, 10] width 32 height 10
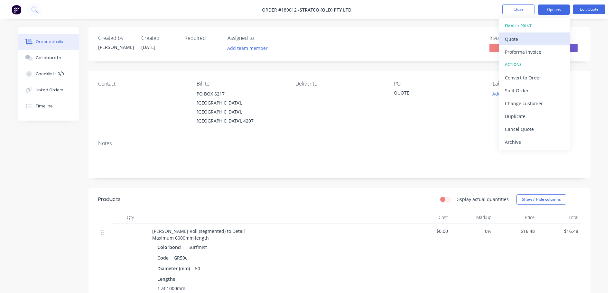
click at [518, 36] on div "Quote" at bounding box center [534, 38] width 59 height 9
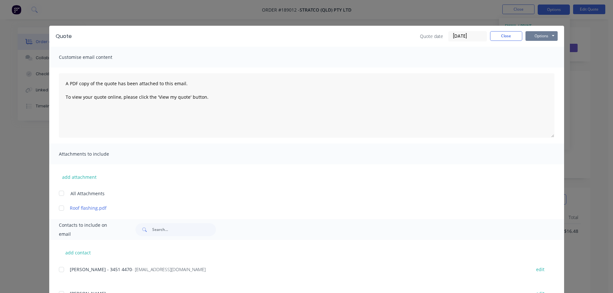
click at [543, 37] on button "Options" at bounding box center [541, 36] width 32 height 10
click at [535, 58] on button "Print" at bounding box center [545, 58] width 41 height 11
click at [508, 36] on button "Close" at bounding box center [506, 36] width 32 height 10
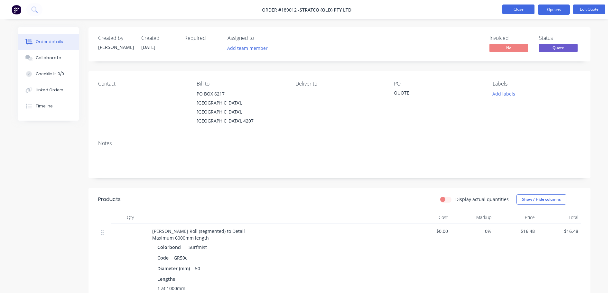
click at [522, 9] on button "Close" at bounding box center [518, 10] width 32 height 10
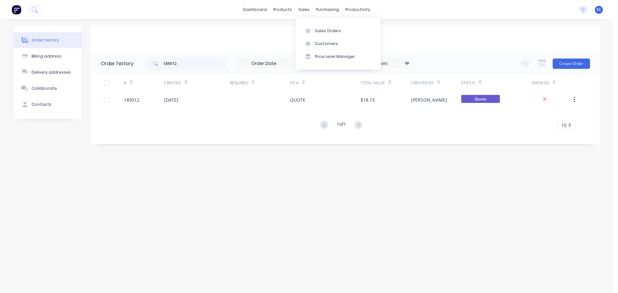
drag, startPoint x: 307, startPoint y: 7, endPoint x: 307, endPoint y: 21, distance: 13.9
click at [307, 8] on div "sales" at bounding box center [304, 10] width 18 height 10
click at [321, 41] on div "Customers" at bounding box center [326, 44] width 23 height 6
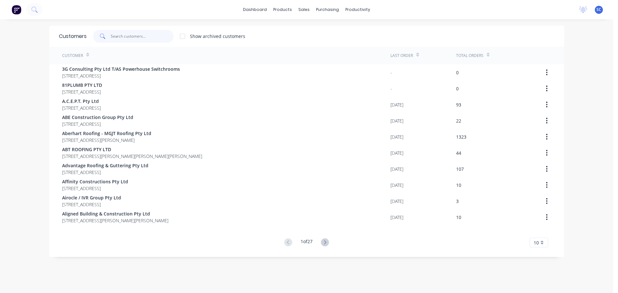
click at [123, 36] on input "text" at bounding box center [142, 36] width 63 height 13
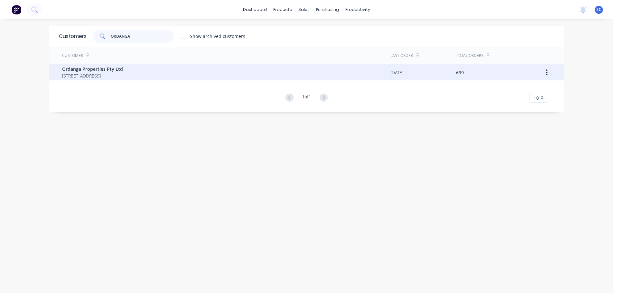
type input "ORDANGA"
click at [99, 77] on span "PO Box 2038 Ashgrove Queensland Australia 4060" at bounding box center [92, 75] width 61 height 7
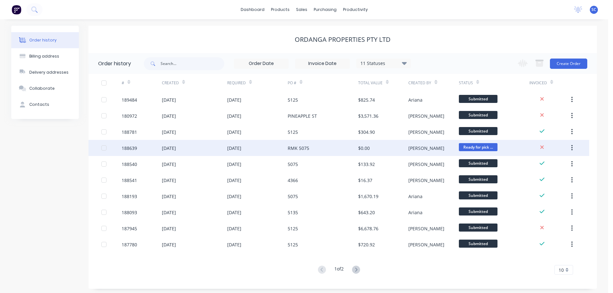
click at [239, 148] on div "04 Aug 2025" at bounding box center [234, 148] width 14 height 7
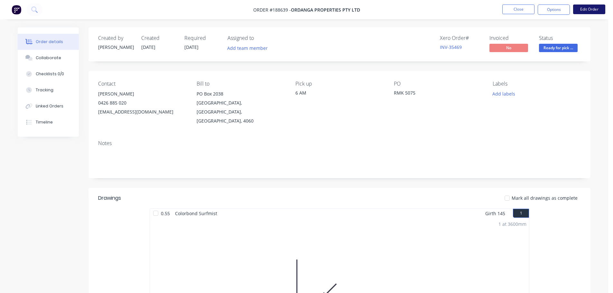
click at [591, 7] on button "Edit Order" at bounding box center [589, 10] width 32 height 10
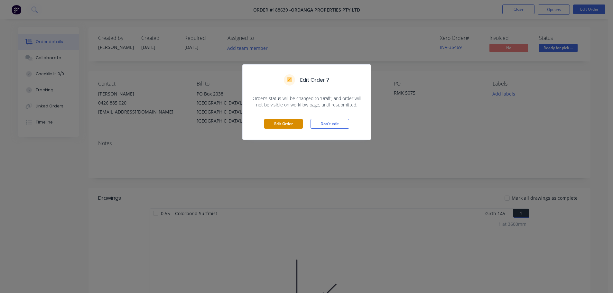
click at [284, 124] on button "Edit Order" at bounding box center [283, 124] width 39 height 10
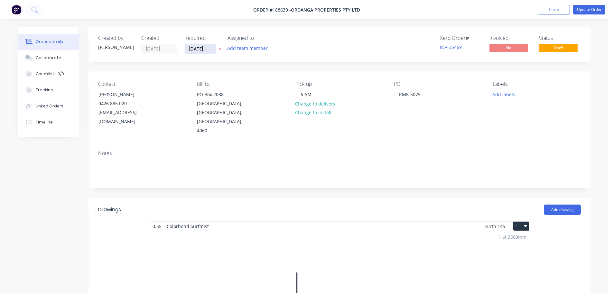
click at [201, 50] on input "04/08/25" at bounding box center [201, 49] width 32 height 10
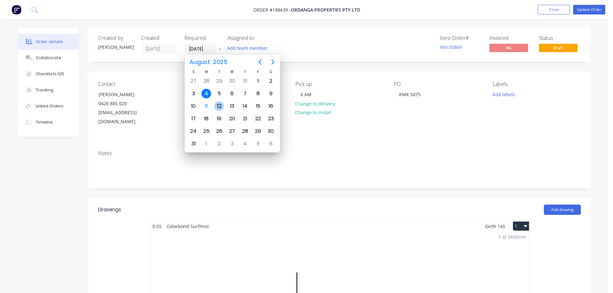
click at [219, 105] on div "12" at bounding box center [219, 106] width 10 height 10
type input "[DATE]"
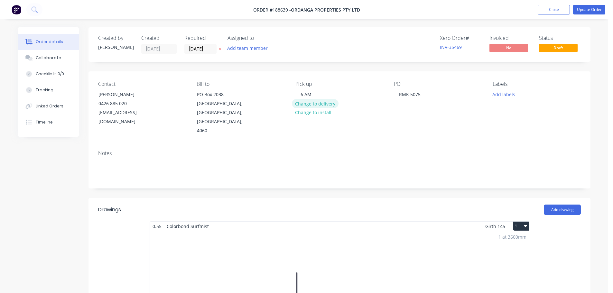
click at [317, 105] on button "Change to delivery" at bounding box center [315, 103] width 47 height 9
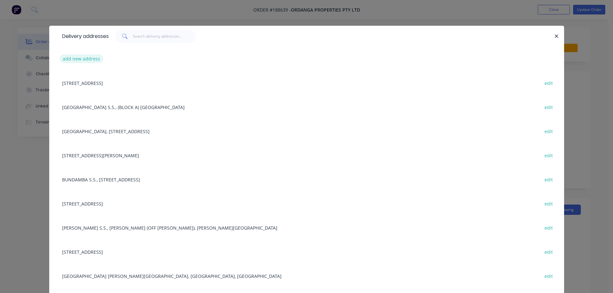
click at [83, 59] on button "add new address" at bounding box center [82, 58] width 44 height 9
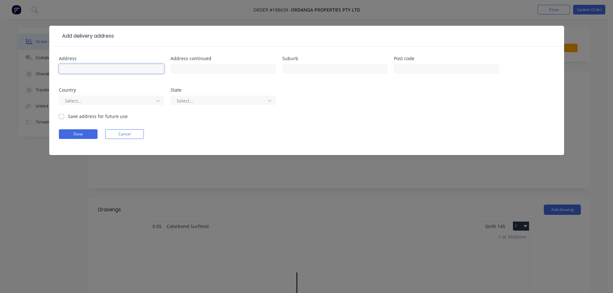
click at [83, 66] on input "text" at bounding box center [111, 69] width 105 height 10
type input "[STREET_ADDRESS][PERSON_NAME]"
type input "CORNUBIA"
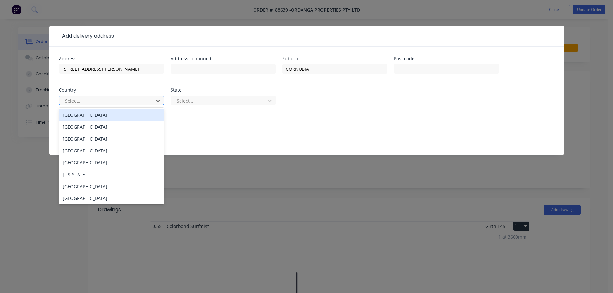
click at [98, 101] on div at bounding box center [107, 101] width 86 height 8
click at [78, 114] on div "Australia" at bounding box center [111, 115] width 105 height 12
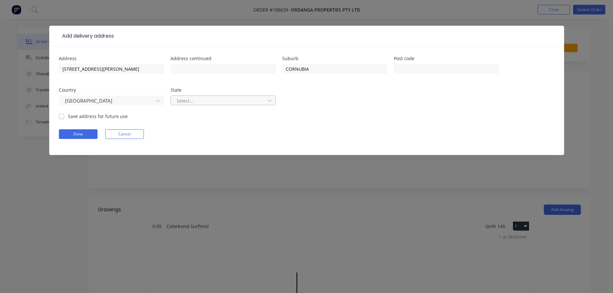
drag, startPoint x: 195, startPoint y: 101, endPoint x: 191, endPoint y: 103, distance: 3.9
click at [195, 100] on div at bounding box center [219, 101] width 86 height 8
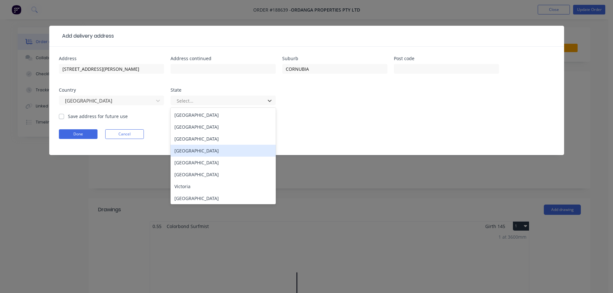
drag, startPoint x: 192, startPoint y: 149, endPoint x: 179, endPoint y: 149, distance: 12.9
click at [192, 149] on div "Queensland" at bounding box center [222, 151] width 105 height 12
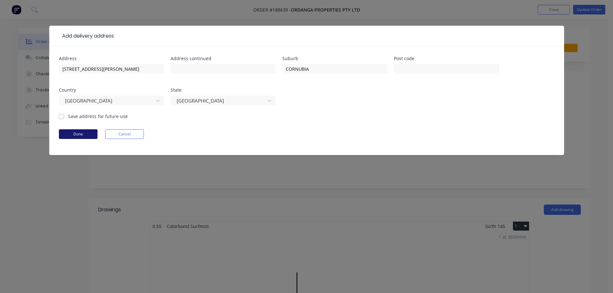
click at [79, 133] on button "Done" at bounding box center [78, 134] width 39 height 10
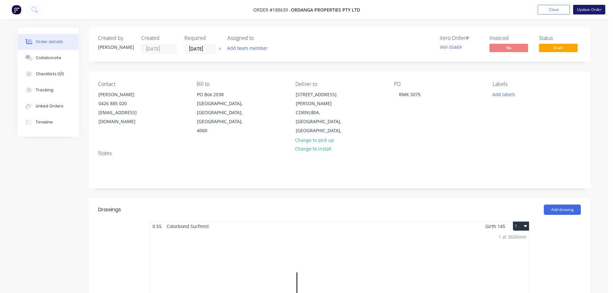
click at [584, 11] on button "Update Order" at bounding box center [589, 10] width 32 height 10
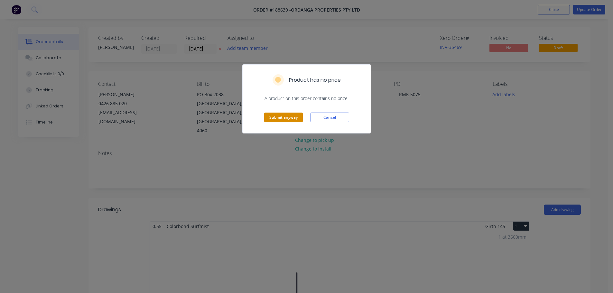
click at [282, 118] on button "Submit anyway" at bounding box center [283, 118] width 39 height 10
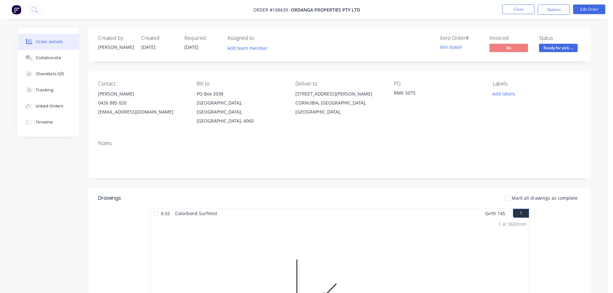
click at [559, 44] on span "Ready for pick ..." at bounding box center [558, 48] width 39 height 8
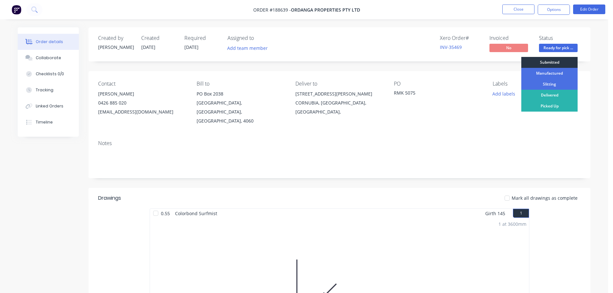
click at [548, 60] on div "Submitted" at bounding box center [549, 62] width 56 height 11
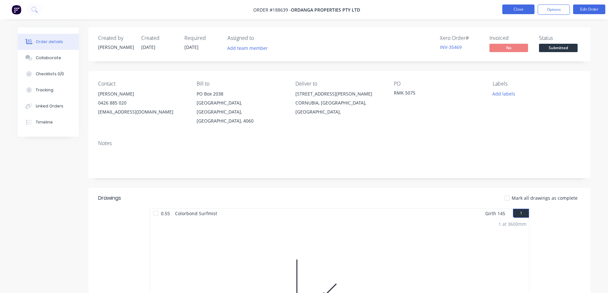
click at [517, 10] on button "Close" at bounding box center [518, 10] width 32 height 10
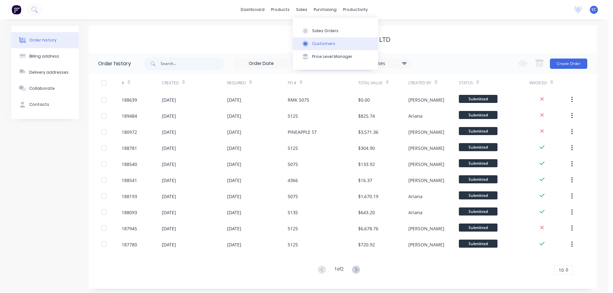
click at [316, 43] on div "Customers" at bounding box center [323, 44] width 23 height 6
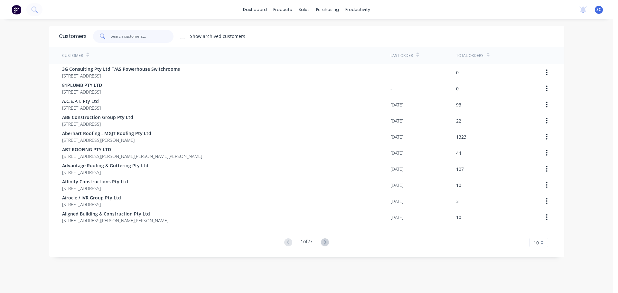
click at [117, 34] on input "text" at bounding box center [142, 36] width 63 height 13
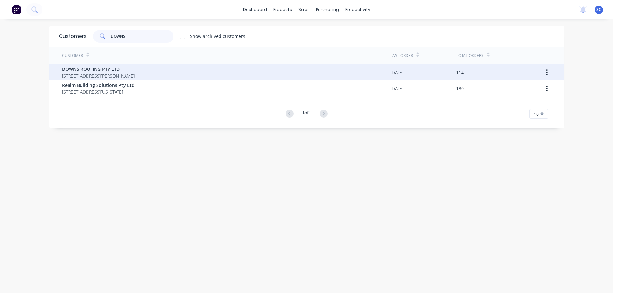
type input "DOWNS"
click at [88, 75] on span "57 ISAAC STREET TOOWOOMBA Queensland Australia 4350" at bounding box center [98, 75] width 72 height 7
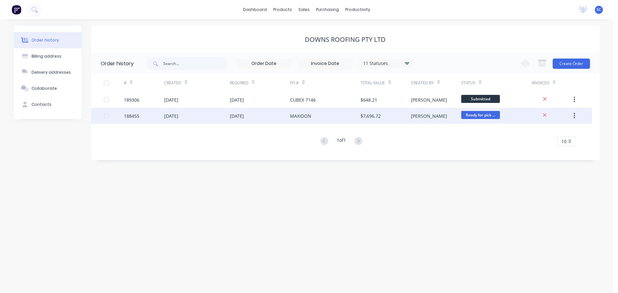
click at [261, 120] on div "06 Aug 2025" at bounding box center [260, 116] width 60 height 16
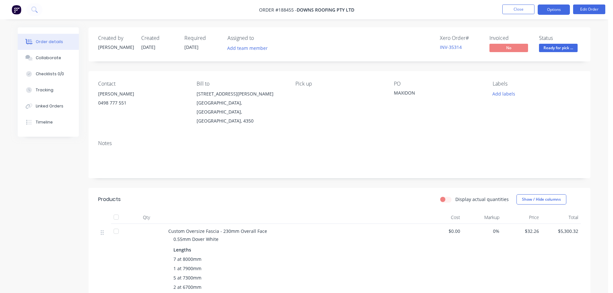
click at [563, 7] on button "Options" at bounding box center [553, 10] width 32 height 10
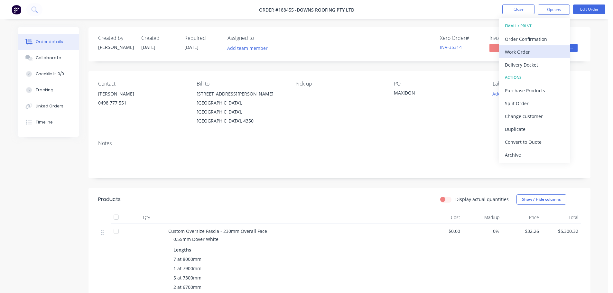
click at [529, 50] on div "Work Order" at bounding box center [534, 51] width 59 height 9
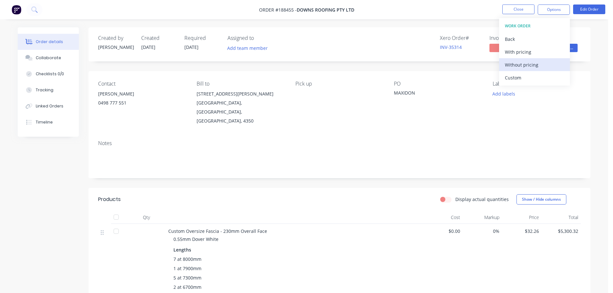
click at [526, 66] on div "Without pricing" at bounding box center [534, 64] width 59 height 9
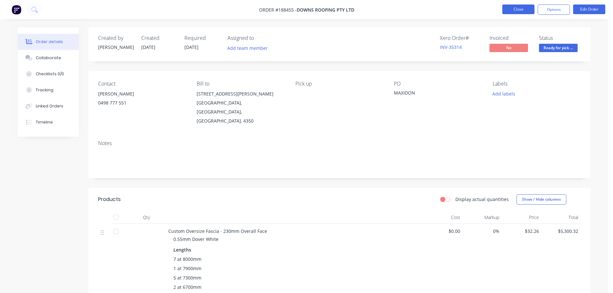
click at [510, 7] on button "Close" at bounding box center [518, 10] width 32 height 10
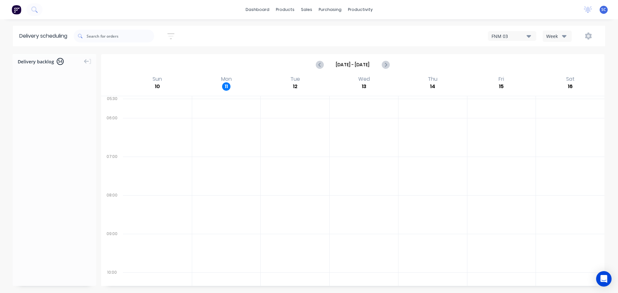
click at [173, 34] on icon "button" at bounding box center [170, 36] width 7 height 6
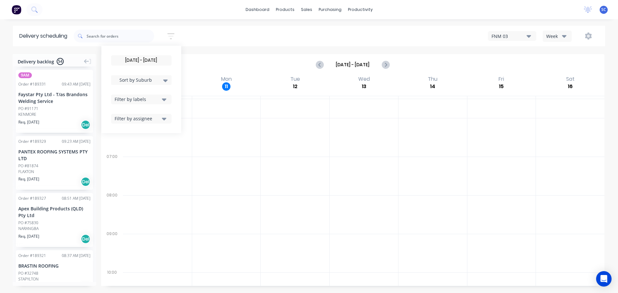
click at [141, 57] on input "[DATE] - [DATE]" at bounding box center [141, 61] width 60 height 10
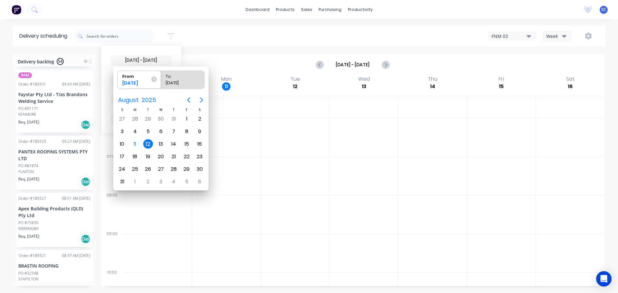
click at [150, 142] on div "12" at bounding box center [148, 144] width 10 height 10
radio input "false"
radio input "true"
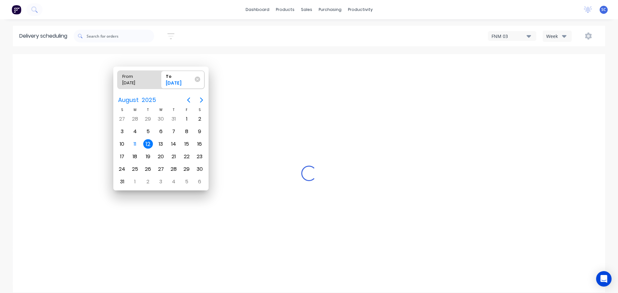
click at [149, 143] on div "12" at bounding box center [148, 144] width 10 height 10
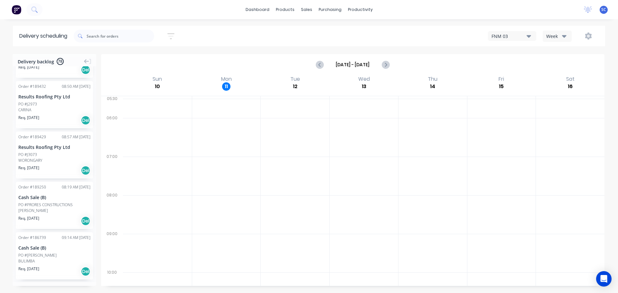
scroll to position [1765, 0]
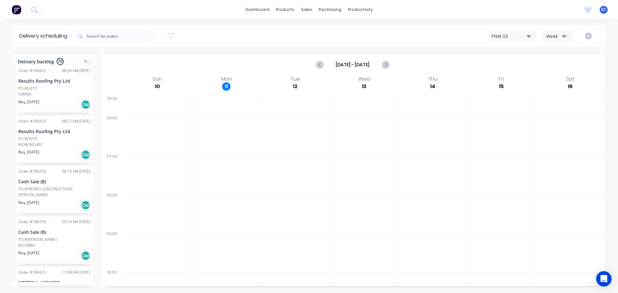
click at [173, 37] on icon "button" at bounding box center [170, 36] width 7 height 8
click at [140, 96] on div "Filter by labels" at bounding box center [137, 99] width 45 height 7
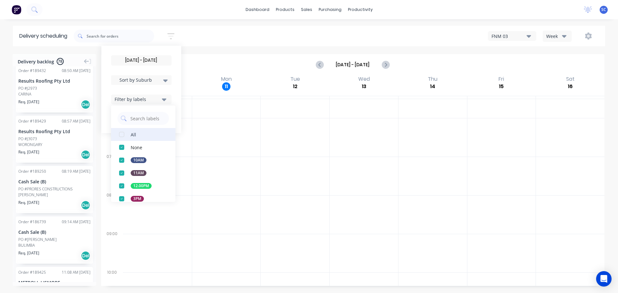
click at [123, 133] on div "button" at bounding box center [121, 134] width 13 height 13
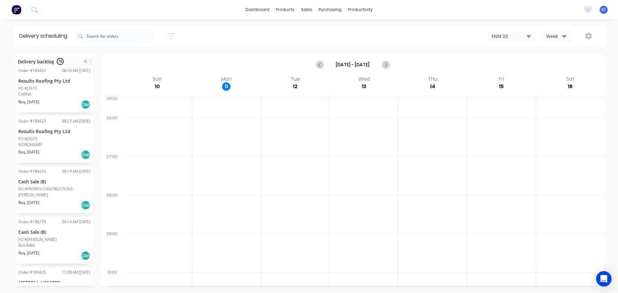
click at [201, 36] on div "[DATE] - [DATE] Sort by Suburb Created date Required date Order number Customer…" at bounding box center [339, 36] width 531 height 18
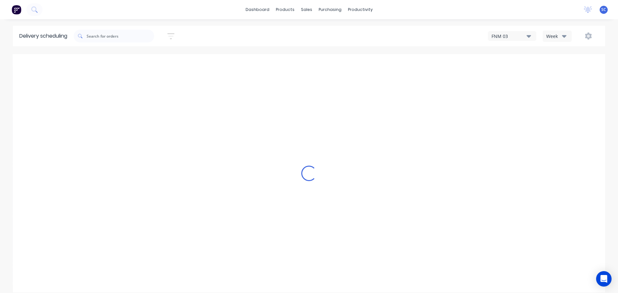
scroll to position [1810, 0]
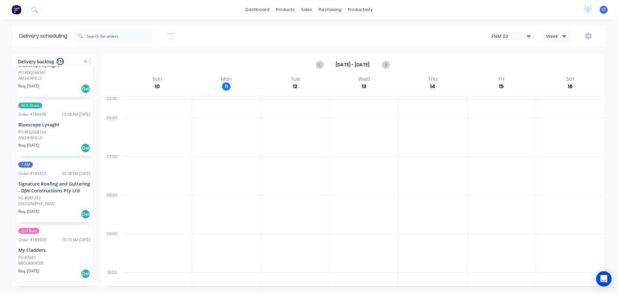
click at [172, 37] on icon "button" at bounding box center [170, 36] width 7 height 8
click at [166, 99] on icon "button" at bounding box center [164, 99] width 5 height 3
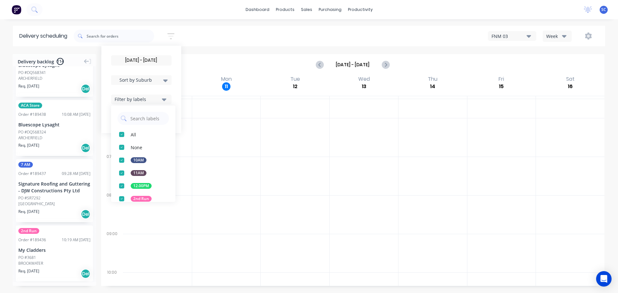
click at [206, 32] on div "[DATE] - [DATE] Sort by Suburb Created date Required date Order number Customer…" at bounding box center [339, 36] width 531 height 18
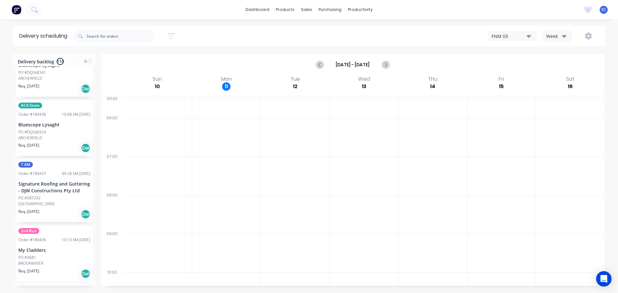
drag, startPoint x: 176, startPoint y: 33, endPoint x: 178, endPoint y: 44, distance: 11.1
click at [174, 33] on icon "button" at bounding box center [170, 36] width 7 height 8
click at [168, 81] on icon at bounding box center [165, 80] width 5 height 7
click at [137, 151] on div "Suburb" at bounding box center [141, 152] width 60 height 12
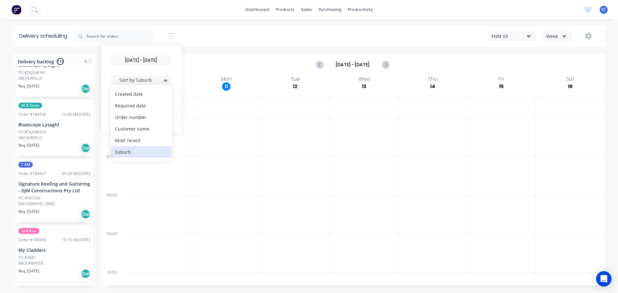
scroll to position [1807, 0]
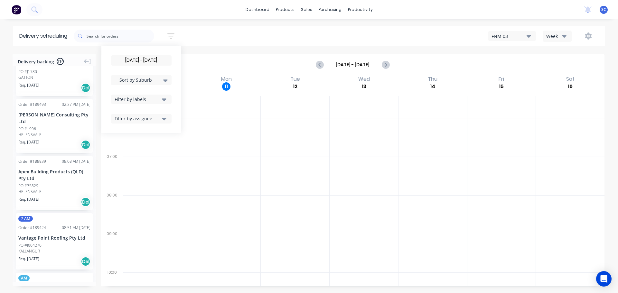
click at [211, 33] on div "[DATE] - [DATE] Sort by Suburb Created date Required date Order number Customer…" at bounding box center [339, 36] width 531 height 18
click at [194, 9] on div "dashboard products sales purchasing productivity dashboard products Product Cat…" at bounding box center [309, 9] width 618 height 19
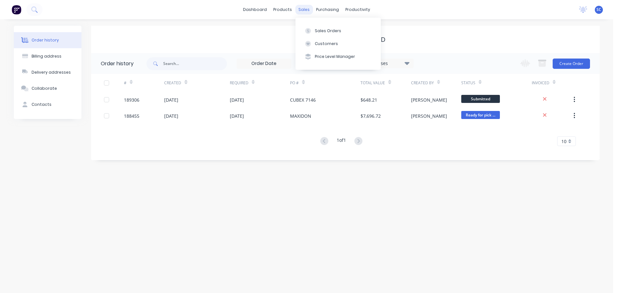
click at [306, 10] on div "sales" at bounding box center [304, 10] width 18 height 10
click at [330, 42] on div "Customers" at bounding box center [326, 44] width 23 height 6
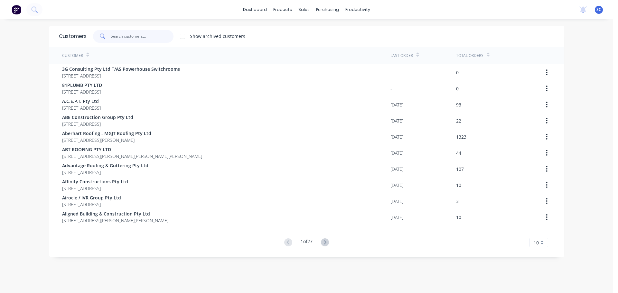
click at [131, 35] on input "text" at bounding box center [142, 36] width 63 height 13
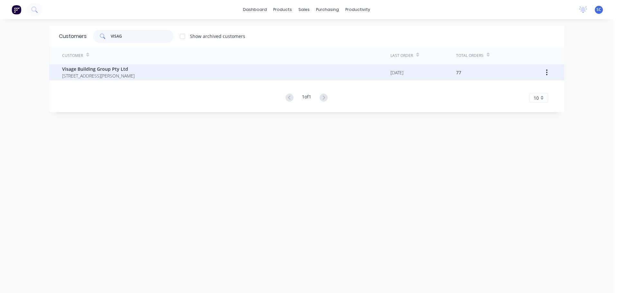
type input "VISAG"
click at [108, 74] on span "[STREET_ADDRESS][PERSON_NAME]" at bounding box center [98, 75] width 72 height 7
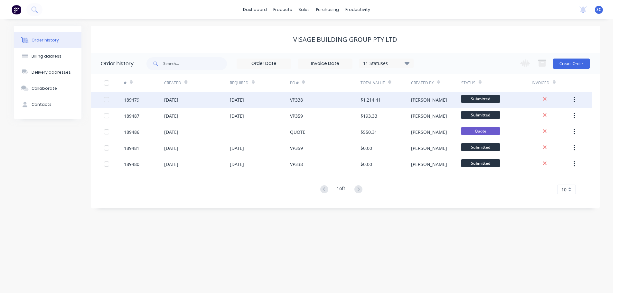
click at [240, 103] on div "[DATE]" at bounding box center [237, 99] width 14 height 7
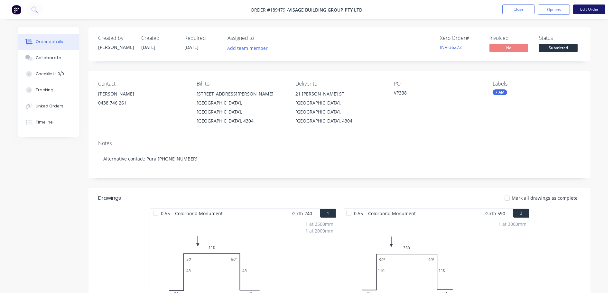
click at [589, 7] on button "Edit Order" at bounding box center [589, 10] width 32 height 10
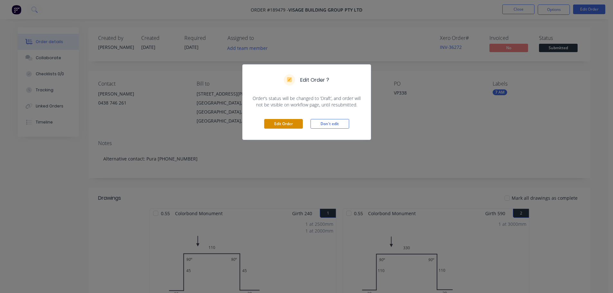
click at [289, 123] on button "Edit Order" at bounding box center [283, 124] width 39 height 10
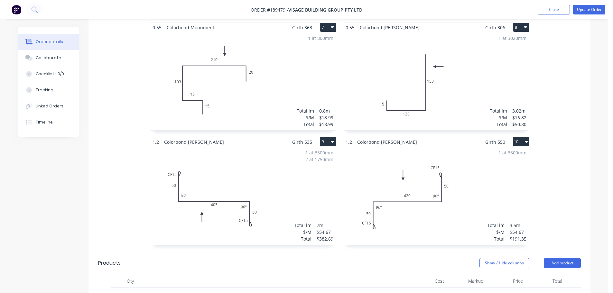
scroll to position [579, 0]
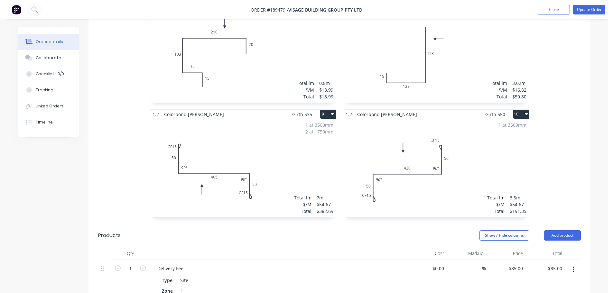
click at [258, 151] on div "1 at 3500mm 2 at 1750mm Total lm $/M Total 7m $54.67 $382.69" at bounding box center [243, 168] width 186 height 98
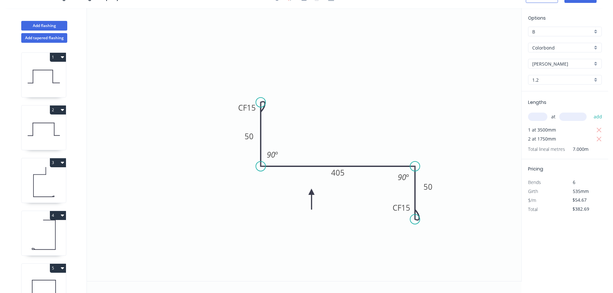
click at [596, 79] on div "1.2" at bounding box center [565, 80] width 74 height 10
click at [540, 93] on div "0.55" at bounding box center [564, 92] width 73 height 11
type input "0.55"
type input "$26.68"
type input "$186.76"
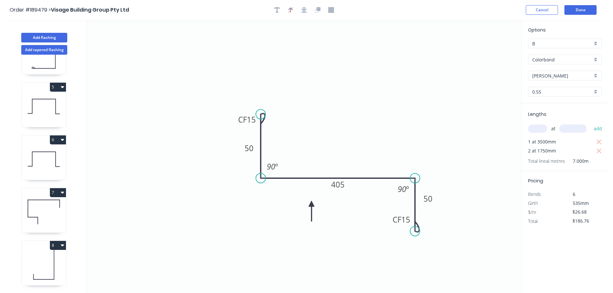
scroll to position [292, 0]
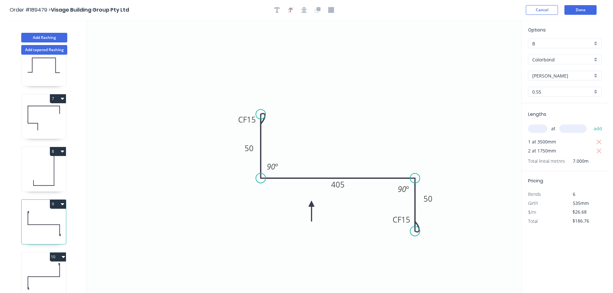
click at [52, 271] on icon at bounding box center [44, 276] width 44 height 41
type input "$54.67"
type input "$191.35"
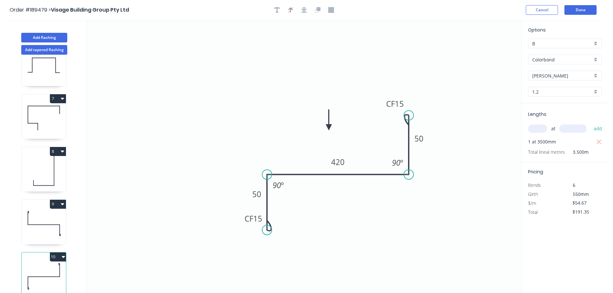
click at [598, 91] on div "1.2" at bounding box center [565, 92] width 74 height 10
click at [546, 103] on div "0.55" at bounding box center [564, 103] width 73 height 11
type input "0.55"
type input "$26.68"
type input "$93.38"
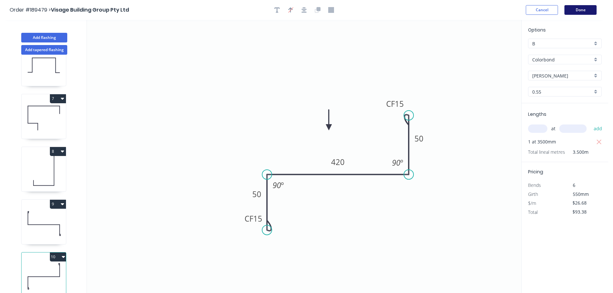
click at [582, 10] on button "Done" at bounding box center [580, 10] width 32 height 10
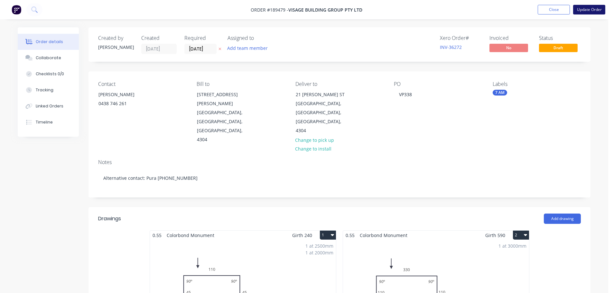
click at [587, 9] on button "Update Order" at bounding box center [589, 10] width 32 height 10
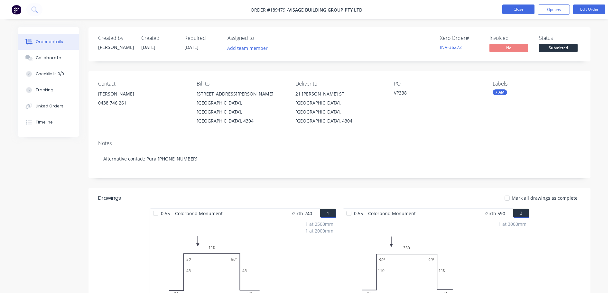
click at [515, 8] on button "Close" at bounding box center [518, 10] width 32 height 10
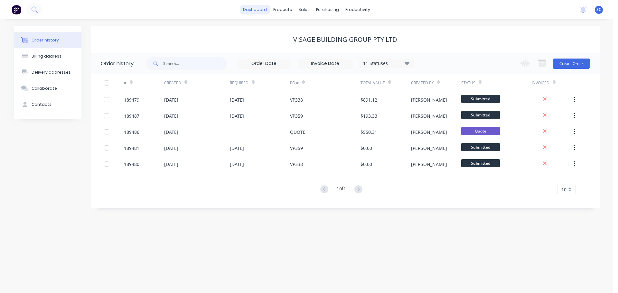
click at [260, 10] on link "dashboard" at bounding box center [255, 10] width 30 height 10
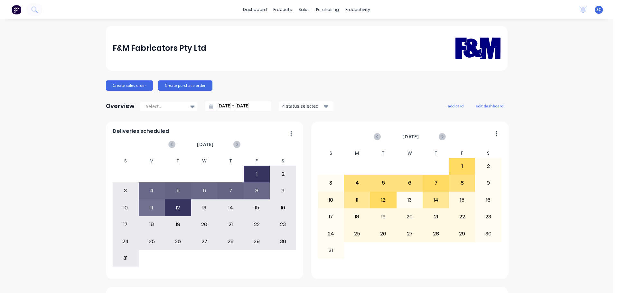
drag, startPoint x: 267, startPoint y: 47, endPoint x: 306, endPoint y: 52, distance: 39.5
click at [267, 47] on div "F&M Fabricators Pty Ltd" at bounding box center [307, 48] width 388 height 40
click at [320, 42] on div "Customers" at bounding box center [323, 44] width 23 height 6
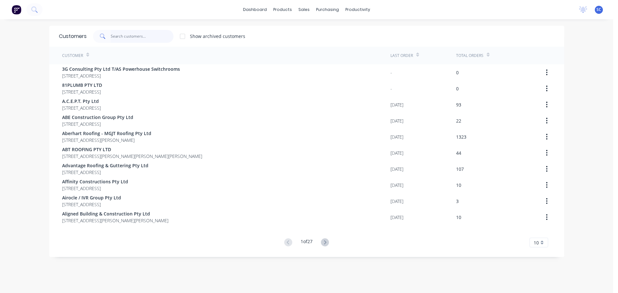
click at [117, 34] on input "text" at bounding box center [142, 36] width 63 height 13
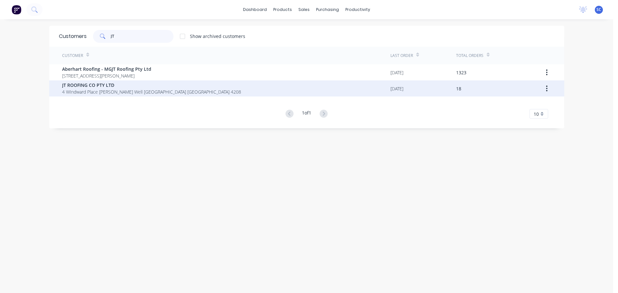
type input "JT"
click at [96, 85] on span "JT ROOFING CO PTY LTD" at bounding box center [151, 85] width 179 height 7
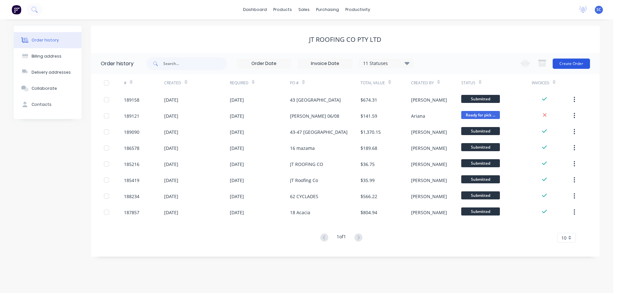
click at [574, 62] on button "Create Order" at bounding box center [570, 64] width 37 height 10
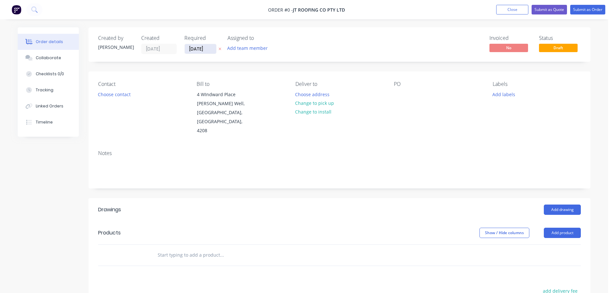
click at [196, 47] on input "11/08/25" at bounding box center [201, 49] width 32 height 10
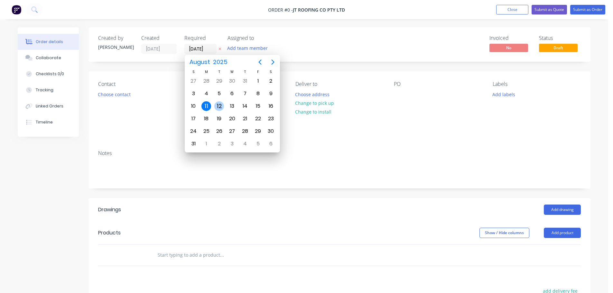
click at [217, 105] on div "12" at bounding box center [219, 106] width 10 height 10
type input "[DATE]"
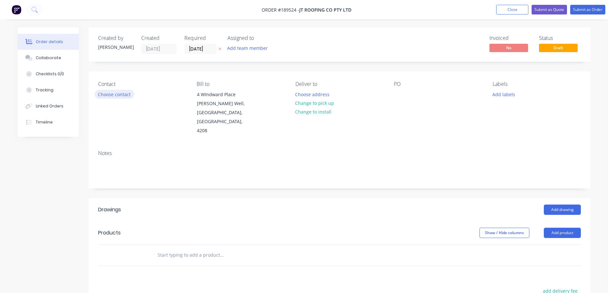
click at [115, 96] on button "Choose contact" at bounding box center [115, 94] width 40 height 9
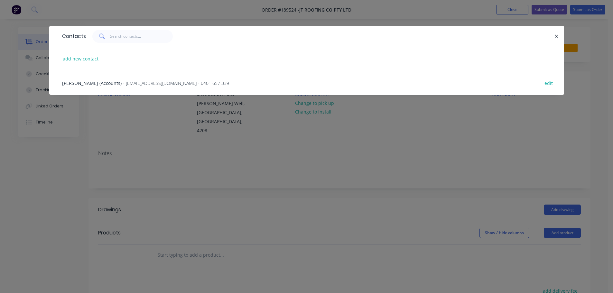
click at [76, 83] on span "Jesse Taberner (Accounts)" at bounding box center [92, 83] width 60 height 6
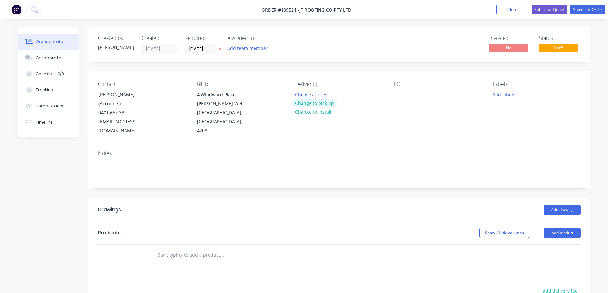
click at [311, 105] on button "Change to pick up" at bounding box center [315, 103] width 46 height 9
click at [396, 91] on div at bounding box center [399, 94] width 10 height 9
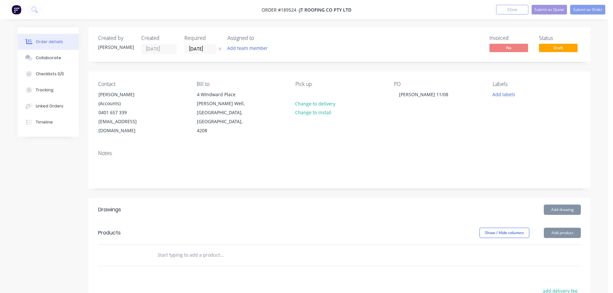
click at [414, 211] on header "Drawings Add drawing" at bounding box center [339, 209] width 502 height 23
click at [561, 205] on button "Add drawing" at bounding box center [562, 210] width 37 height 10
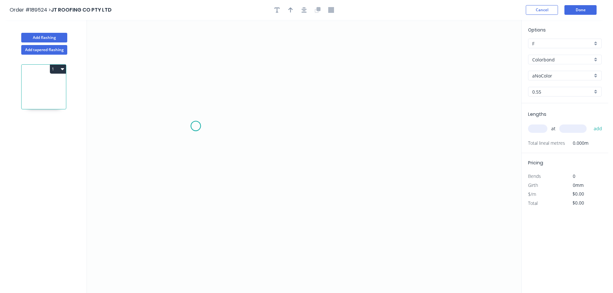
drag, startPoint x: 196, startPoint y: 126, endPoint x: 205, endPoint y: 121, distance: 10.7
click at [196, 126] on icon "0" at bounding box center [304, 156] width 434 height 273
click at [225, 95] on icon "0" at bounding box center [304, 156] width 434 height 273
click at [384, 96] on icon "0 ?" at bounding box center [304, 156] width 434 height 273
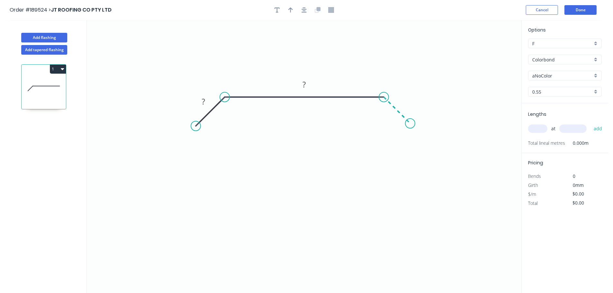
click at [410, 124] on icon "0 ? ?" at bounding box center [304, 156] width 434 height 273
click at [410, 124] on circle at bounding box center [410, 124] width 10 height 10
click at [206, 103] on rect at bounding box center [203, 102] width 13 height 9
type input "$12.62"
click at [290, 12] on icon "button" at bounding box center [290, 10] width 5 height 6
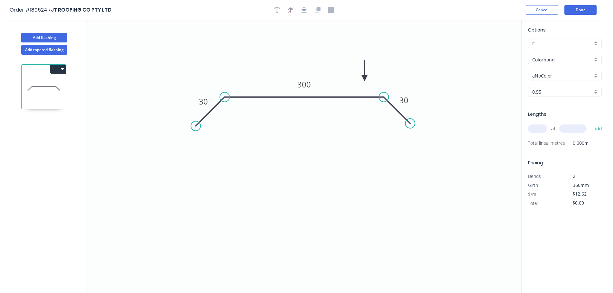
drag, startPoint x: 394, startPoint y: 72, endPoint x: 421, endPoint y: 80, distance: 28.4
click at [364, 79] on icon at bounding box center [365, 70] width 6 height 21
click at [578, 58] on input "Colorbond" at bounding box center [562, 59] width 60 height 7
click at [557, 117] on div "Zincalume" at bounding box center [564, 115] width 73 height 11
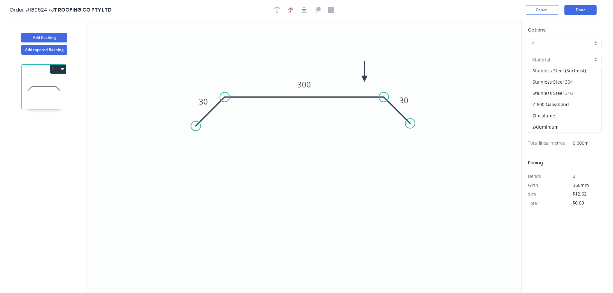
type input "Zincalume"
type input "$11.62"
click at [539, 127] on input "text" at bounding box center [537, 128] width 19 height 8
type input "1"
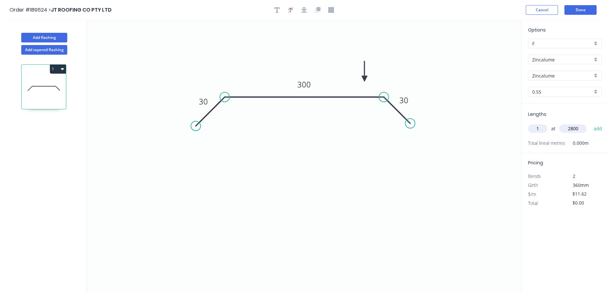
type input "2800"
click at [590, 123] on button "add" at bounding box center [597, 128] width 15 height 11
type input "$32.54"
click at [50, 35] on button "Add flashing" at bounding box center [44, 38] width 46 height 10
type input "$0.00"
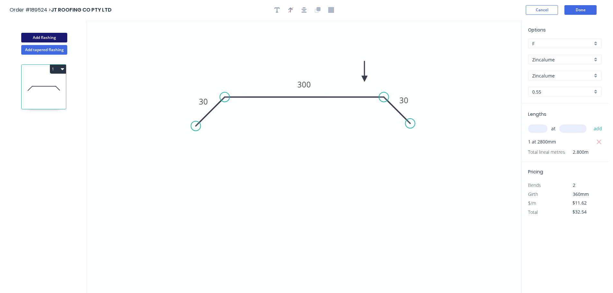
type input "$0.00"
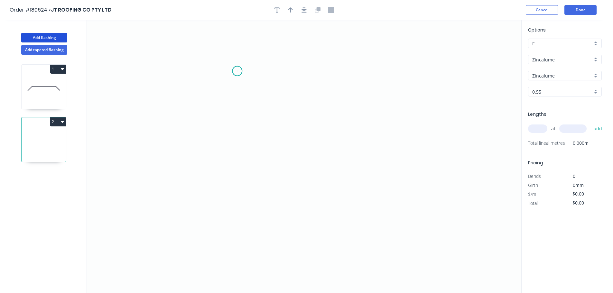
click at [237, 71] on icon "0" at bounding box center [304, 156] width 434 height 273
click at [239, 151] on icon "0" at bounding box center [304, 156] width 434 height 273
click at [368, 155] on icon "0 ?" at bounding box center [304, 156] width 434 height 273
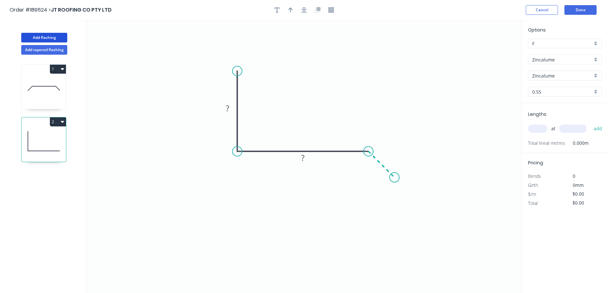
click at [394, 179] on icon "0 ? ?" at bounding box center [304, 156] width 434 height 273
drag, startPoint x: 310, startPoint y: 161, endPoint x: 310, endPoint y: 165, distance: 4.2
click at [310, 165] on rect at bounding box center [302, 161] width 21 height 13
click at [398, 157] on rect at bounding box center [390, 154] width 21 height 13
drag, startPoint x: 217, startPoint y: 113, endPoint x: 221, endPoint y: 112, distance: 3.8
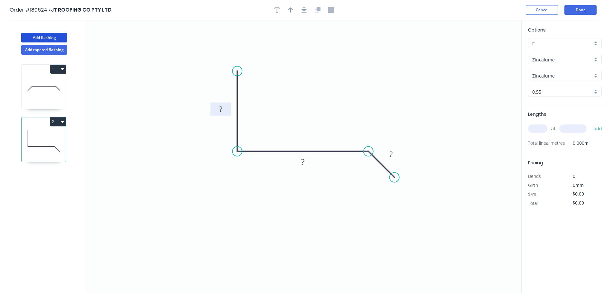
click at [213, 114] on rect at bounding box center [220, 109] width 21 height 13
click at [223, 111] on rect at bounding box center [220, 110] width 13 height 9
type input "$11.62"
click at [291, 9] on icon "button" at bounding box center [290, 10] width 5 height 6
drag, startPoint x: 489, startPoint y: 49, endPoint x: 333, endPoint y: 124, distance: 172.8
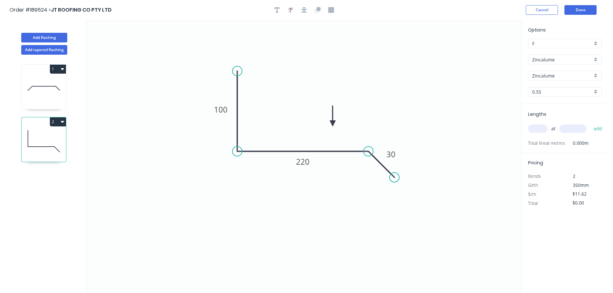
click at [333, 124] on icon at bounding box center [333, 116] width 6 height 21
click at [541, 131] on input "text" at bounding box center [537, 128] width 19 height 8
type input "1"
type input "3600"
click at [590, 123] on button "add" at bounding box center [597, 128] width 15 height 11
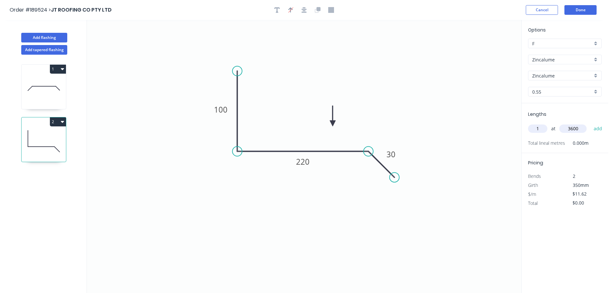
type input "$41.83"
click at [583, 9] on button "Done" at bounding box center [580, 10] width 32 height 10
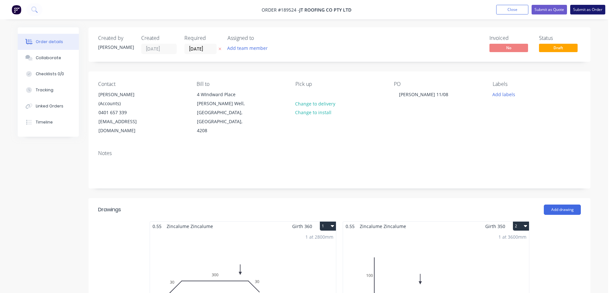
click at [582, 6] on button "Submit as Order" at bounding box center [587, 10] width 35 height 10
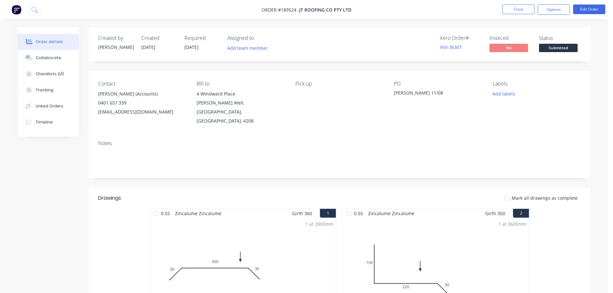
drag, startPoint x: 565, startPoint y: 10, endPoint x: 565, endPoint y: 17, distance: 7.1
click at [565, 11] on button "Options" at bounding box center [553, 10] width 32 height 10
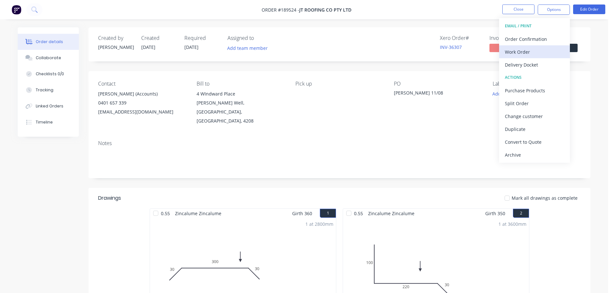
click at [529, 50] on div "Work Order" at bounding box center [534, 51] width 59 height 9
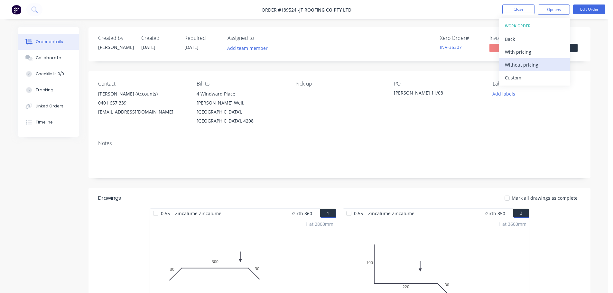
click at [529, 63] on div "Without pricing" at bounding box center [534, 64] width 59 height 9
click at [443, 5] on nav "Order #189524 - JT ROOFING CO PTY LTD Close Options EMAIL / PRINT Order Confirm…" at bounding box center [306, 9] width 613 height 19
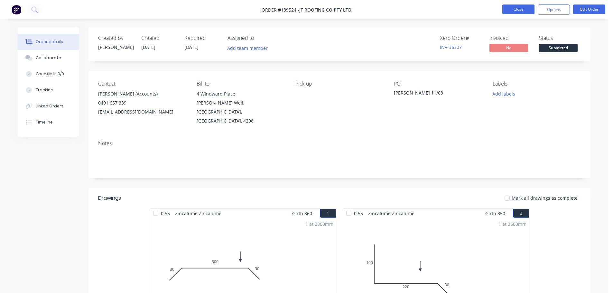
click at [528, 7] on button "Close" at bounding box center [518, 10] width 32 height 10
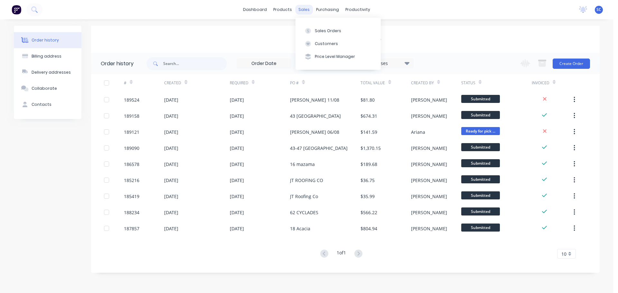
click at [303, 7] on div "sales" at bounding box center [304, 10] width 18 height 10
click at [321, 43] on div "Customers" at bounding box center [326, 44] width 23 height 6
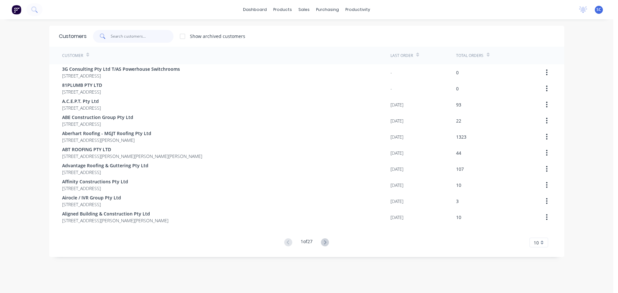
click at [129, 40] on input "text" at bounding box center [142, 36] width 63 height 13
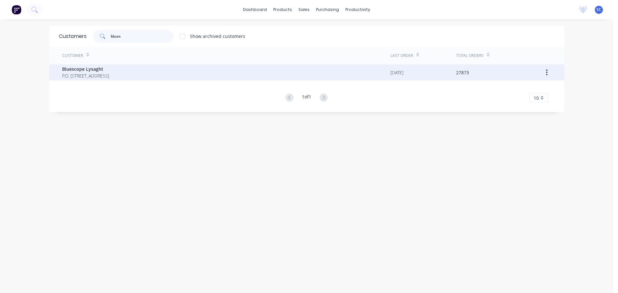
type input "blues"
click at [85, 73] on span "P.O. Box 144 Archerfield Australia 4108" at bounding box center [85, 75] width 47 height 7
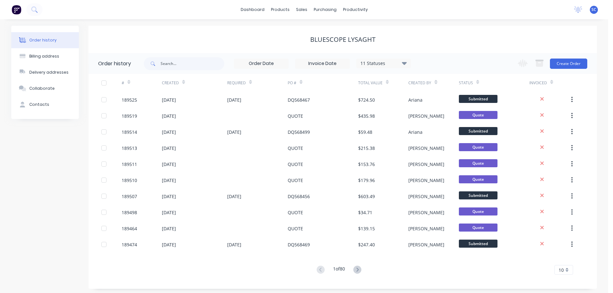
click at [162, 56] on div "11 Statuses Invoice Status Invoiced Not Invoiced Partial Order Status All Archi…" at bounding box center [277, 63] width 267 height 21
click at [161, 64] on input "text" at bounding box center [193, 63] width 64 height 13
type input "568456"
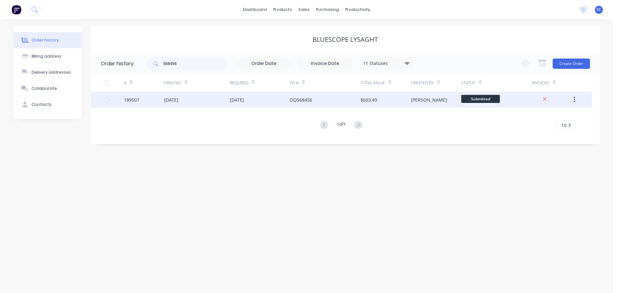
click at [304, 101] on div "DQ568456" at bounding box center [301, 99] width 22 height 7
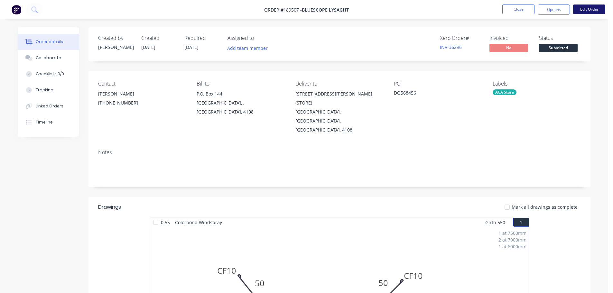
click at [588, 6] on button "Edit Order" at bounding box center [589, 10] width 32 height 10
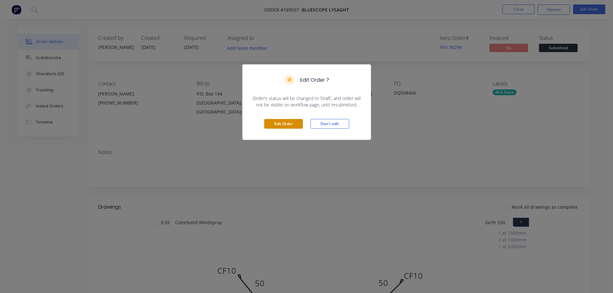
drag, startPoint x: 277, startPoint y: 122, endPoint x: 283, endPoint y: 127, distance: 7.5
click at [277, 122] on button "Edit Order" at bounding box center [283, 124] width 39 height 10
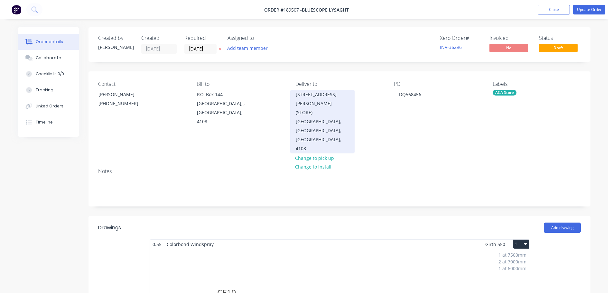
click at [309, 103] on div "UNIT 4, 125 KERRY RD (STORE)" at bounding box center [322, 103] width 53 height 27
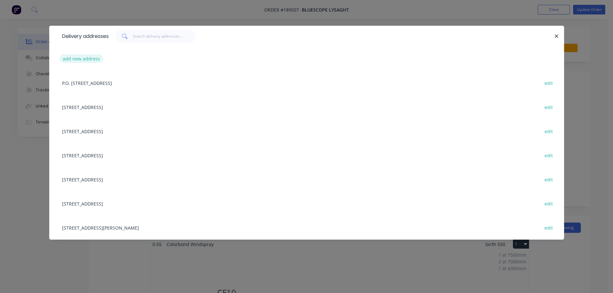
click at [81, 58] on button "add new address" at bounding box center [82, 58] width 44 height 9
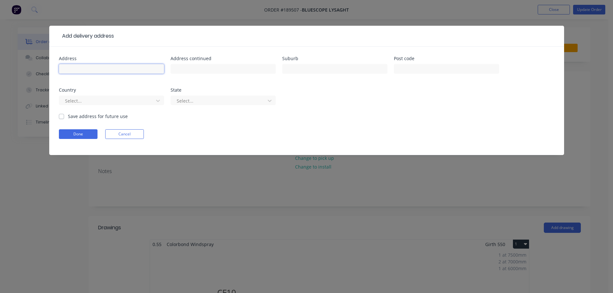
click at [79, 67] on input "text" at bounding box center [111, 69] width 105 height 10
type input "93 tallebudgera dve"
type input "PALM BEACH"
click at [79, 104] on div at bounding box center [107, 101] width 86 height 8
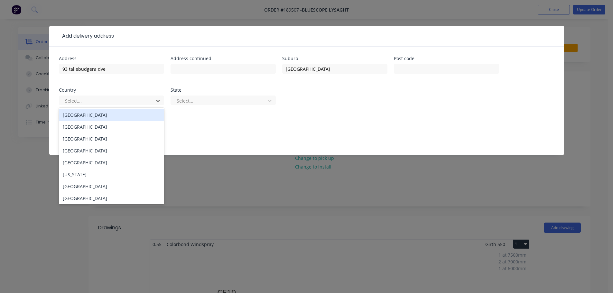
drag, startPoint x: 77, startPoint y: 116, endPoint x: 96, endPoint y: 115, distance: 19.0
click at [77, 115] on div "Australia" at bounding box center [111, 115] width 105 height 12
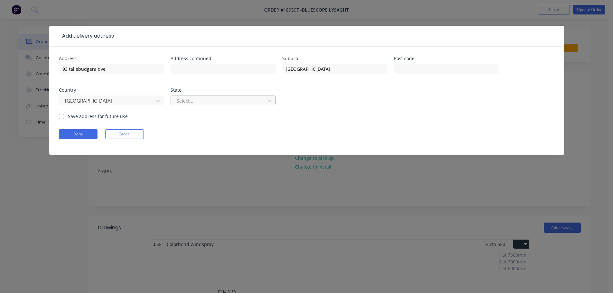
click at [197, 100] on div at bounding box center [219, 101] width 86 height 8
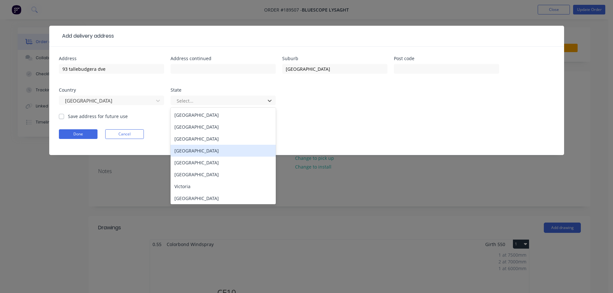
click at [184, 147] on div "Queensland" at bounding box center [222, 151] width 105 height 12
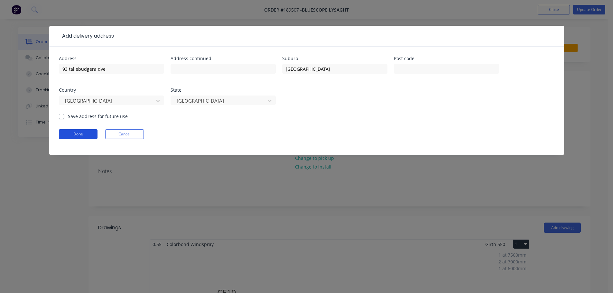
click at [79, 132] on button "Done" at bounding box center [78, 134] width 39 height 10
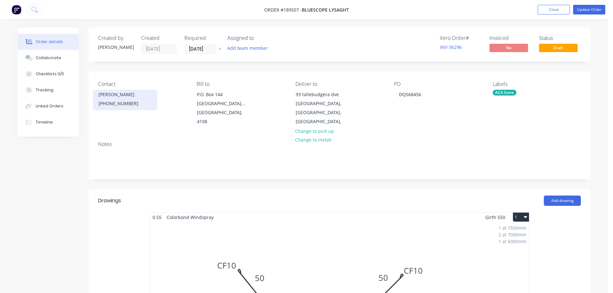
click at [121, 97] on div "JEMIMA BOURKE" at bounding box center [124, 94] width 53 height 9
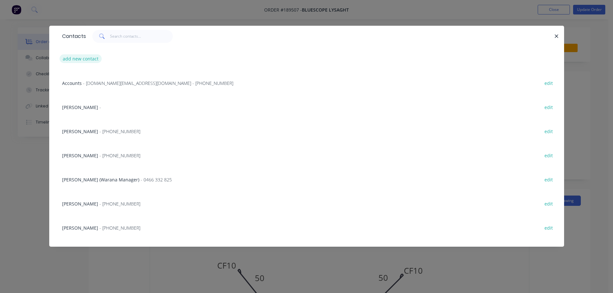
click at [79, 57] on button "add new contact" at bounding box center [81, 58] width 42 height 9
select select "AU"
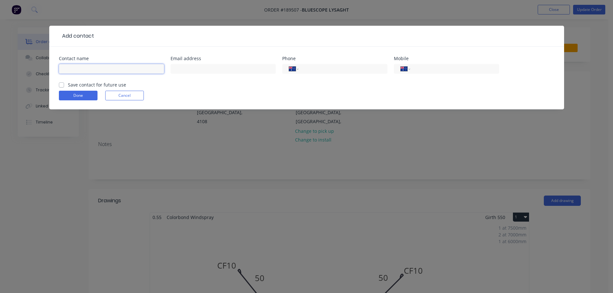
click at [89, 69] on input "text" at bounding box center [111, 69] width 105 height 10
type input "NOAH"
click at [416, 69] on input "tel" at bounding box center [453, 68] width 77 height 7
type input "0427 013 893"
click at [78, 97] on button "Done" at bounding box center [78, 96] width 39 height 10
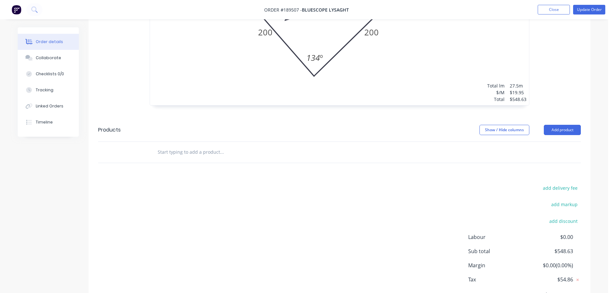
scroll to position [322, 0]
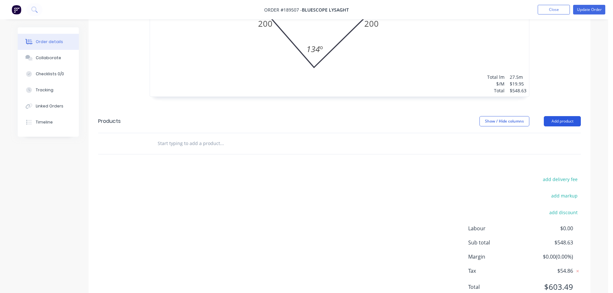
click at [559, 116] on button "Add product" at bounding box center [562, 121] width 37 height 10
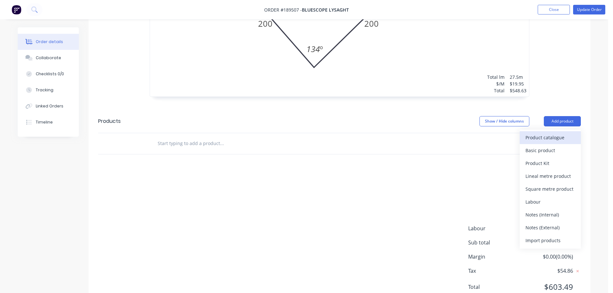
click at [544, 133] on div "Product catalogue" at bounding box center [550, 137] width 50 height 9
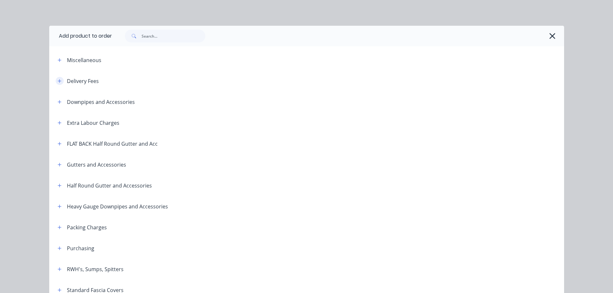
click at [58, 82] on icon "button" at bounding box center [60, 81] width 4 height 5
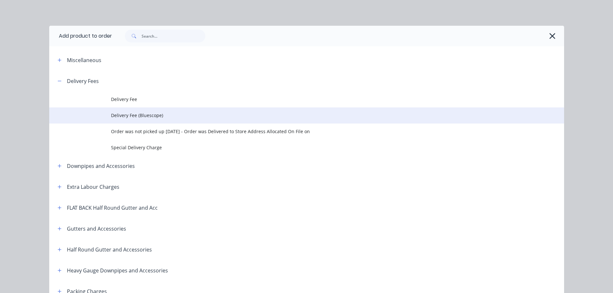
click at [127, 115] on span "Delivery Fee (Bluescope)" at bounding box center [292, 115] width 362 height 7
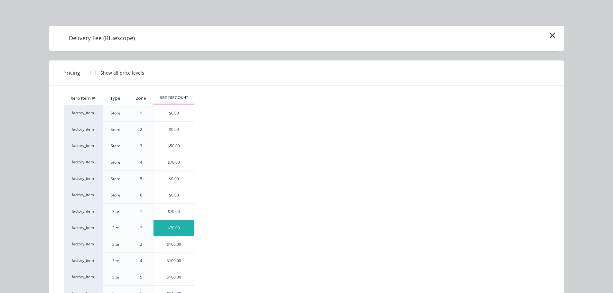
click at [166, 227] on div "$70.00" at bounding box center [173, 228] width 41 height 16
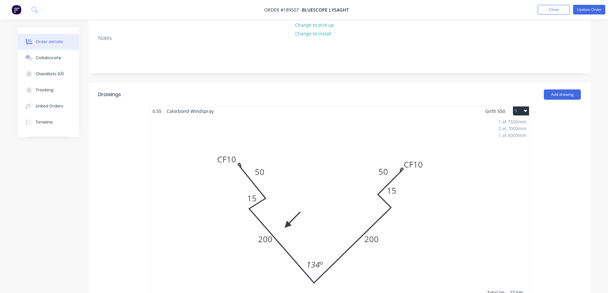
scroll to position [0, 0]
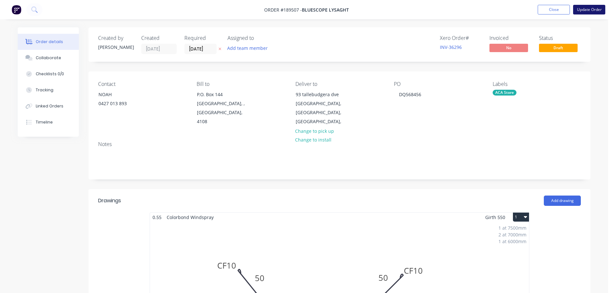
click at [593, 9] on button "Update Order" at bounding box center [589, 10] width 32 height 10
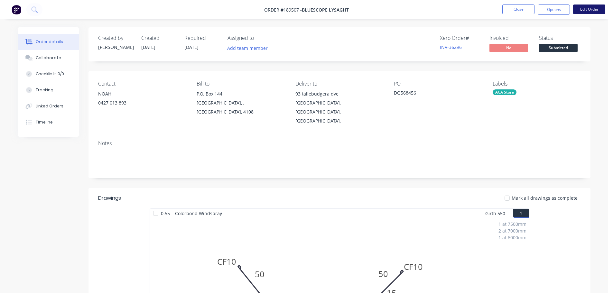
click at [588, 8] on button "Edit Order" at bounding box center [589, 10] width 32 height 10
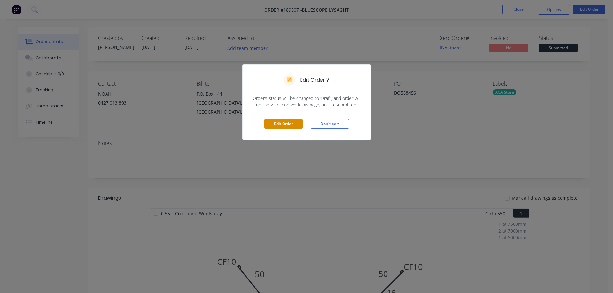
click at [280, 120] on button "Edit Order" at bounding box center [283, 124] width 39 height 10
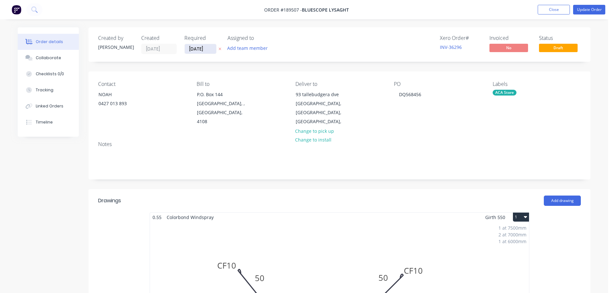
click at [196, 47] on input "12/08/25" at bounding box center [201, 49] width 32 height 10
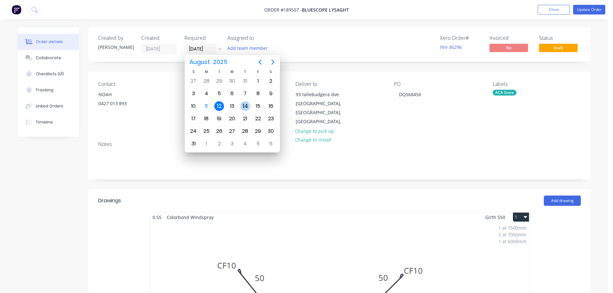
click at [243, 106] on div "14" at bounding box center [245, 106] width 10 height 10
type input "[DATE]"
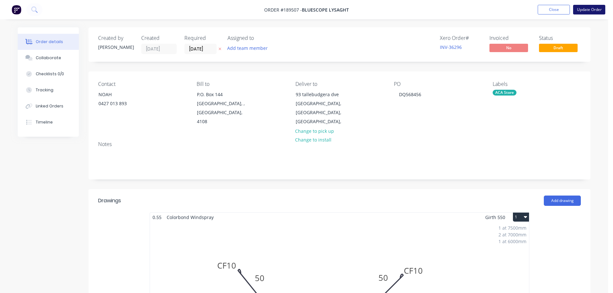
click at [586, 8] on button "Update Order" at bounding box center [589, 10] width 32 height 10
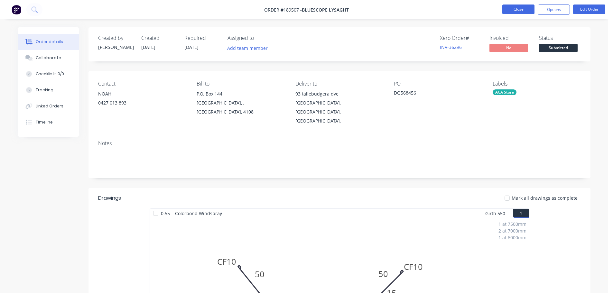
click at [518, 7] on button "Close" at bounding box center [518, 10] width 32 height 10
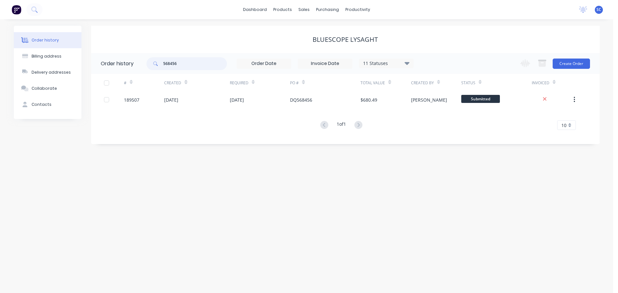
drag, startPoint x: 188, startPoint y: 63, endPoint x: 151, endPoint y: 66, distance: 36.5
click at [151, 66] on div "568456" at bounding box center [186, 63] width 80 height 13
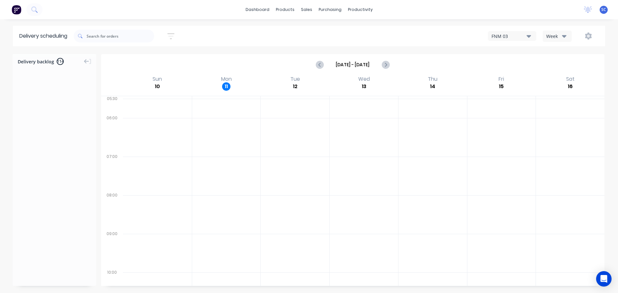
scroll to position [1807, 0]
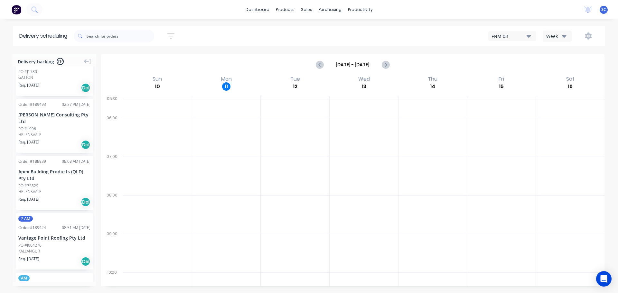
click at [172, 35] on icon "button" at bounding box center [170, 36] width 7 height 8
drag, startPoint x: 140, startPoint y: 58, endPoint x: 140, endPoint y: 64, distance: 6.8
click at [140, 58] on input "[DATE] - [DATE]" at bounding box center [141, 61] width 60 height 10
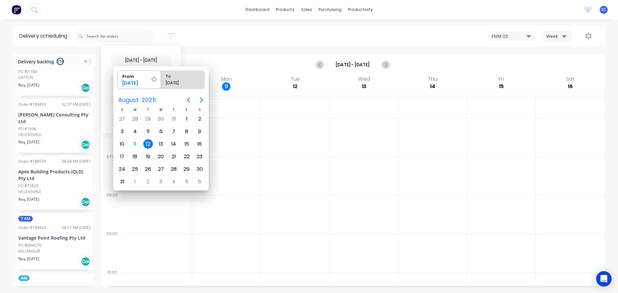
click at [146, 143] on div "12" at bounding box center [148, 144] width 10 height 10
radio input "false"
radio input "true"
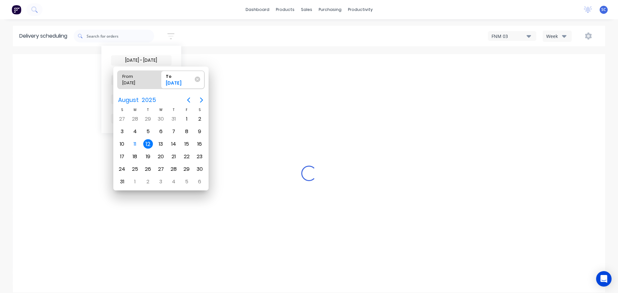
click at [147, 144] on div "12" at bounding box center [148, 144] width 10 height 10
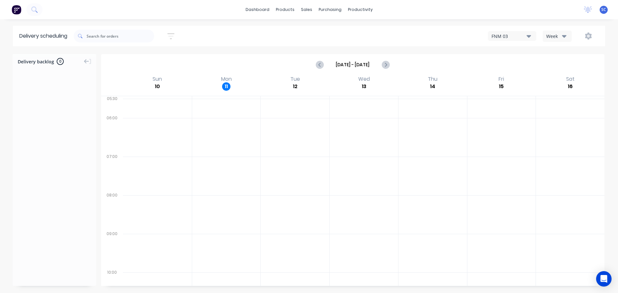
scroll to position [0, 0]
click at [564, 35] on icon "button" at bounding box center [564, 35] width 5 height 7
click at [560, 66] on div "Vehicle" at bounding box center [575, 66] width 64 height 13
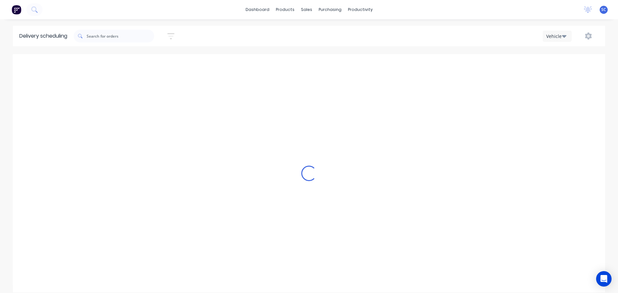
scroll to position [0, 0]
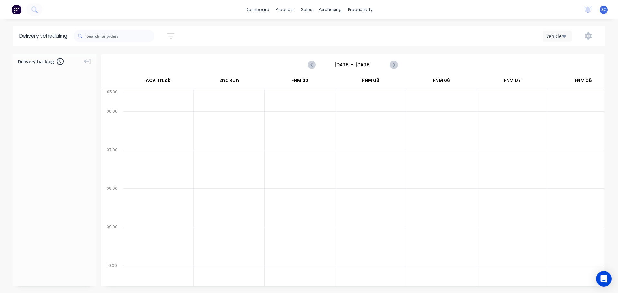
click at [338, 65] on input "[DATE] - [DATE]" at bounding box center [353, 65] width 64 height 10
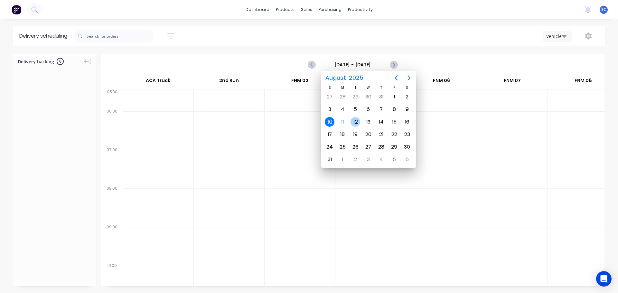
click at [355, 120] on div "12" at bounding box center [355, 122] width 10 height 10
type input "[DATE] - [DATE]"
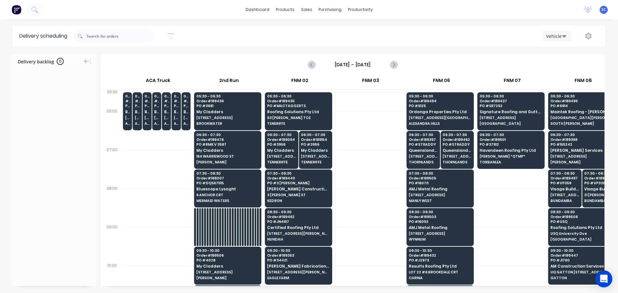
click at [595, 285] on body "dashboard products sales purchasing productivity dashboard products Product Cat…" at bounding box center [309, 146] width 618 height 293
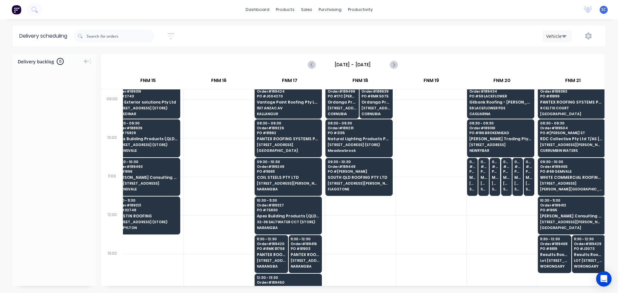
scroll to position [129, 860]
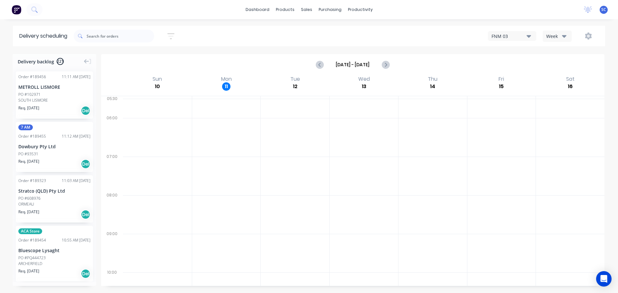
click at [173, 35] on icon "button" at bounding box center [170, 36] width 7 height 8
click at [147, 56] on input at bounding box center [141, 61] width 60 height 10
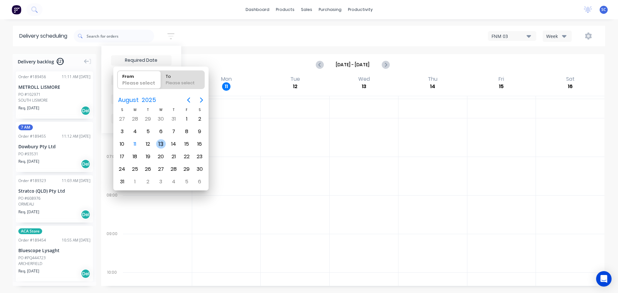
click at [161, 145] on div "13" at bounding box center [161, 144] width 10 height 10
type input "[DATE]"
radio input "false"
radio input "true"
click at [161, 145] on div "13" at bounding box center [161, 144] width 10 height 10
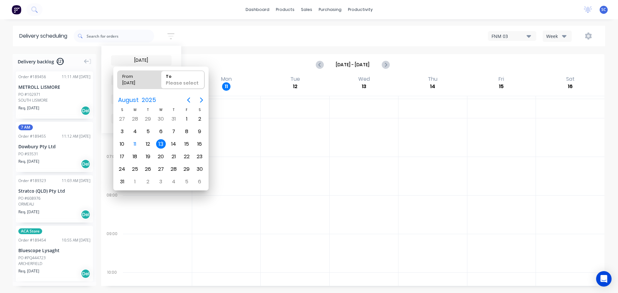
type input "[DATE] - [DATE]"
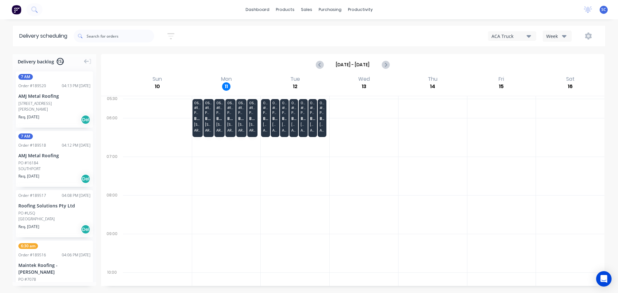
click at [174, 35] on icon "button" at bounding box center [170, 36] width 7 height 8
click at [140, 60] on input at bounding box center [141, 61] width 60 height 10
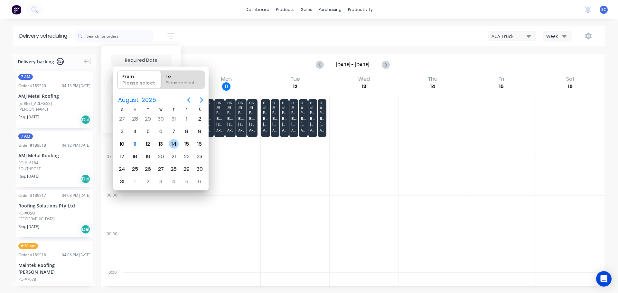
click at [170, 145] on div "14" at bounding box center [174, 144] width 10 height 10
type input "[DATE]"
radio input "false"
radio input "true"
click at [171, 145] on div "14" at bounding box center [174, 144] width 10 height 10
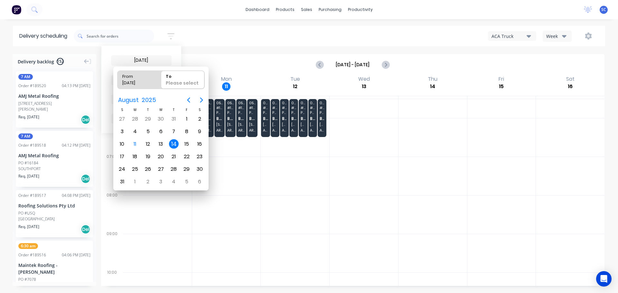
type input "[DATE] - [DATE]"
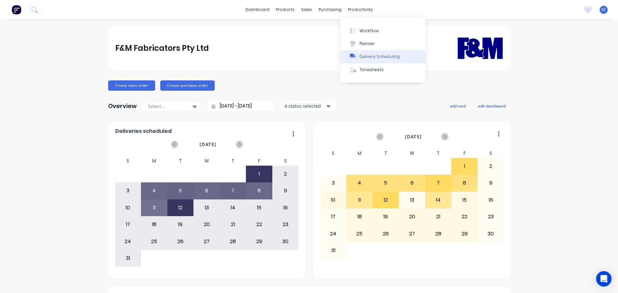
click at [380, 55] on div "Delivery Scheduling" at bounding box center [379, 57] width 40 height 6
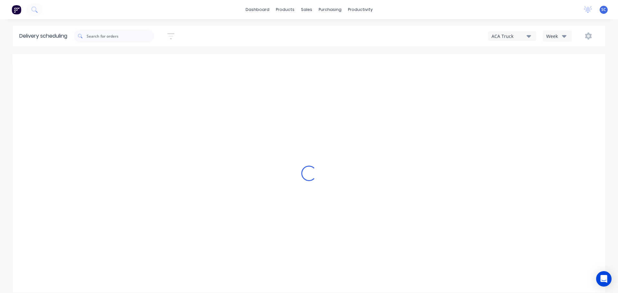
click at [563, 35] on icon "button" at bounding box center [564, 36] width 5 height 3
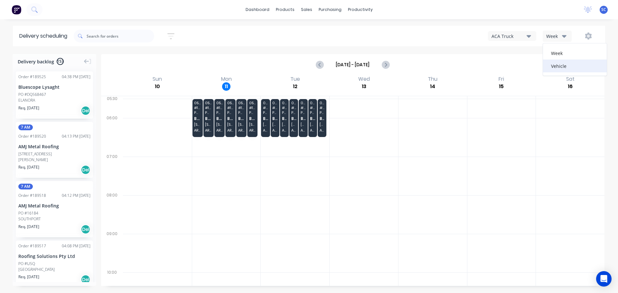
click at [560, 66] on div "Vehicle" at bounding box center [575, 66] width 64 height 13
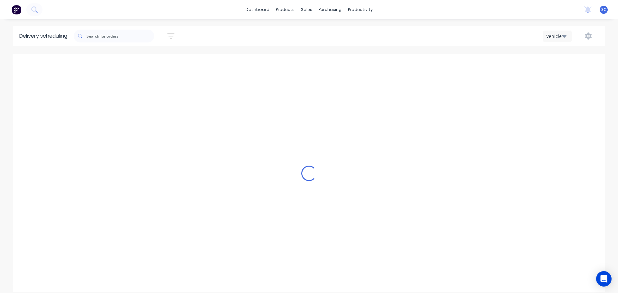
scroll to position [0, 0]
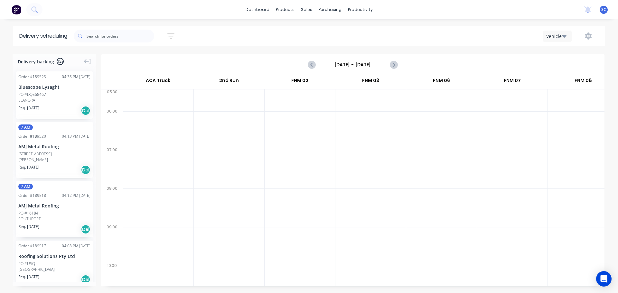
click at [340, 64] on input "[DATE] - [DATE]" at bounding box center [353, 65] width 64 height 10
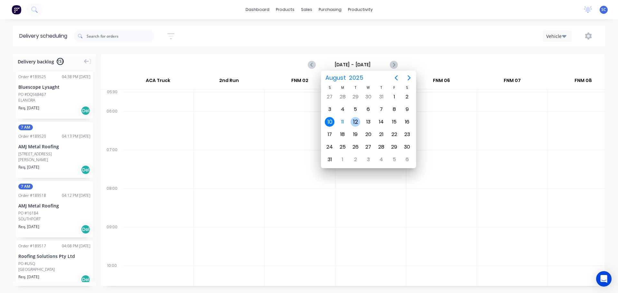
click at [356, 123] on div "12" at bounding box center [355, 122] width 10 height 10
type input "[DATE] - [DATE]"
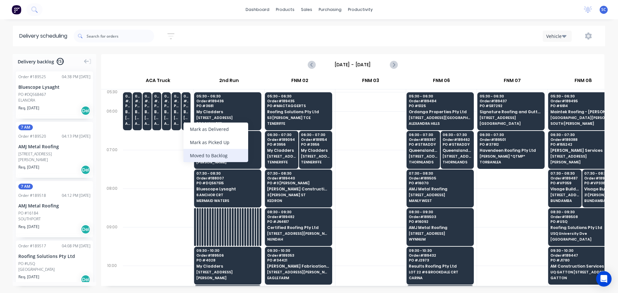
click at [225, 156] on div "Moved to Backlog" at bounding box center [215, 155] width 65 height 13
